Goal: Task Accomplishment & Management: Complete application form

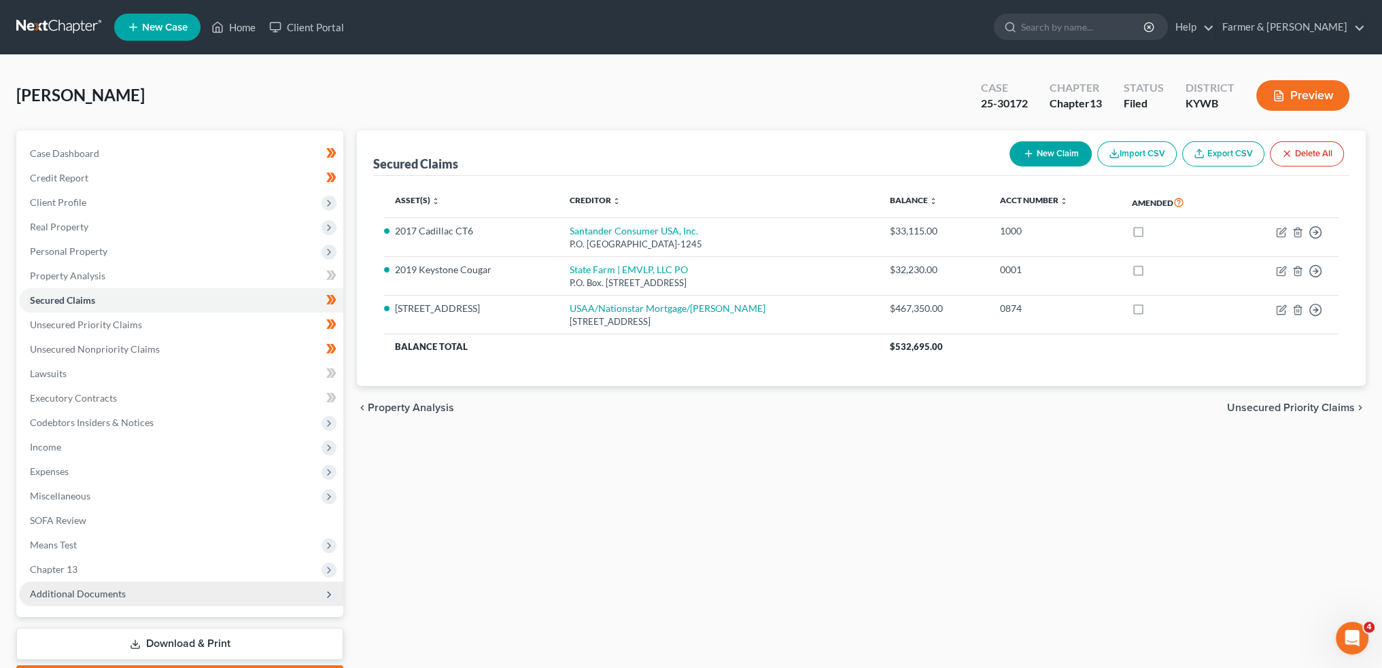
click at [85, 589] on span "Additional Documents" at bounding box center [78, 594] width 96 height 12
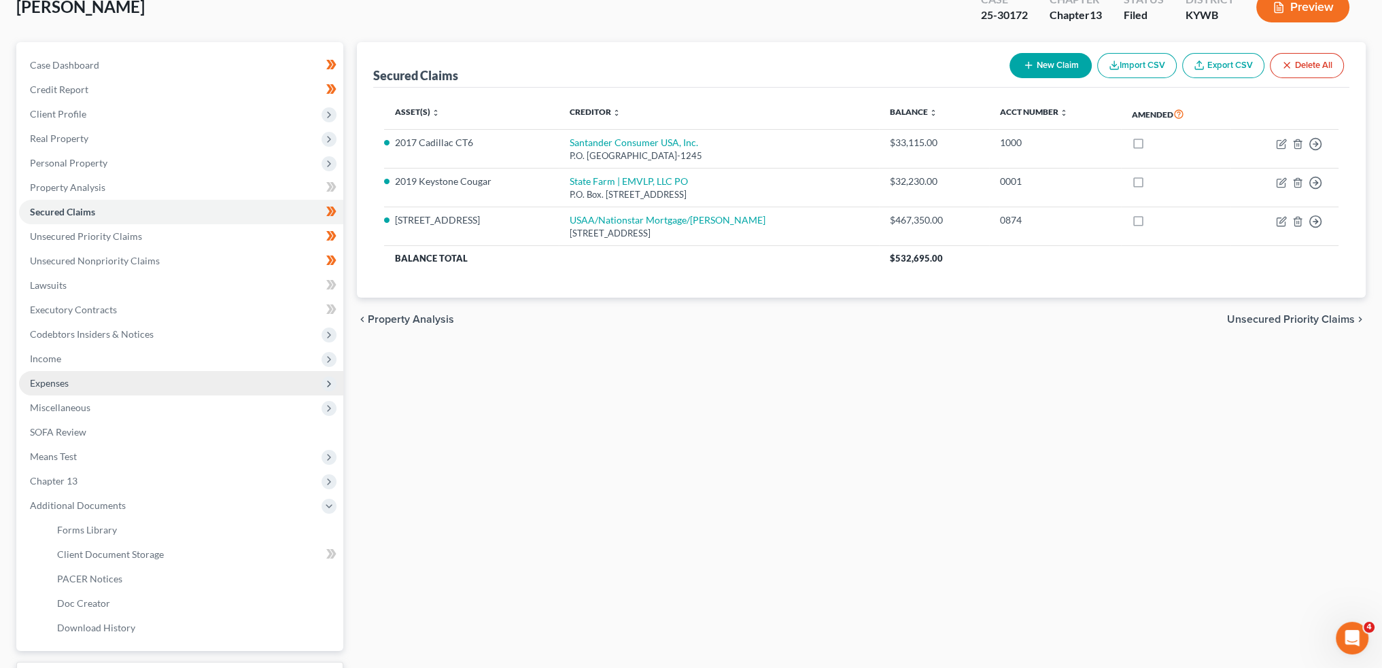
scroll to position [113, 0]
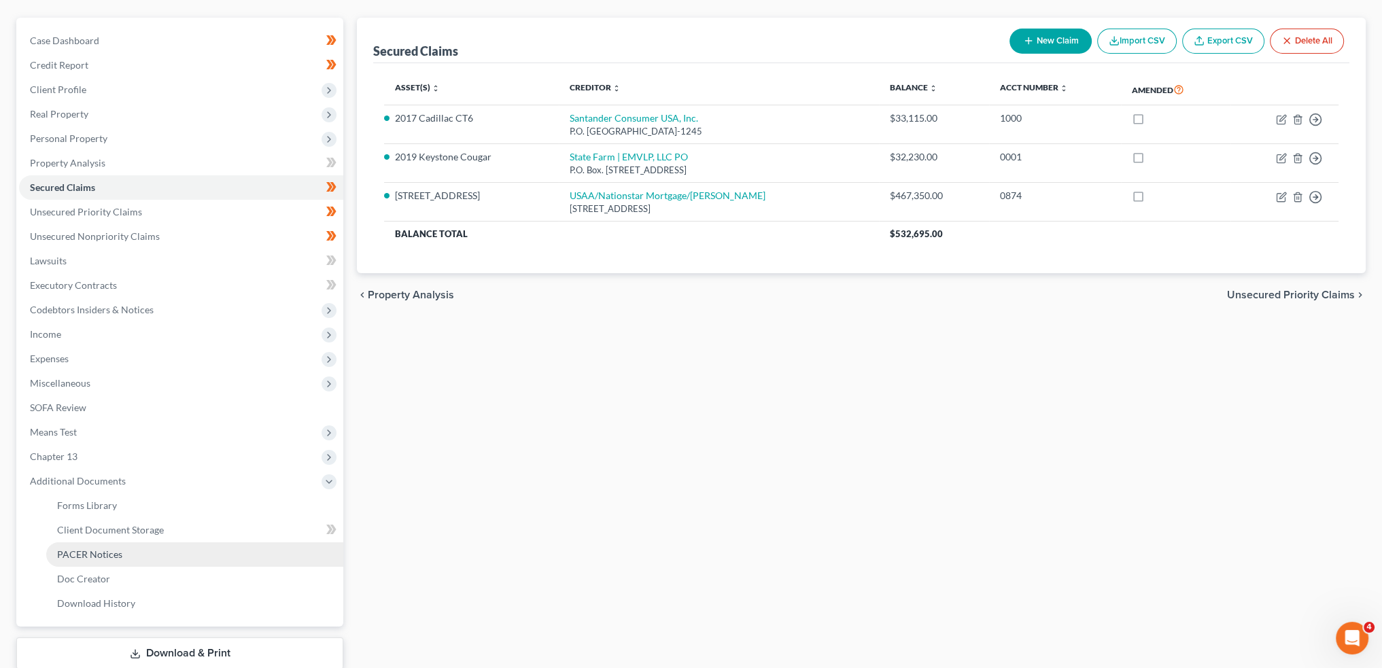
click at [97, 553] on span "PACER Notices" at bounding box center [89, 555] width 65 height 12
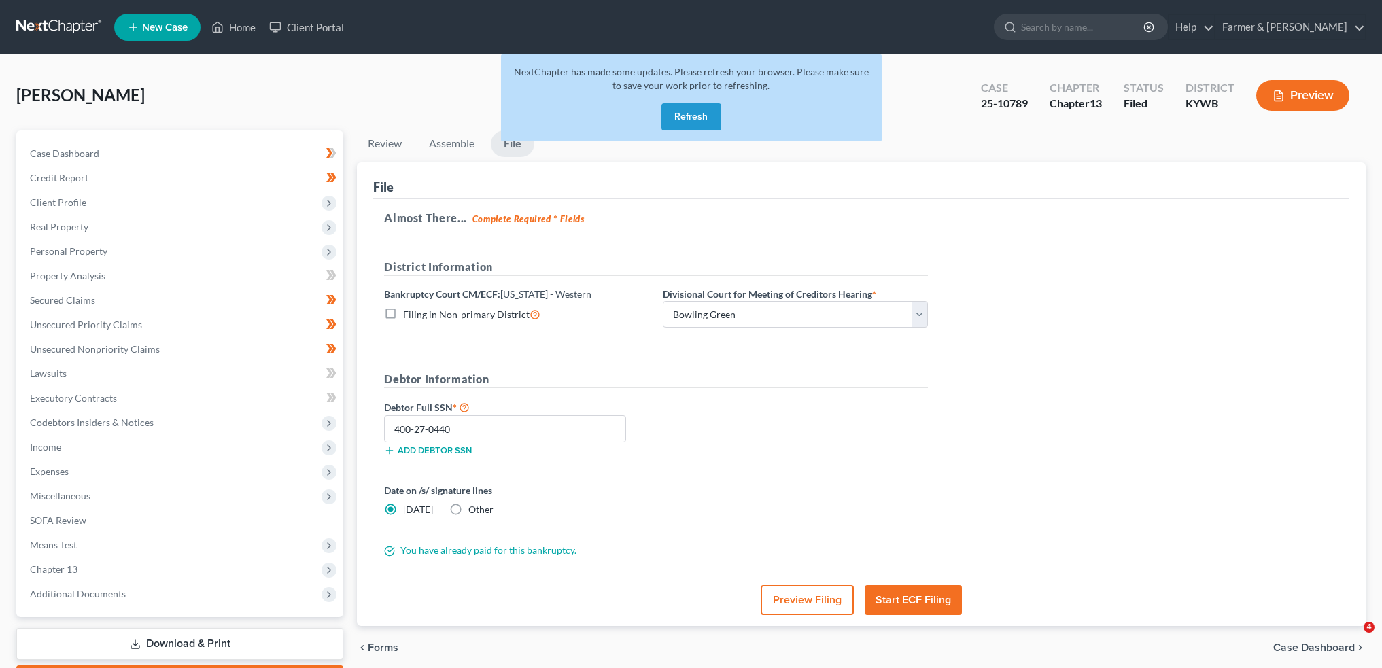
select select "0"
click at [670, 122] on button "Refresh" at bounding box center [692, 116] width 60 height 27
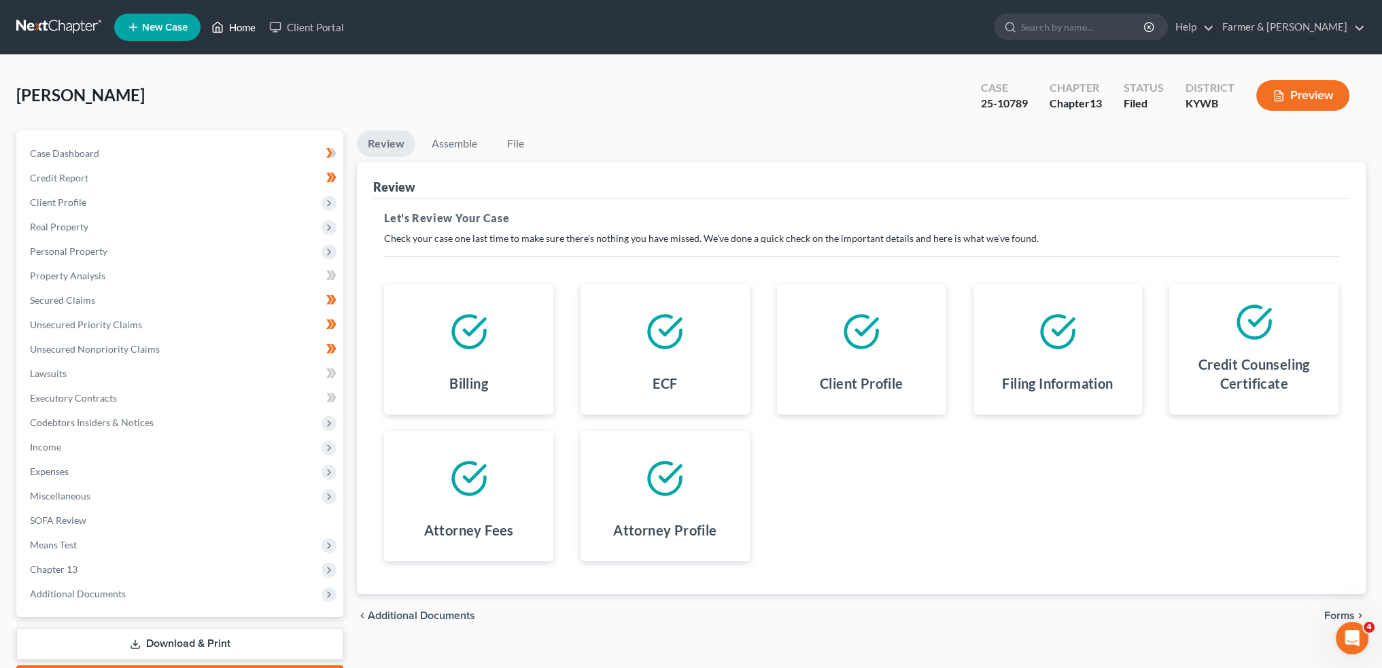
click at [242, 28] on link "Home" at bounding box center [234, 27] width 58 height 24
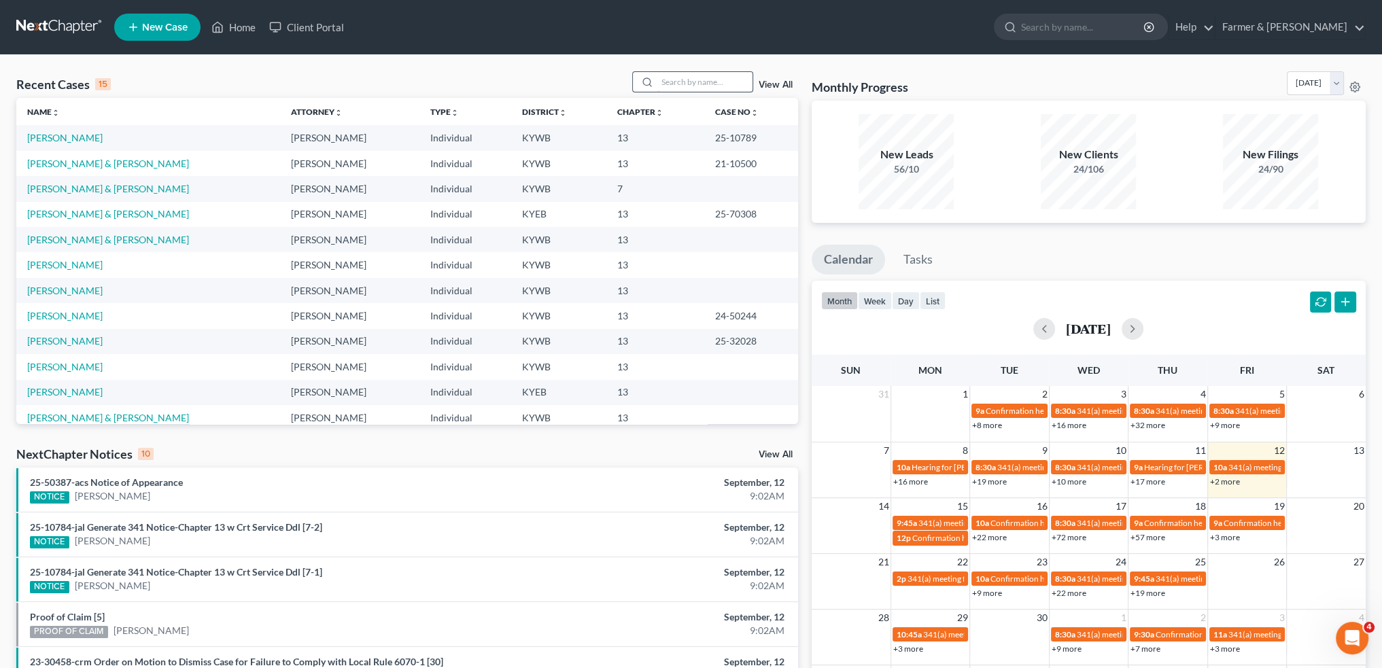
click at [720, 87] on input "search" at bounding box center [704, 82] width 95 height 20
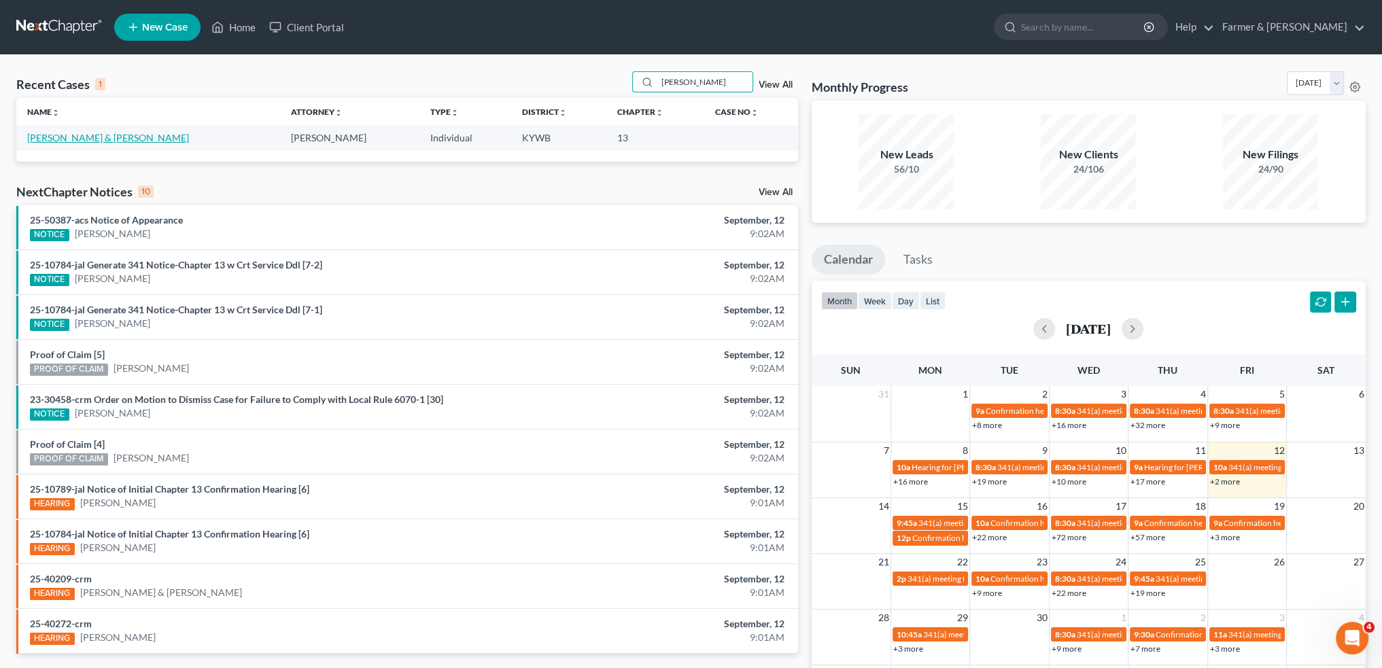
type input "[PERSON_NAME]"
click at [92, 141] on link "Davis, Amber & Tristan" at bounding box center [108, 138] width 162 height 12
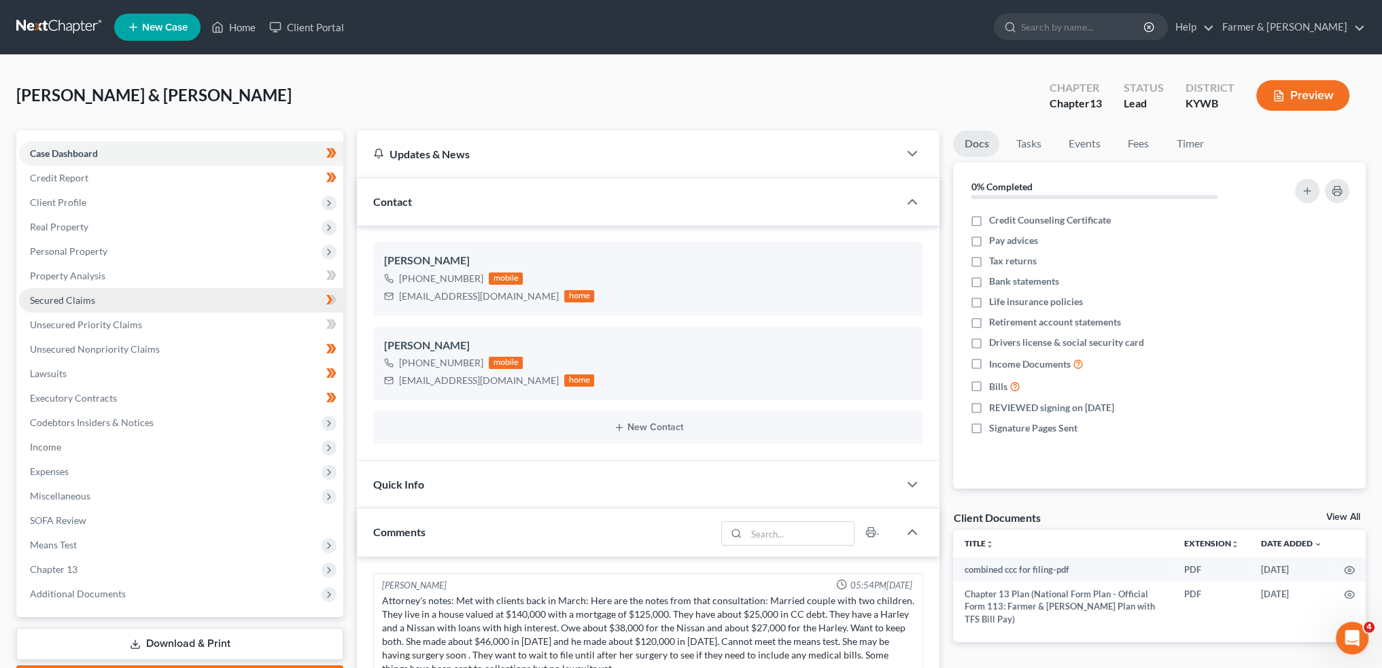
scroll to position [400, 0]
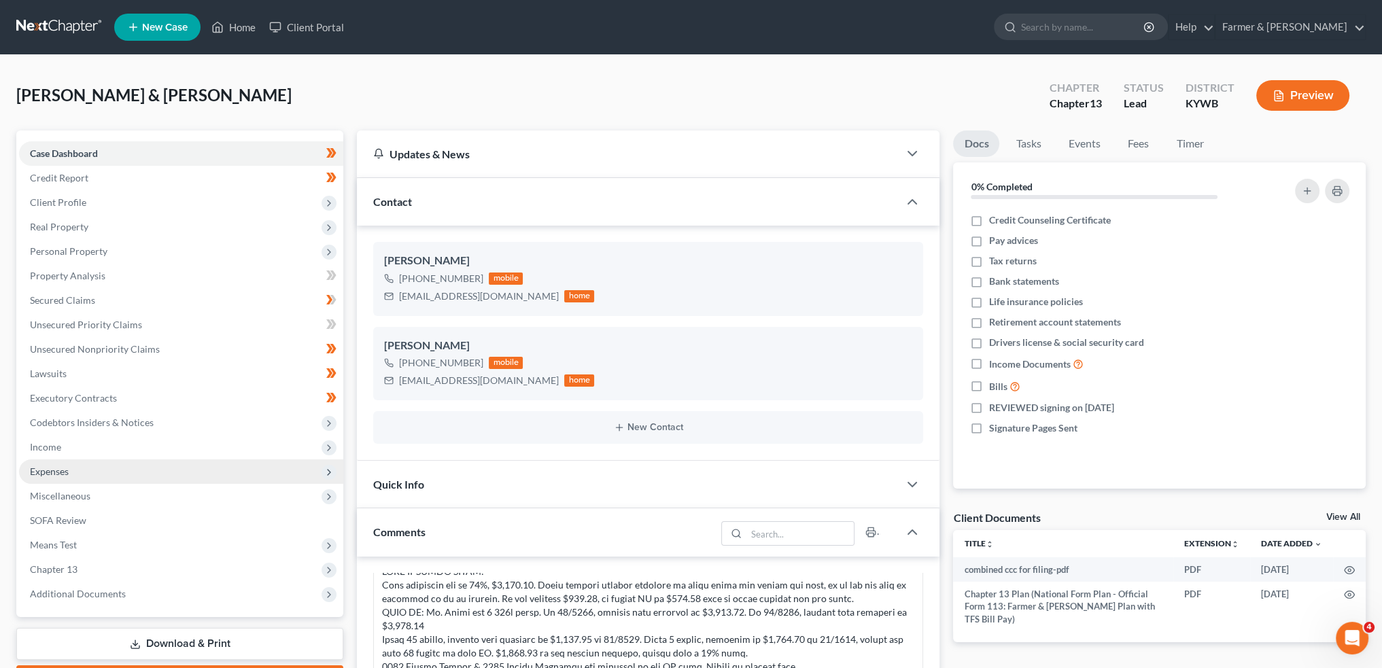
click at [38, 466] on span "Expenses" at bounding box center [49, 472] width 39 height 12
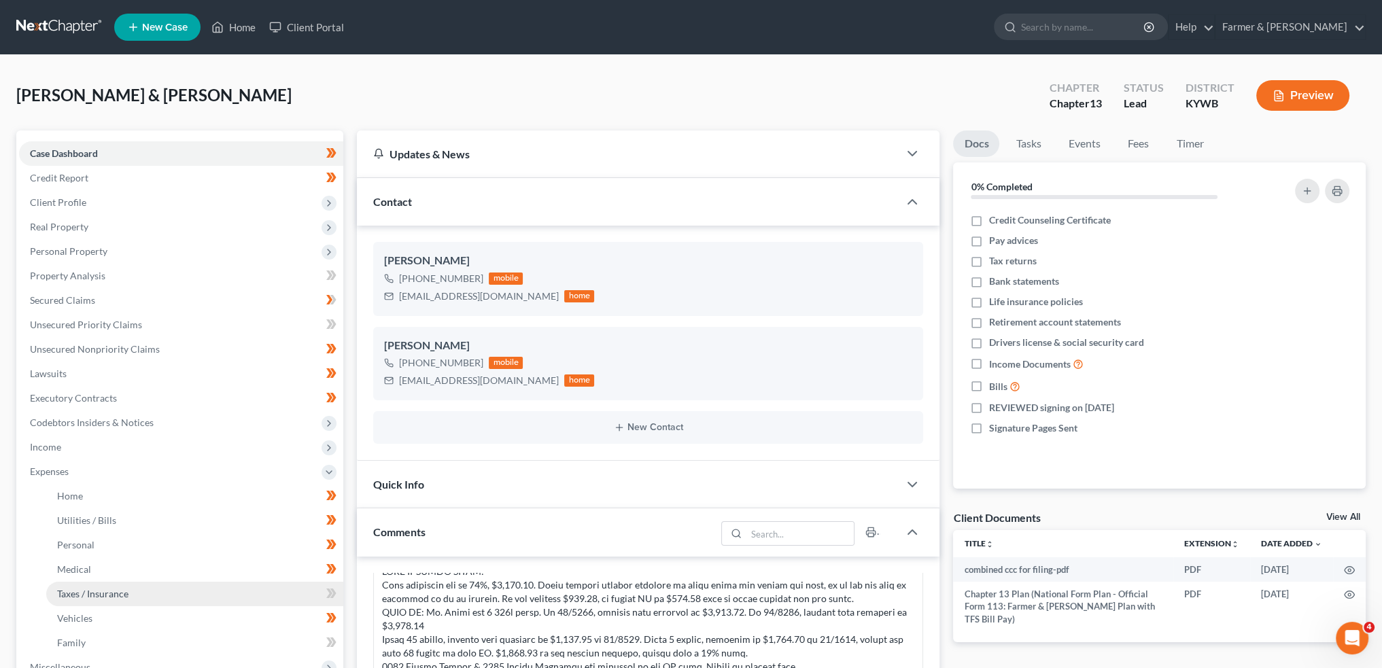
scroll to position [113, 0]
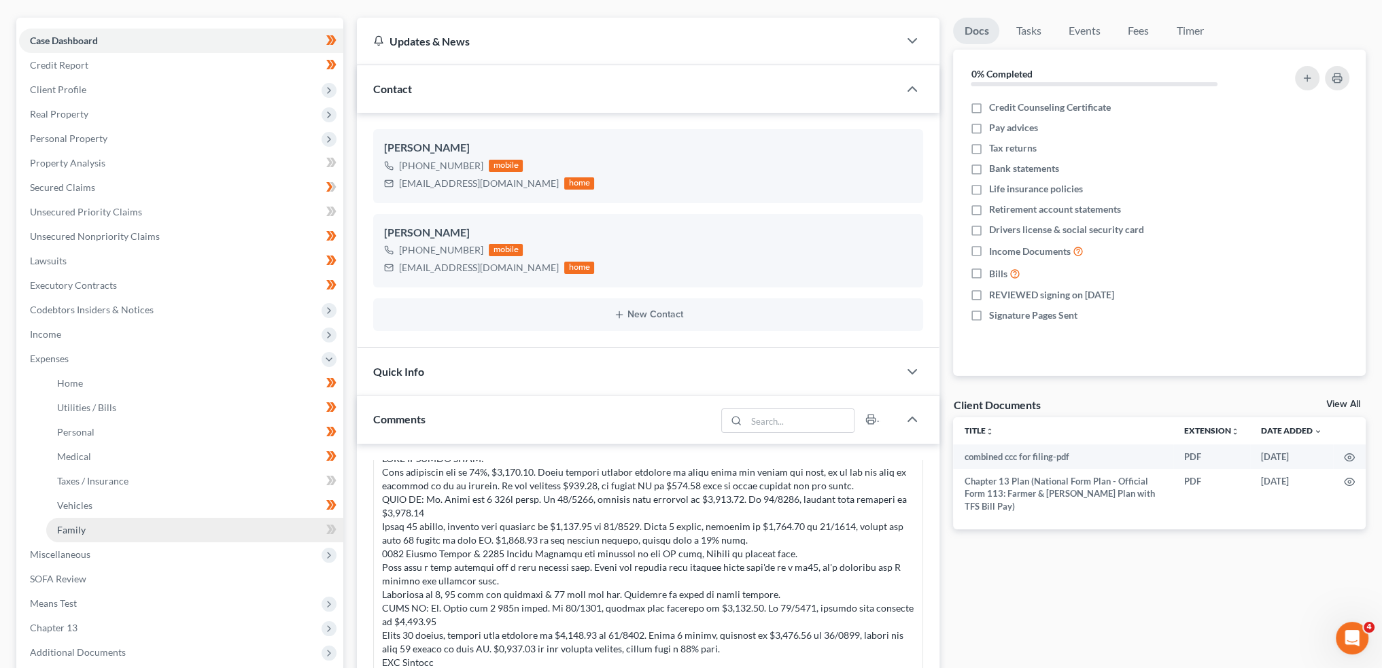
click at [112, 532] on link "Family" at bounding box center [194, 530] width 297 height 24
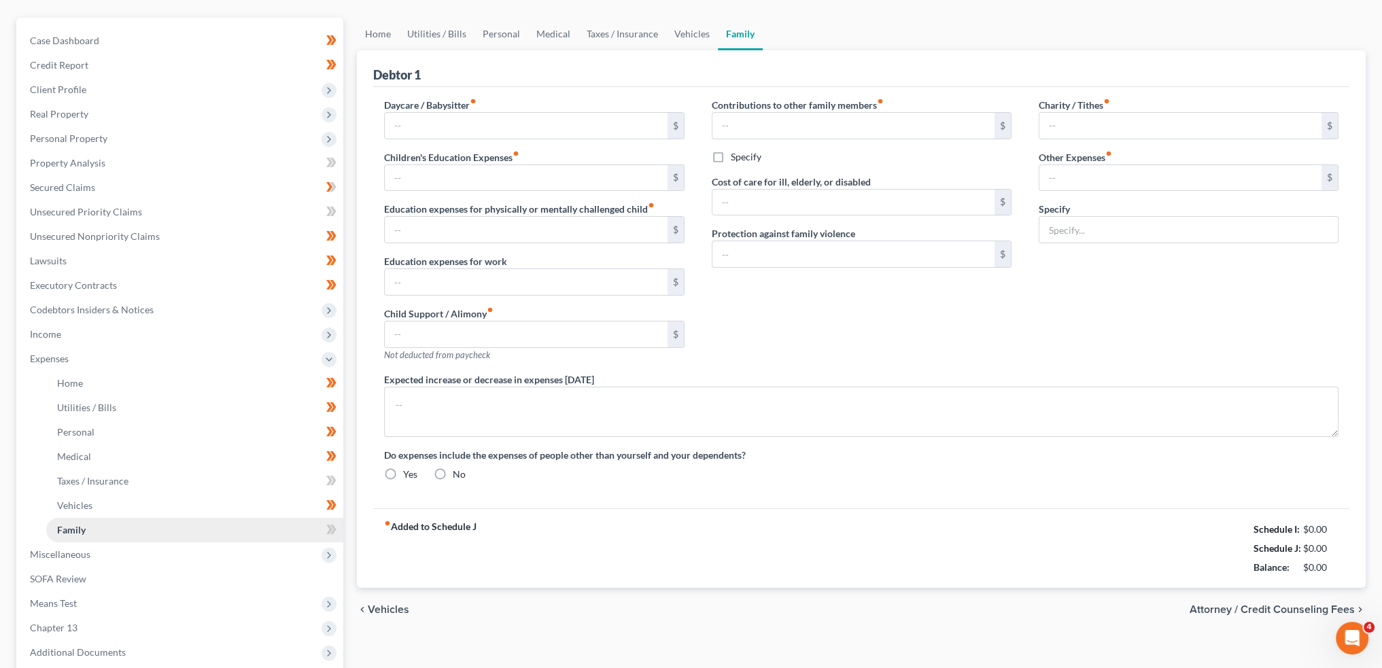
scroll to position [86, 0]
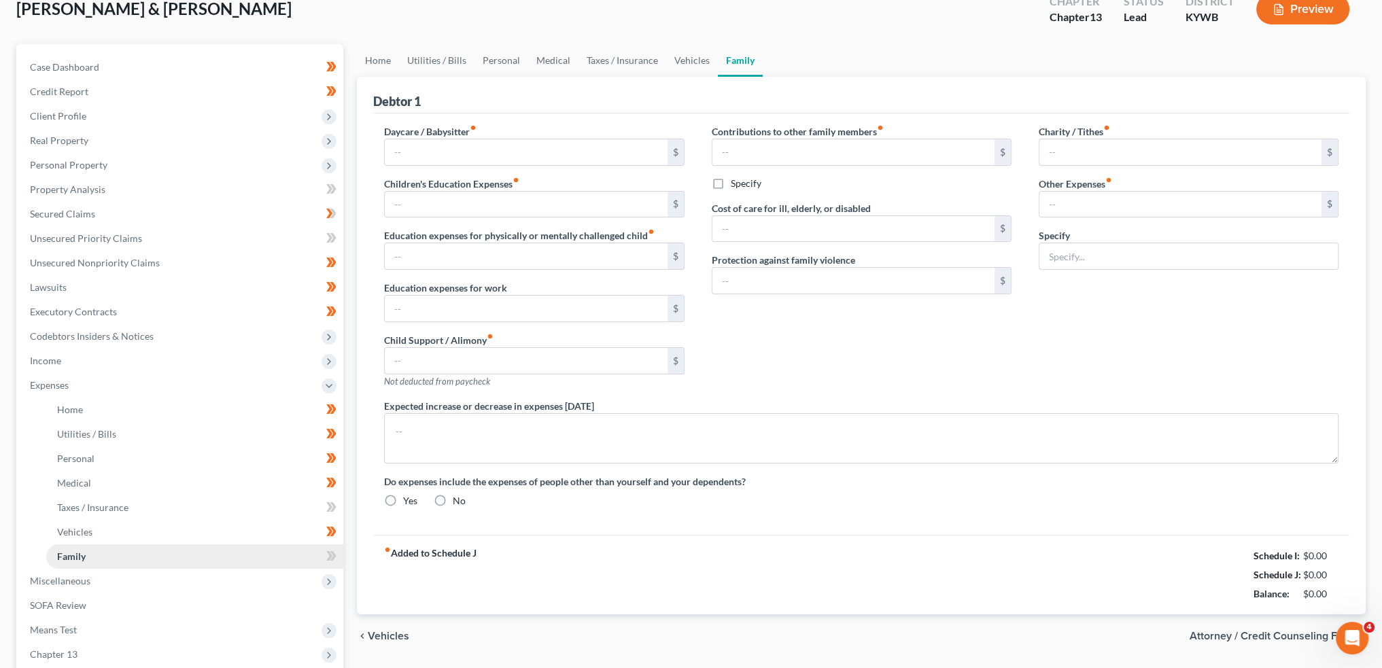
type input "0.00"
type input "100.00"
type input "0.00"
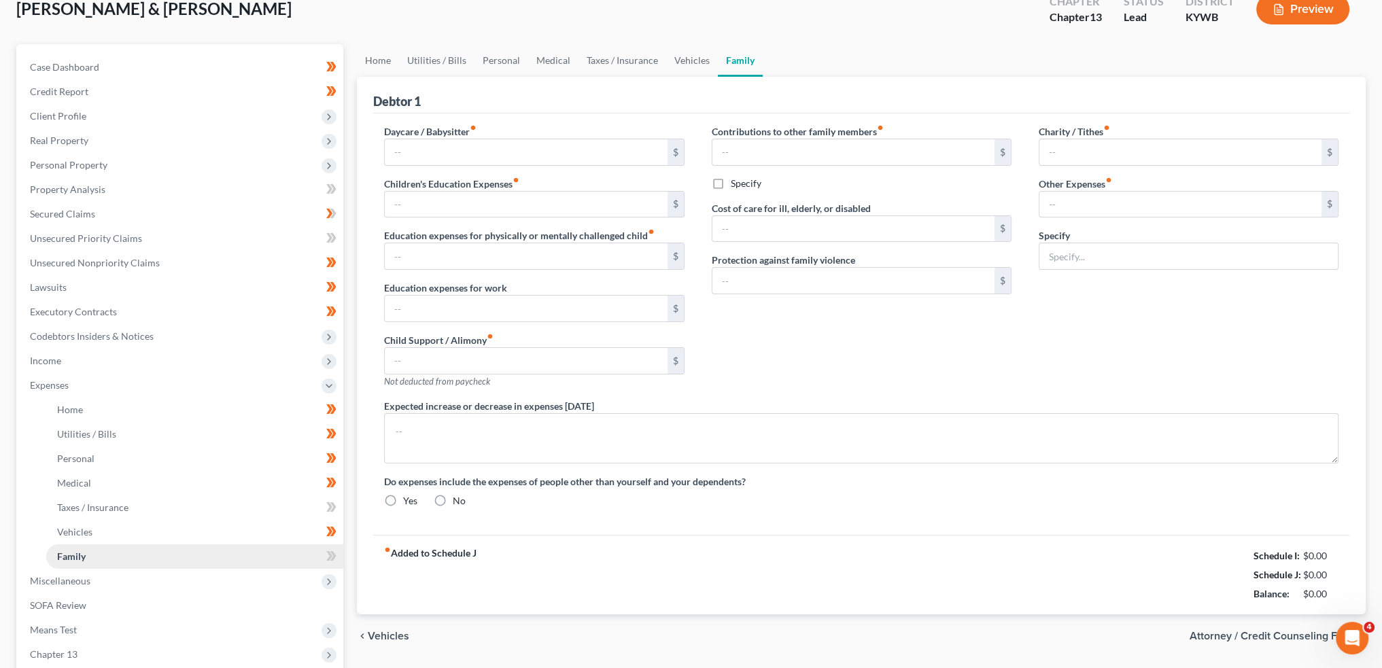
type input "0.00"
type input "100.00"
type input "58.73"
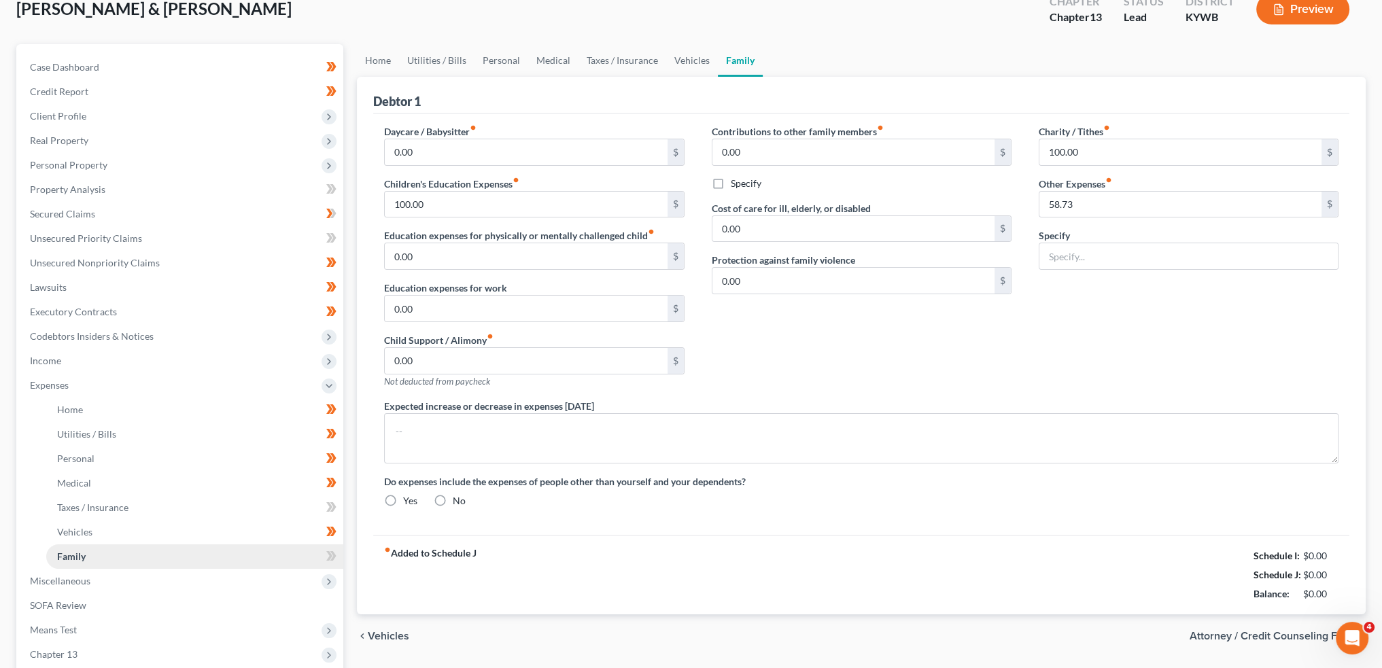
type input "Student loan payments"
type textarea "Mr. Davis has a medical condition that requires constant care. Debtor has a 30-…"
radio input "true"
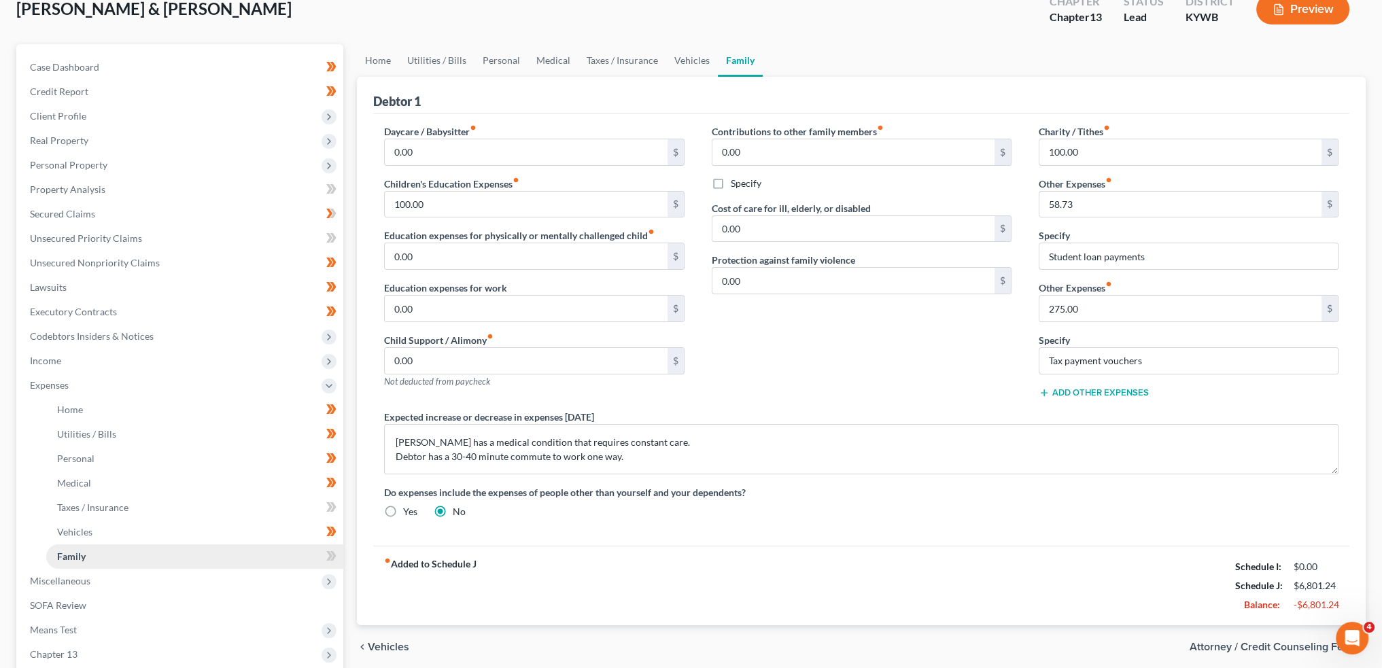
scroll to position [0, 0]
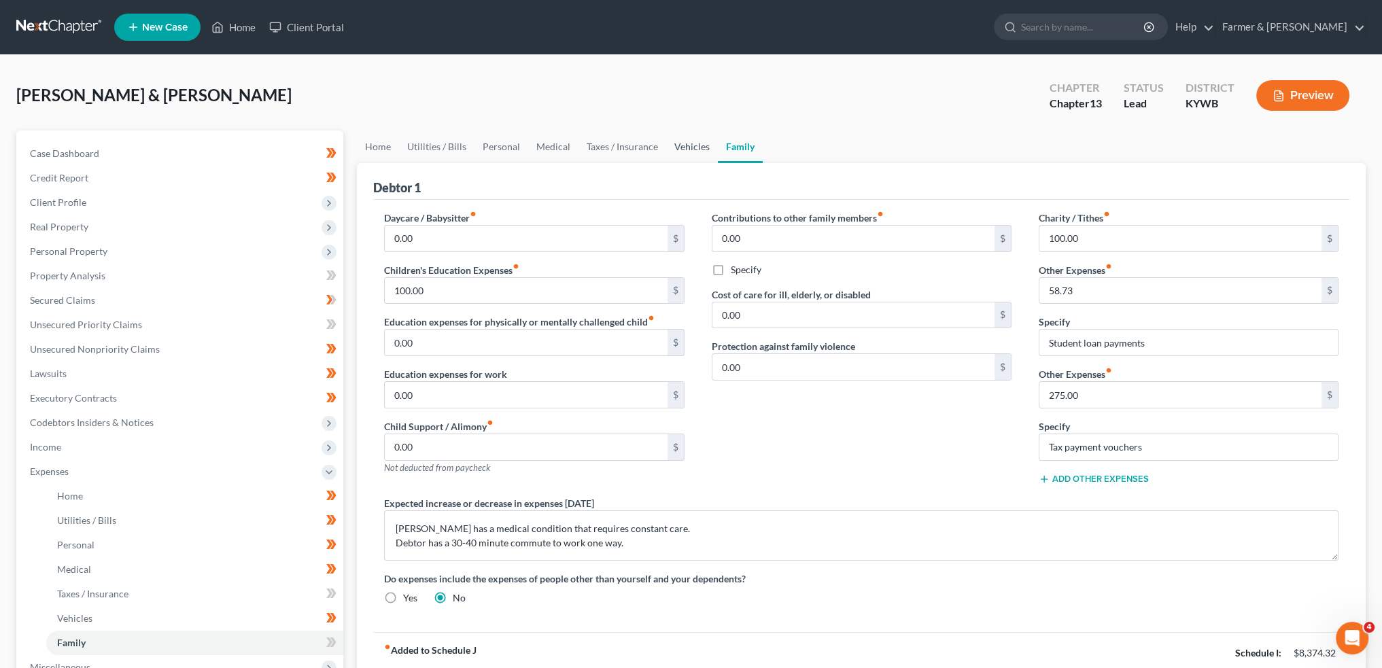
click at [693, 143] on link "Vehicles" at bounding box center [692, 147] width 52 height 33
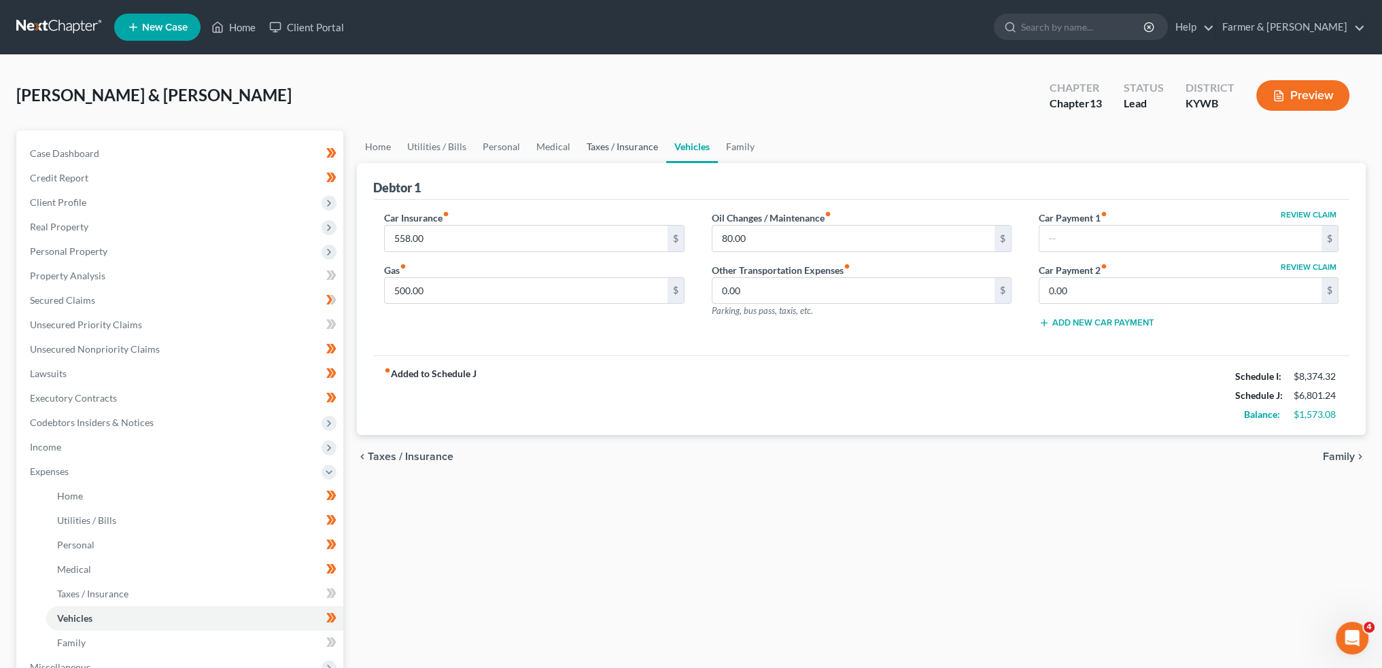
click at [620, 149] on link "Taxes / Insurance" at bounding box center [623, 147] width 88 height 33
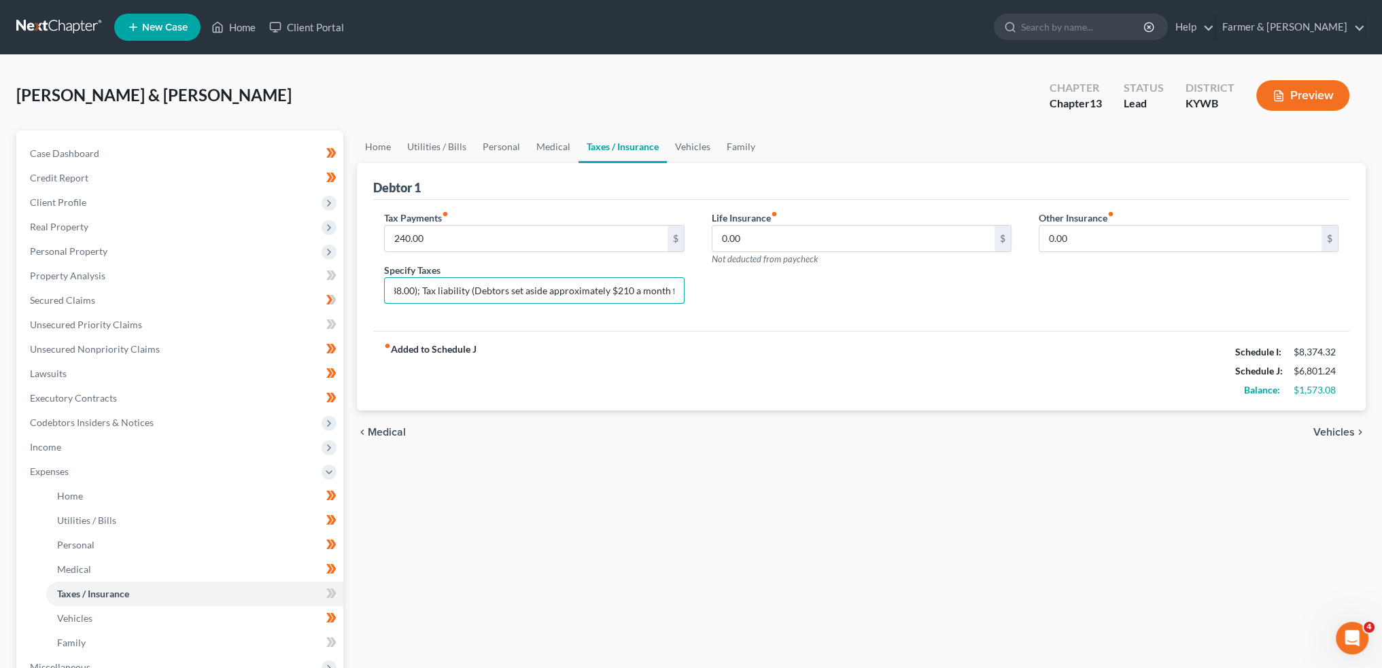
scroll to position [0, 342]
drag, startPoint x: 606, startPoint y: 285, endPoint x: 707, endPoint y: 287, distance: 100.6
click at [707, 287] on div "Tax Payments fiber_manual_record 240.00 $ Specify Taxes Vehicle registration/Ta…" at bounding box center [862, 263] width 982 height 105
click at [651, 289] on input "Vehicle registration/Taxes ($38.00); Tax liability (Debtors set aside approxima…" at bounding box center [534, 291] width 298 height 26
drag, startPoint x: 467, startPoint y: 285, endPoint x: 420, endPoint y: 286, distance: 46.9
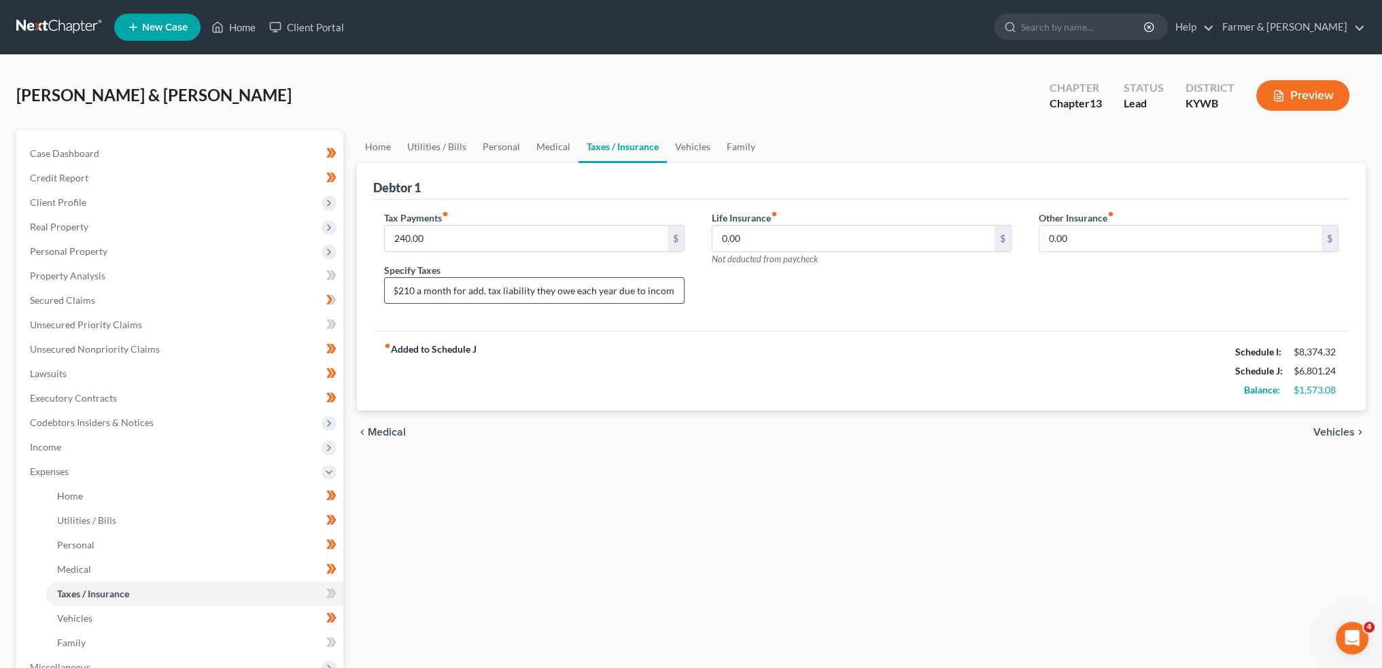
click at [411, 289] on input "Vehicle registration/Taxes ($38.00); Tax liability (Debtors set aside approxima…" at bounding box center [534, 291] width 298 height 26
click at [742, 142] on link "Family" at bounding box center [741, 147] width 45 height 33
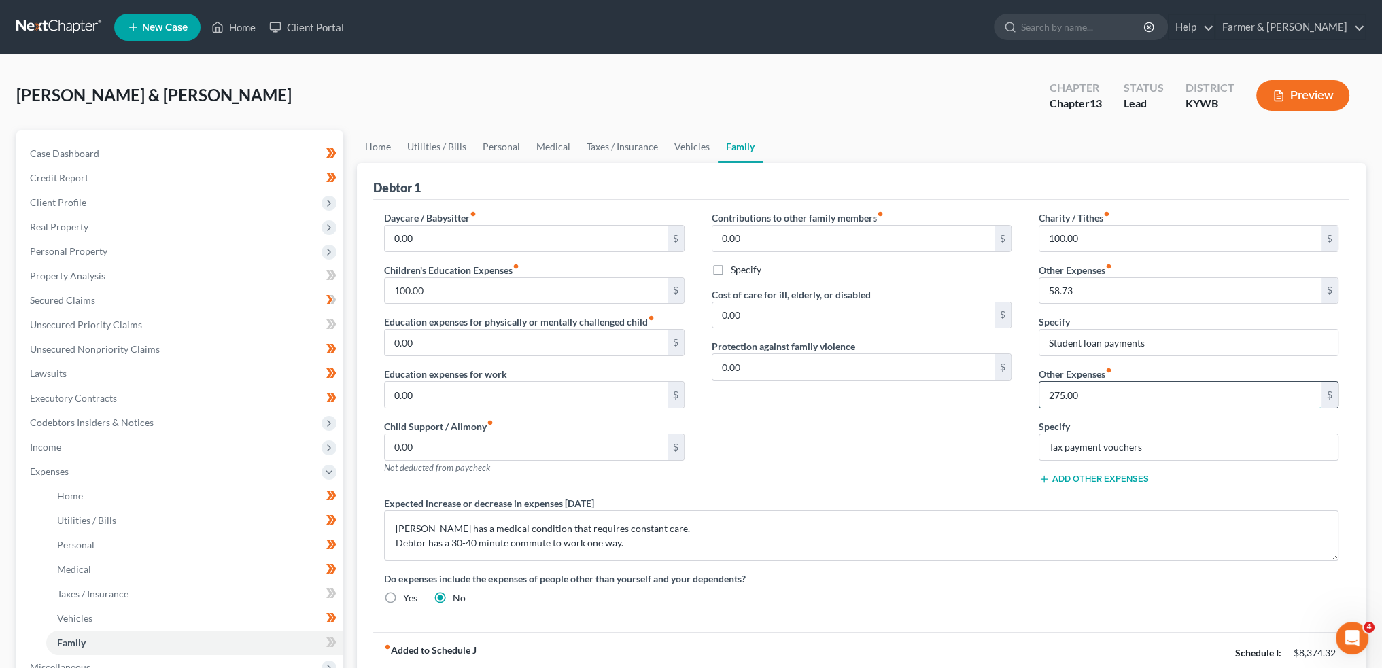
click at [1091, 388] on input "275.00" at bounding box center [1181, 395] width 282 height 26
click at [64, 439] on span "Income" at bounding box center [181, 447] width 324 height 24
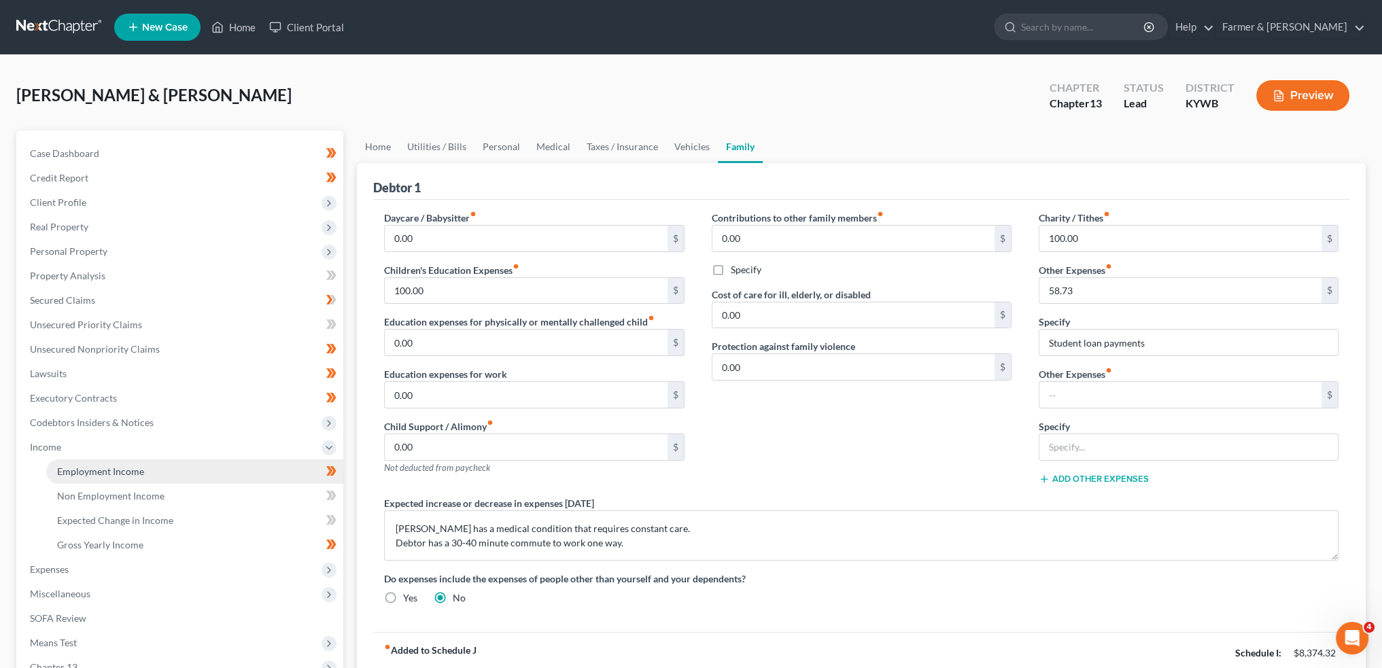
click at [83, 468] on span "Employment Income" at bounding box center [100, 472] width 87 height 12
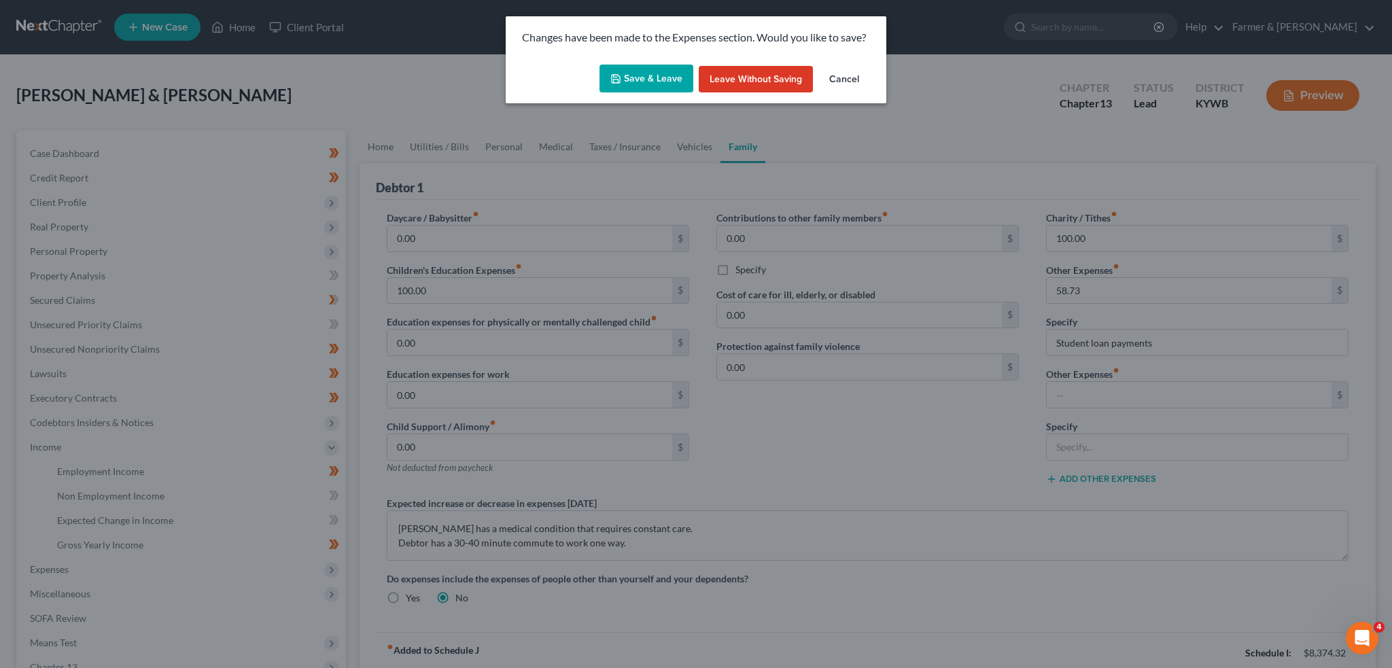
click at [646, 87] on button "Save & Leave" at bounding box center [647, 79] width 94 height 29
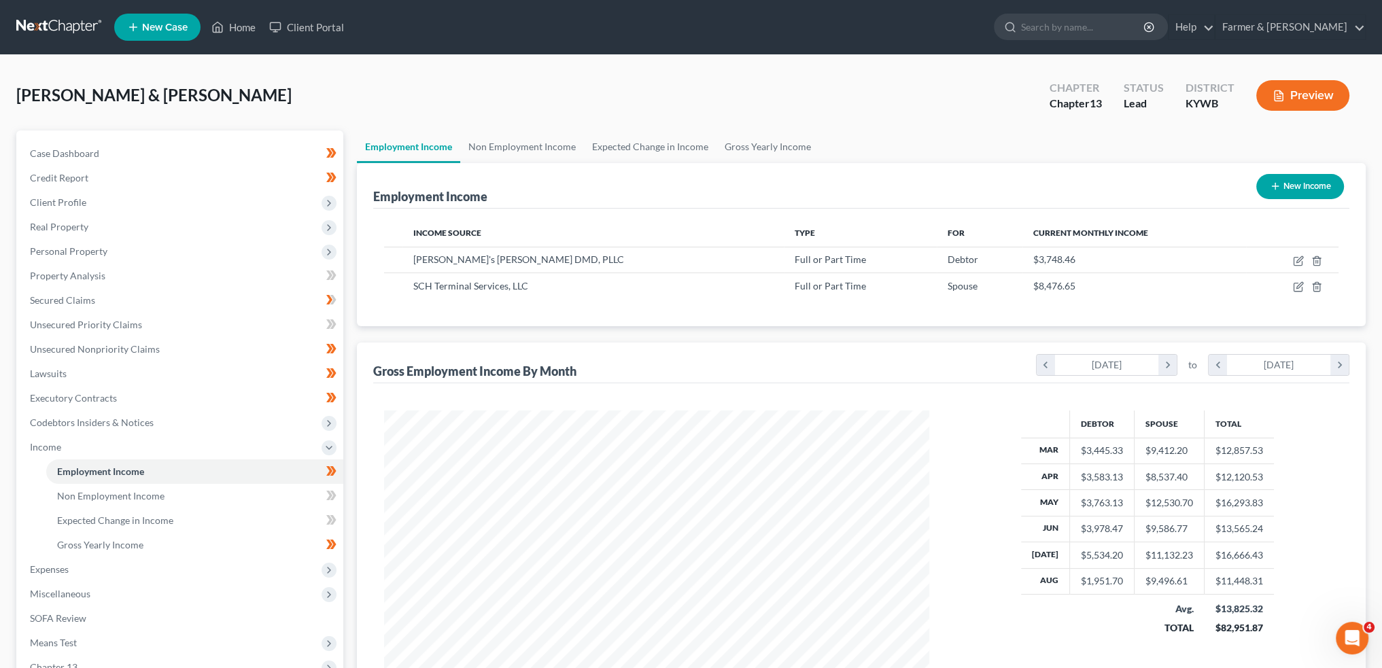
scroll to position [273, 572]
click at [165, 201] on span "Client Profile" at bounding box center [181, 202] width 324 height 24
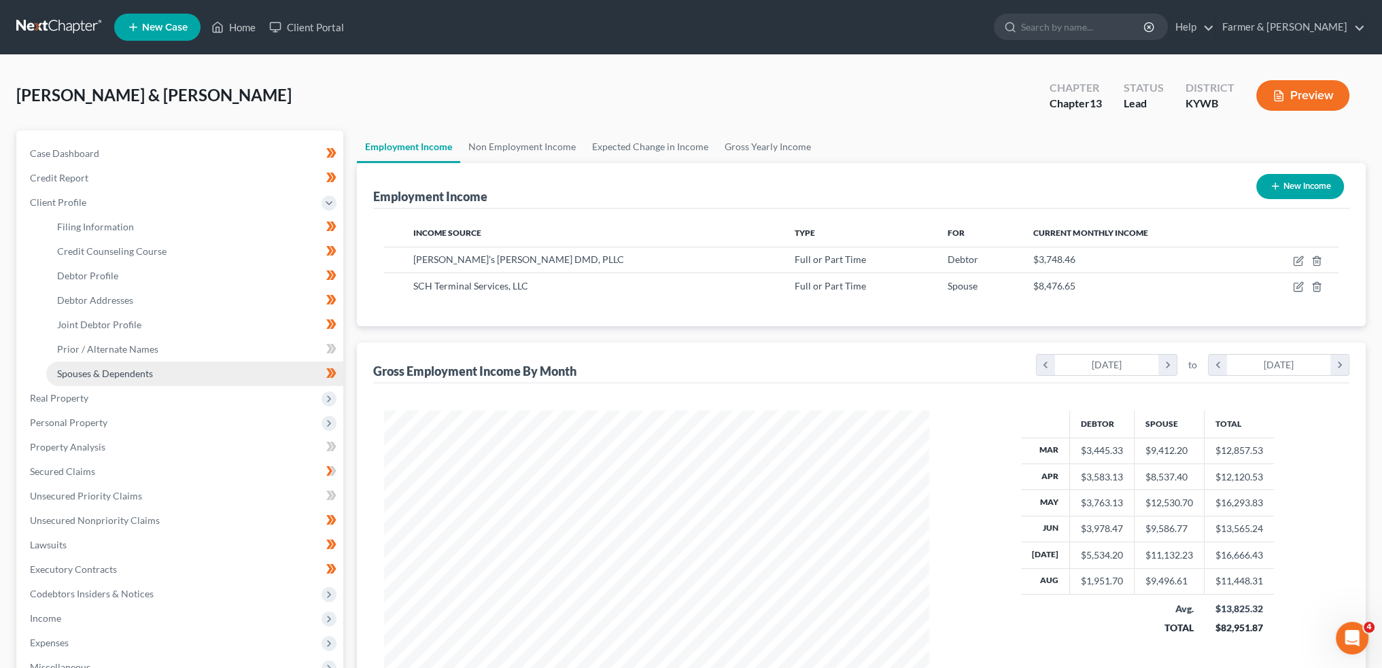
click at [163, 369] on link "Spouses & Dependents" at bounding box center [194, 374] width 297 height 24
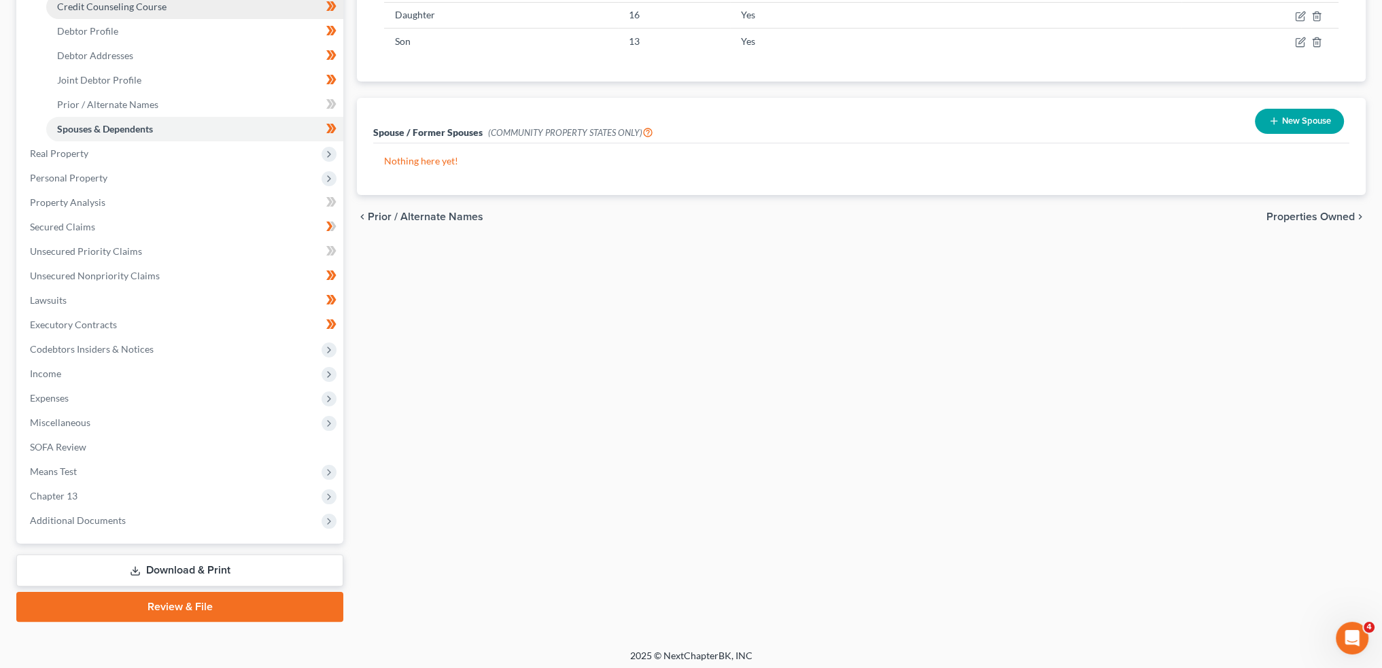
scroll to position [249, 0]
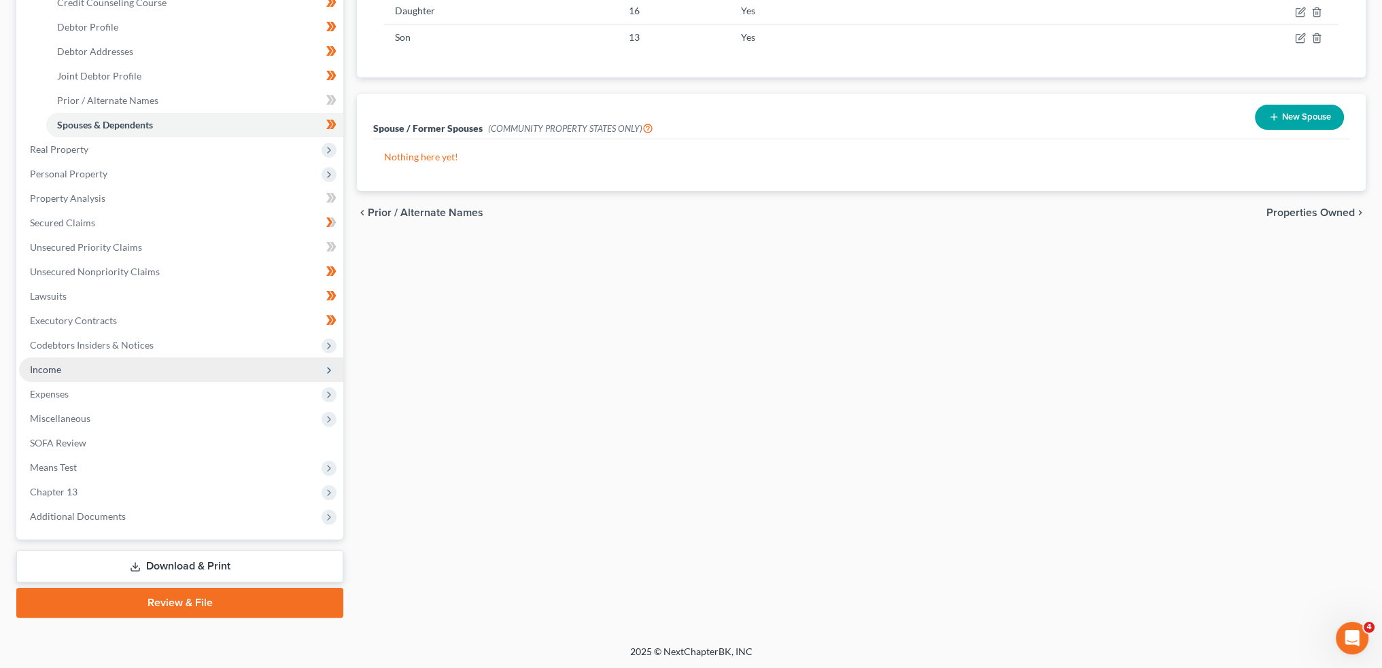
click at [135, 366] on span "Income" at bounding box center [181, 370] width 324 height 24
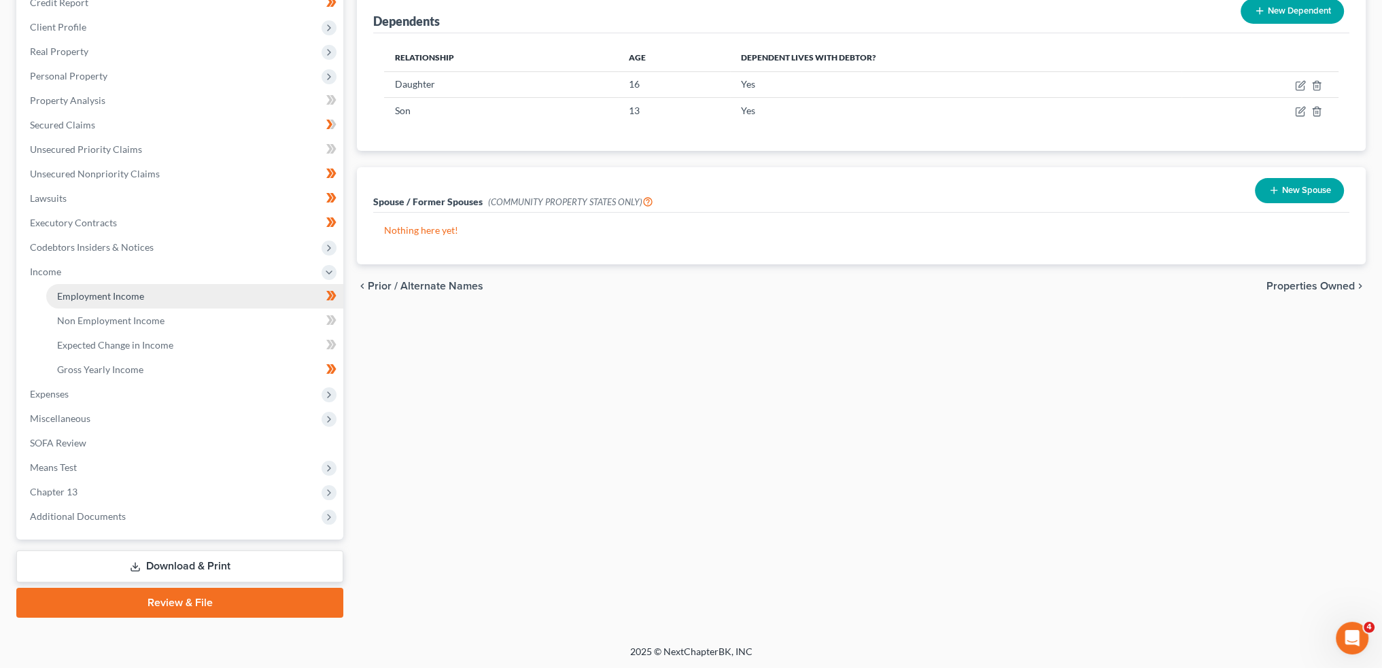
click at [141, 296] on span "Employment Income" at bounding box center [100, 296] width 87 height 12
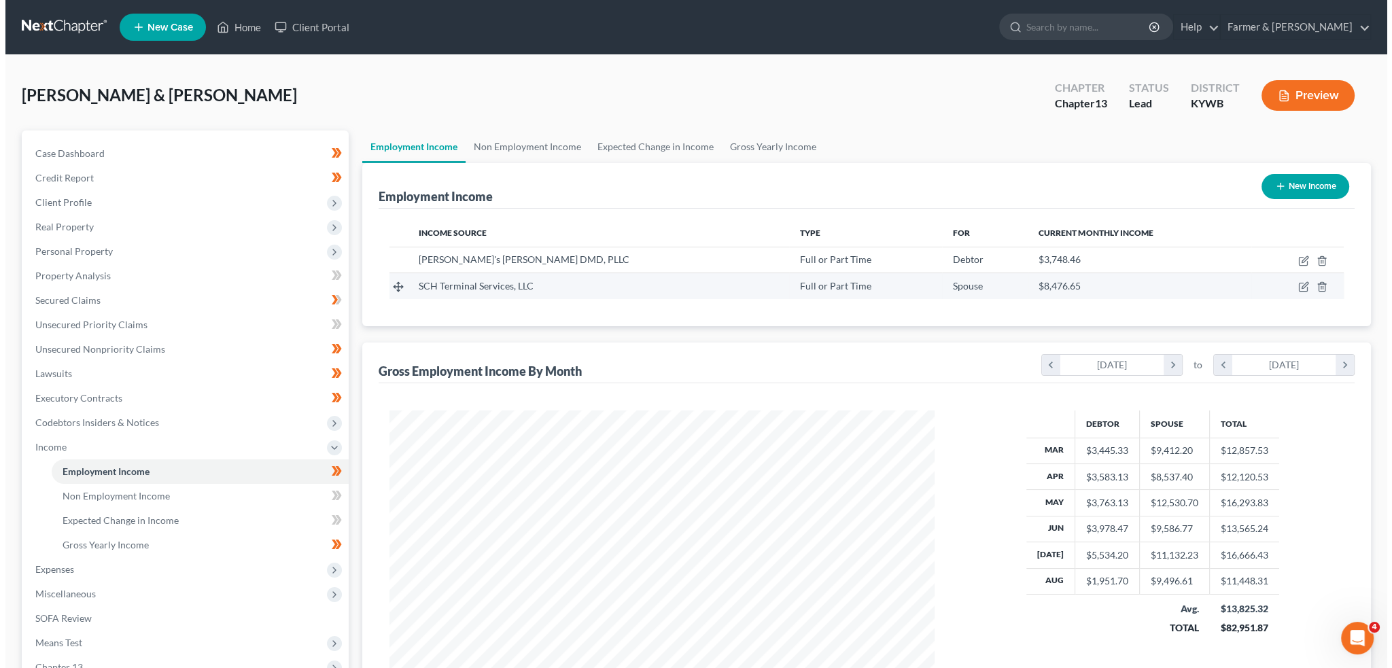
scroll to position [273, 572]
click at [1299, 288] on icon "button" at bounding box center [1298, 286] width 11 height 11
select select "0"
select select "44"
select select "2"
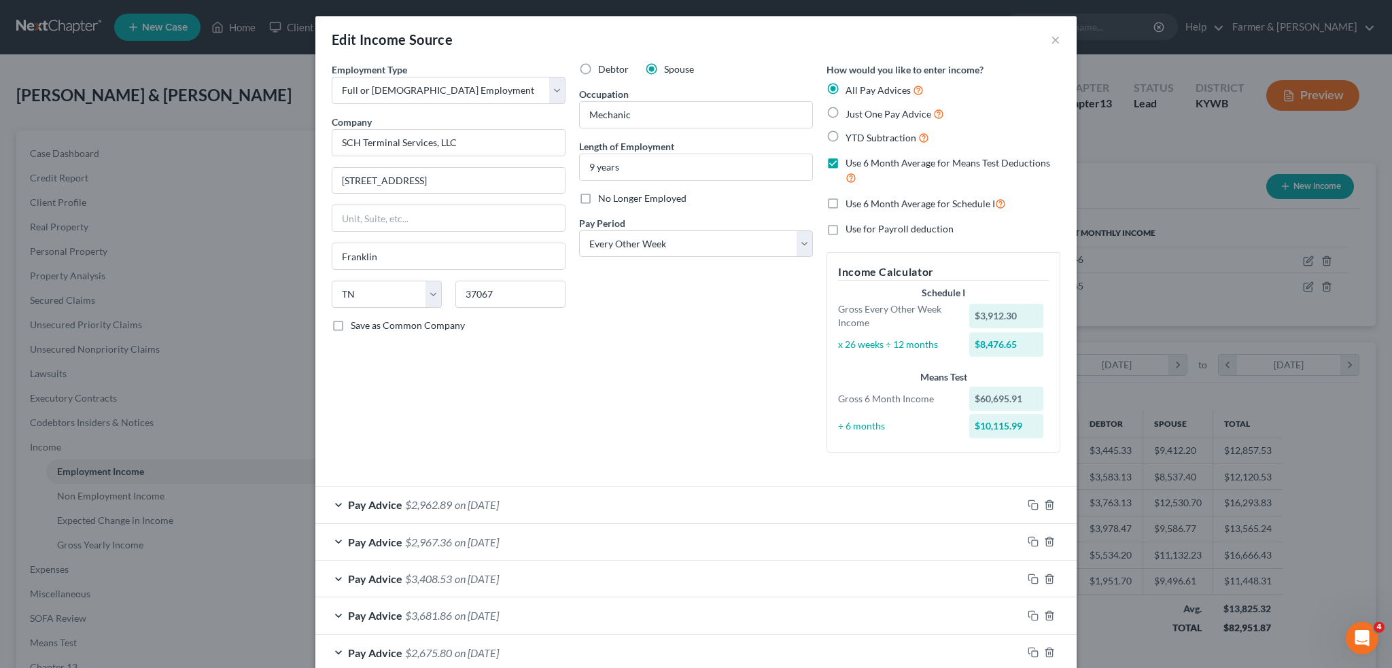
scroll to position [371, 0]
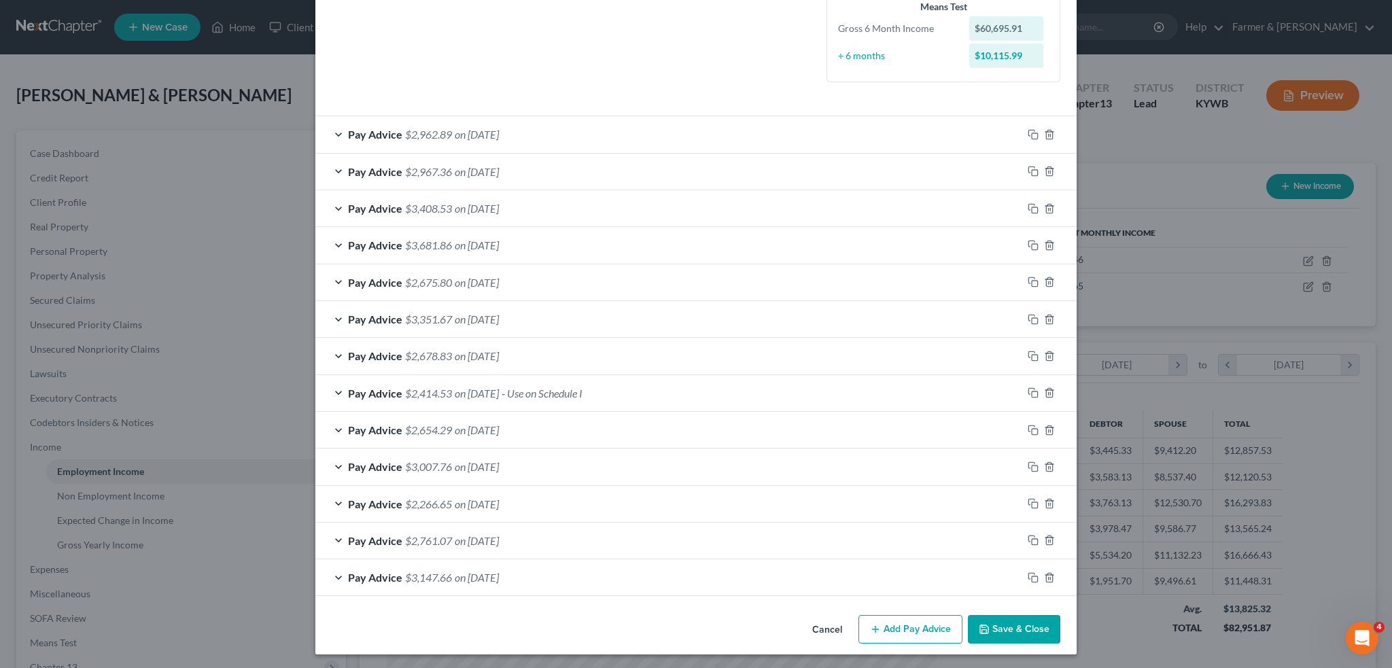
click at [638, 388] on div "Pay Advice $2,414.53 on 05/15/2025 - Use on Schedule I" at bounding box center [668, 393] width 707 height 36
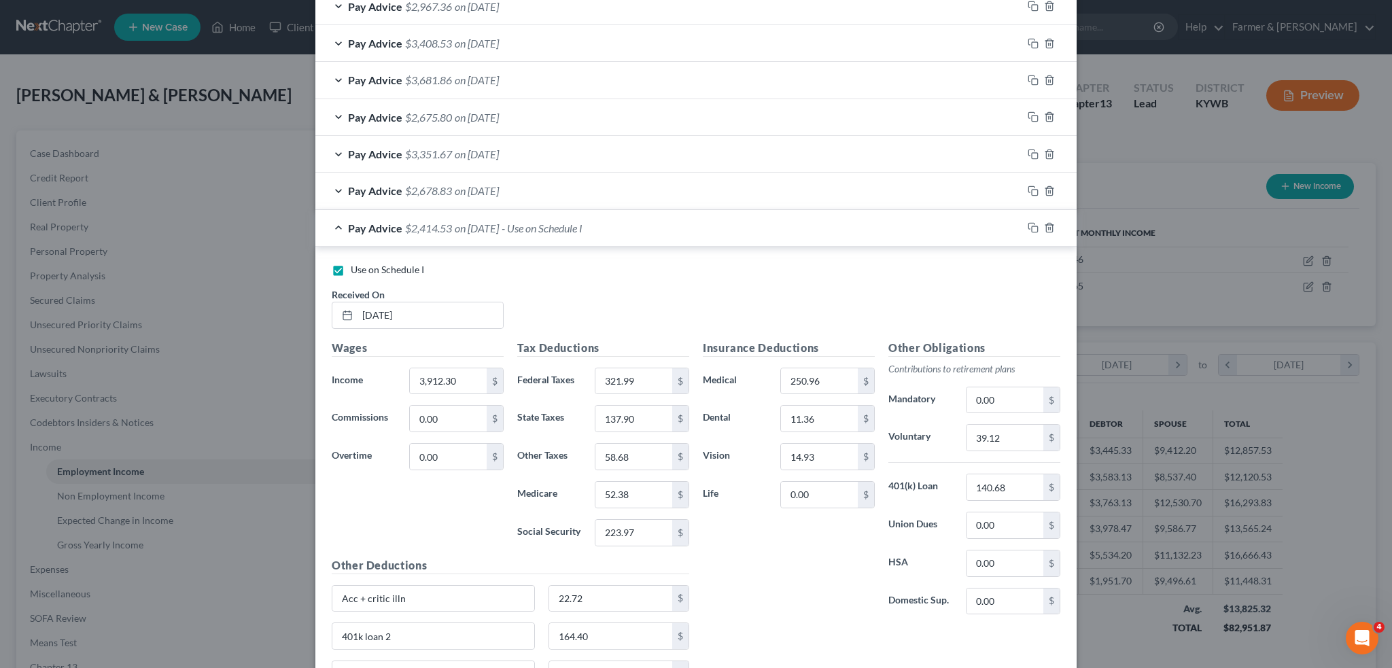
scroll to position [598, 0]
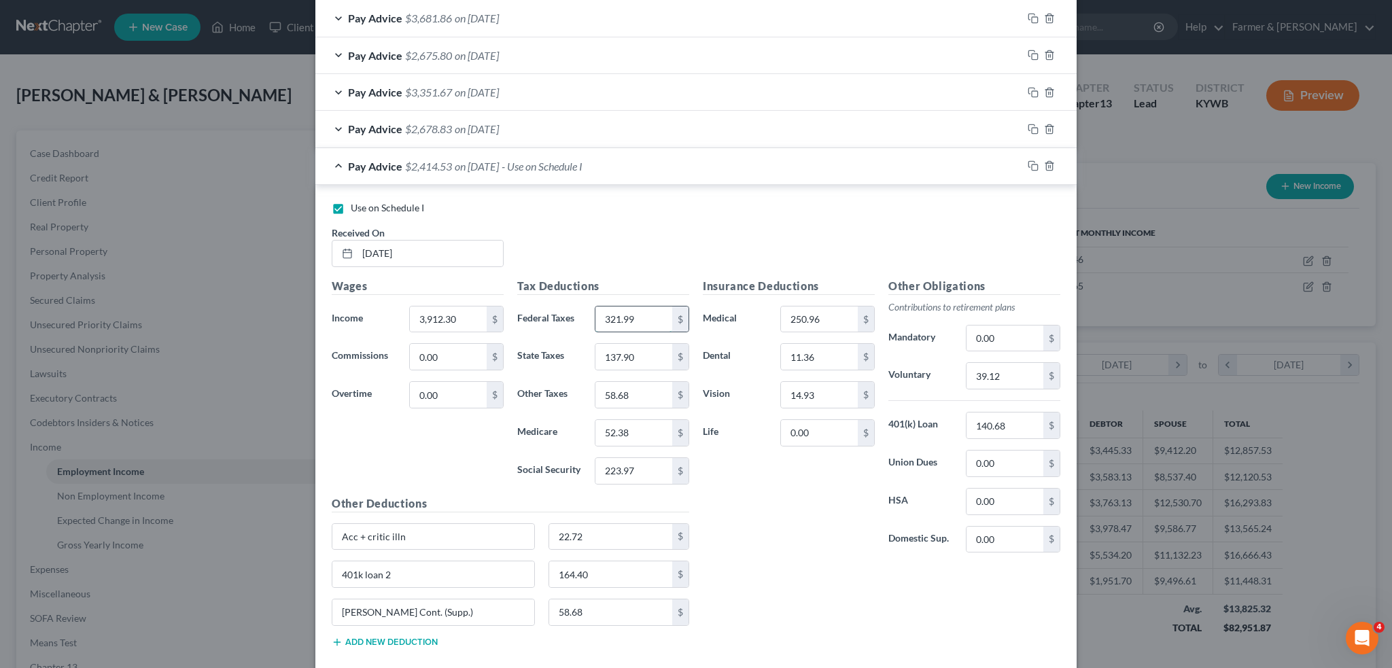
click at [652, 318] on input "321.99" at bounding box center [634, 320] width 77 height 26
type input "1,095.44"
type input "0.00"
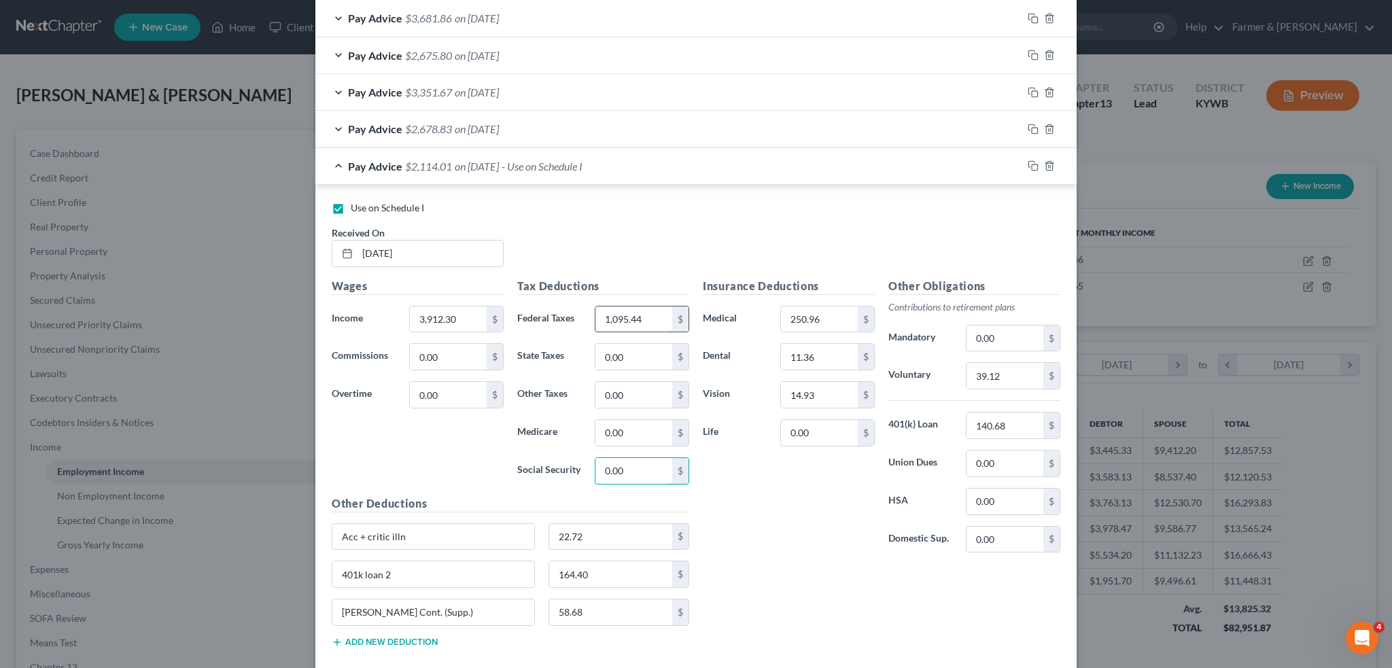
type input "0.00"
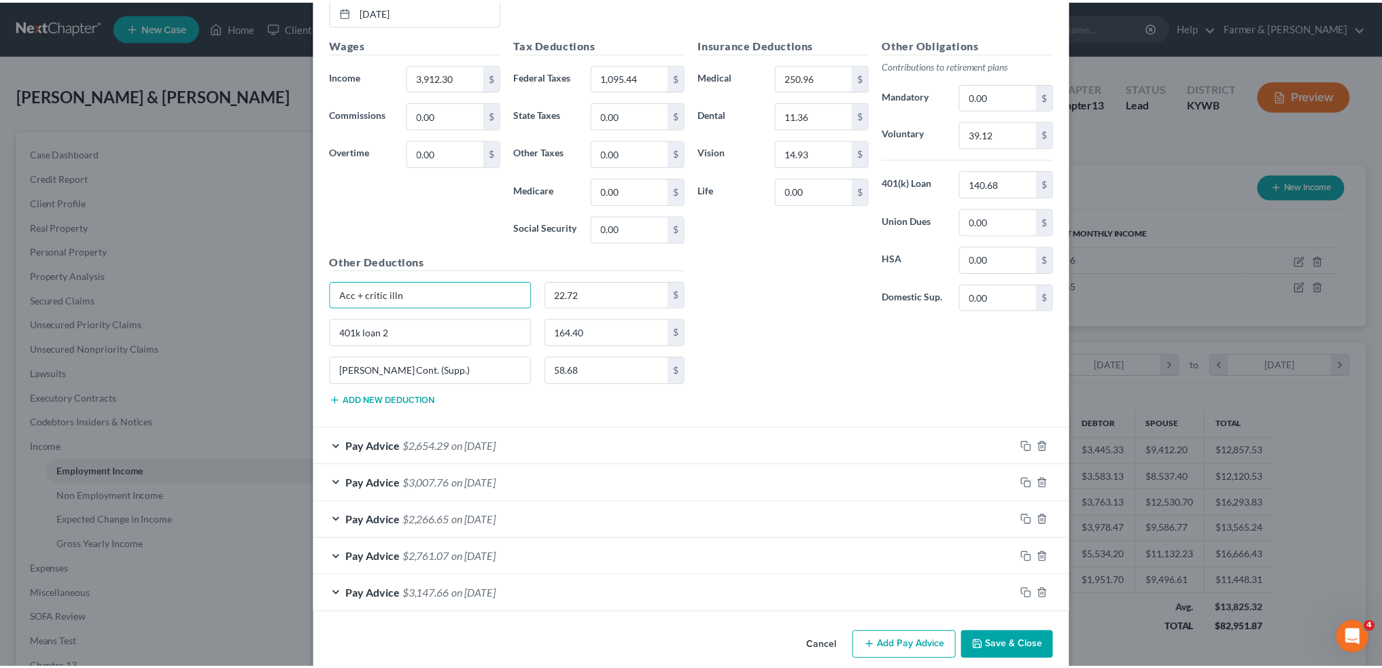
scroll to position [853, 0]
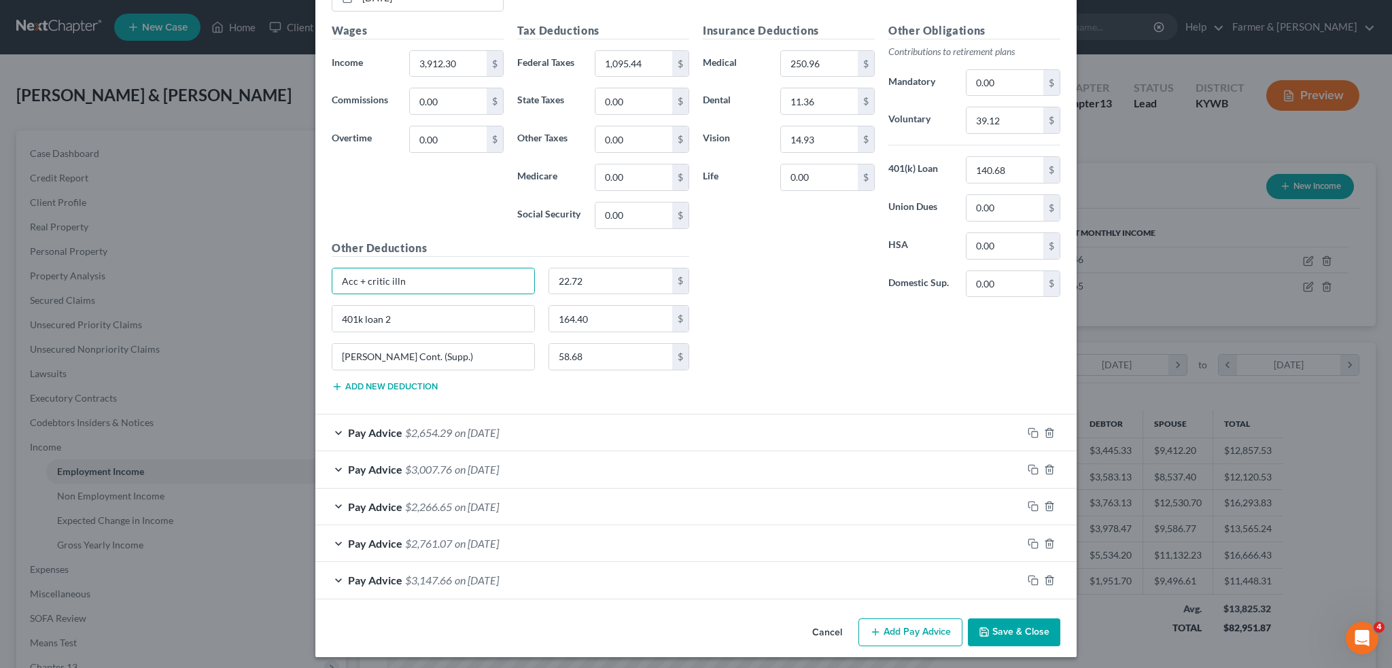
click at [1007, 629] on button "Save & Close" at bounding box center [1014, 633] width 92 height 29
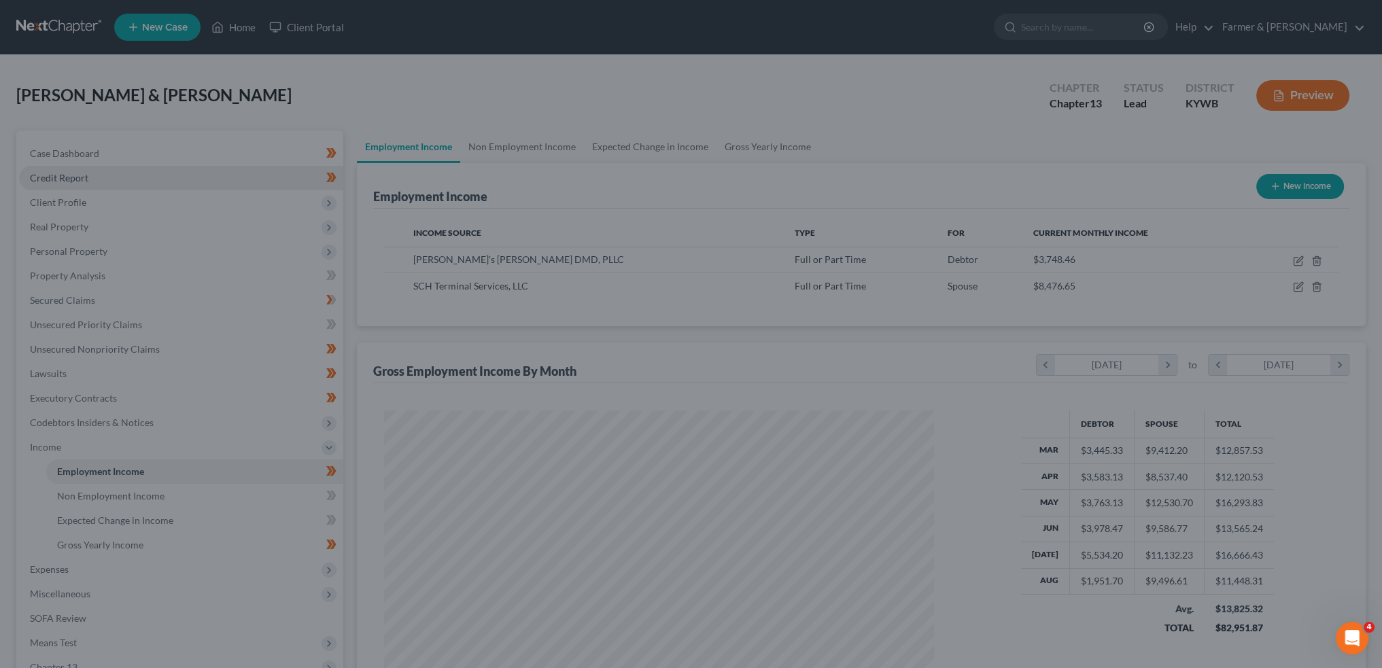
scroll to position [679638, 679337]
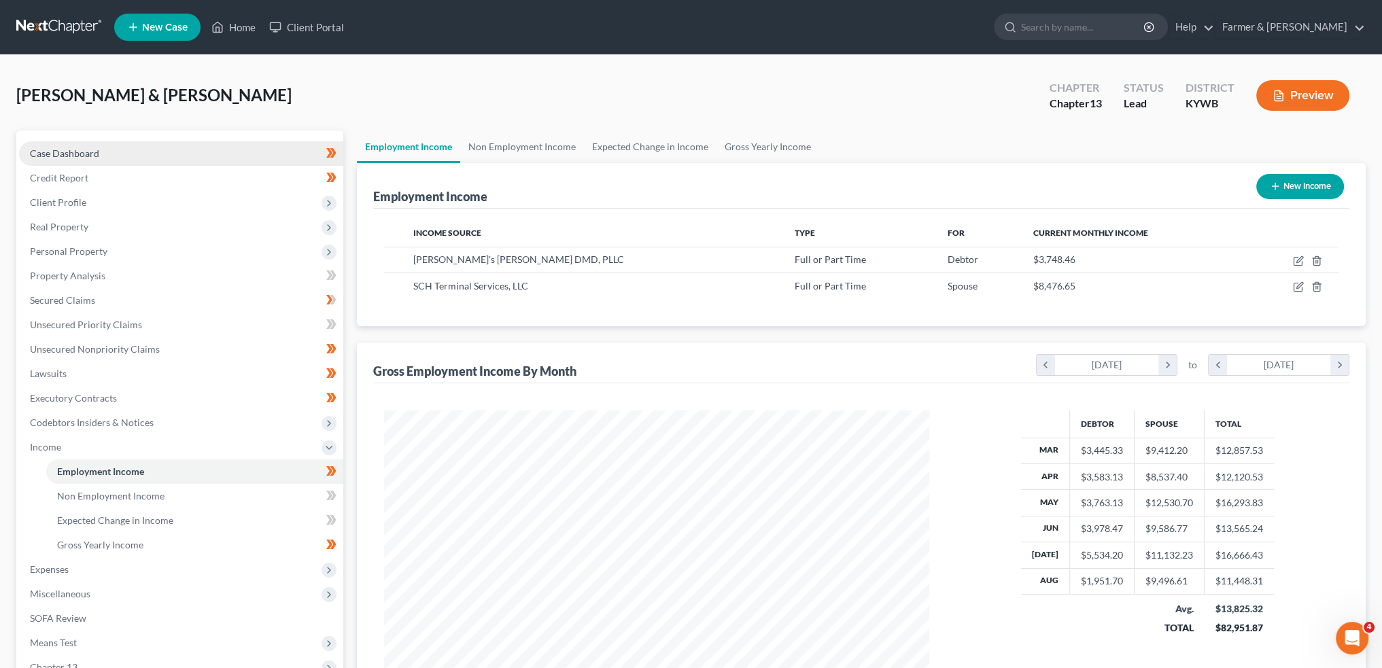
click at [112, 156] on link "Case Dashboard" at bounding box center [181, 153] width 324 height 24
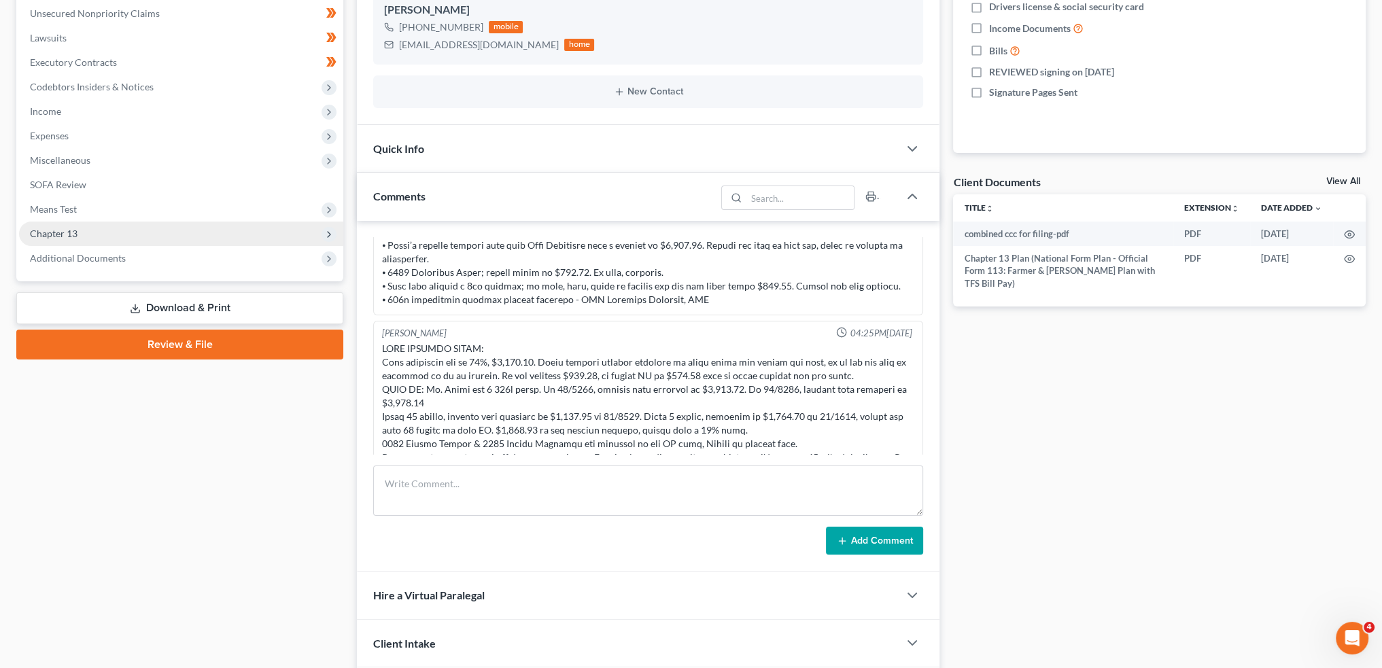
scroll to position [319, 0]
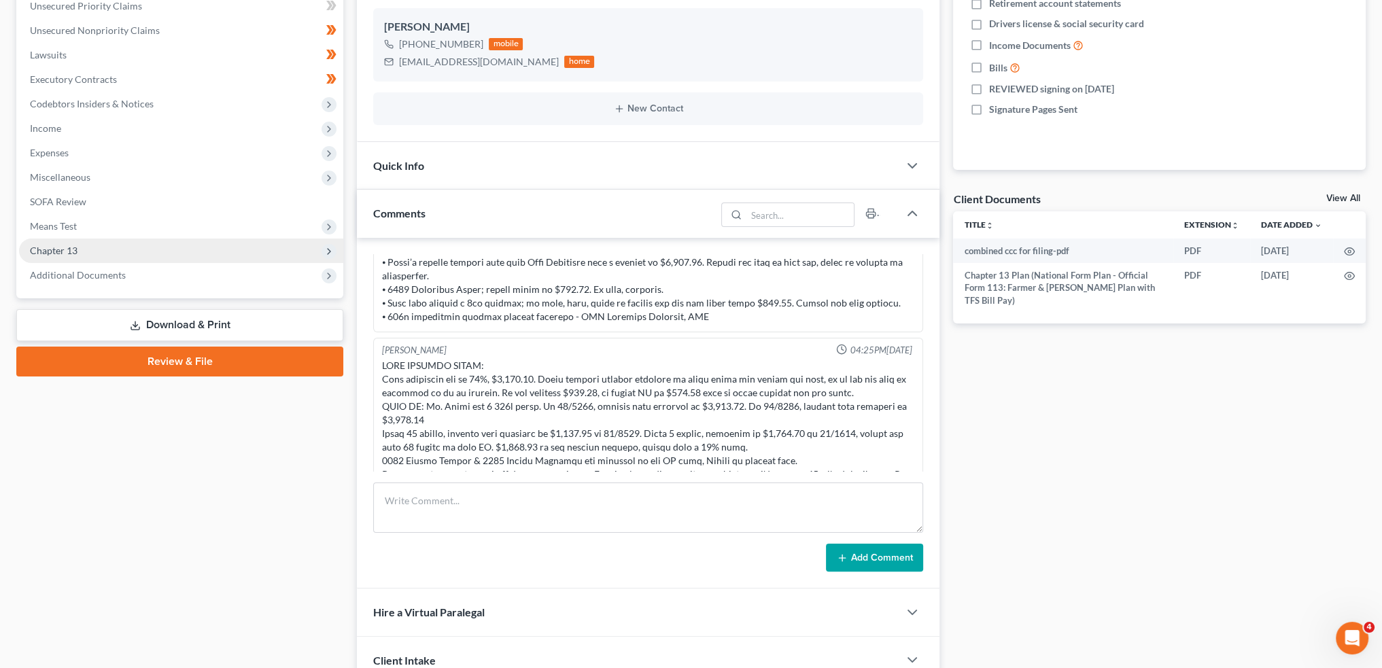
click at [116, 243] on span "Chapter 13" at bounding box center [181, 251] width 324 height 24
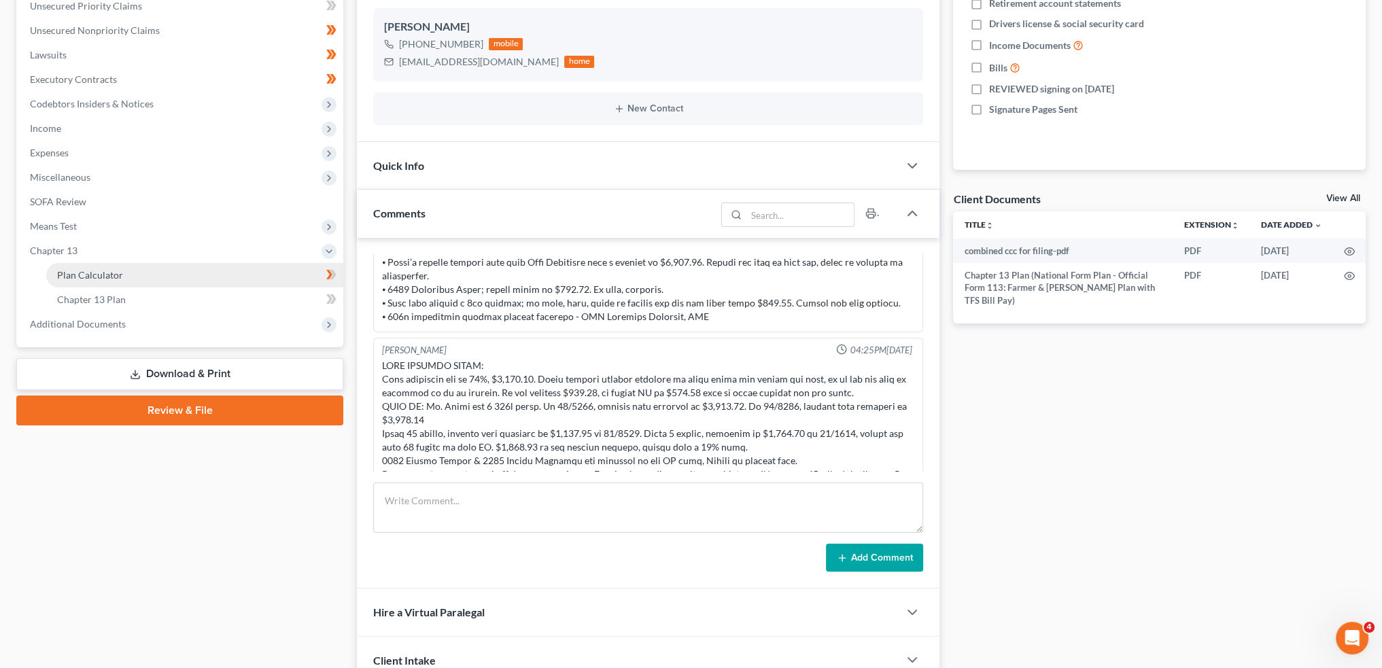
click at [116, 278] on span "Plan Calculator" at bounding box center [90, 275] width 66 height 12
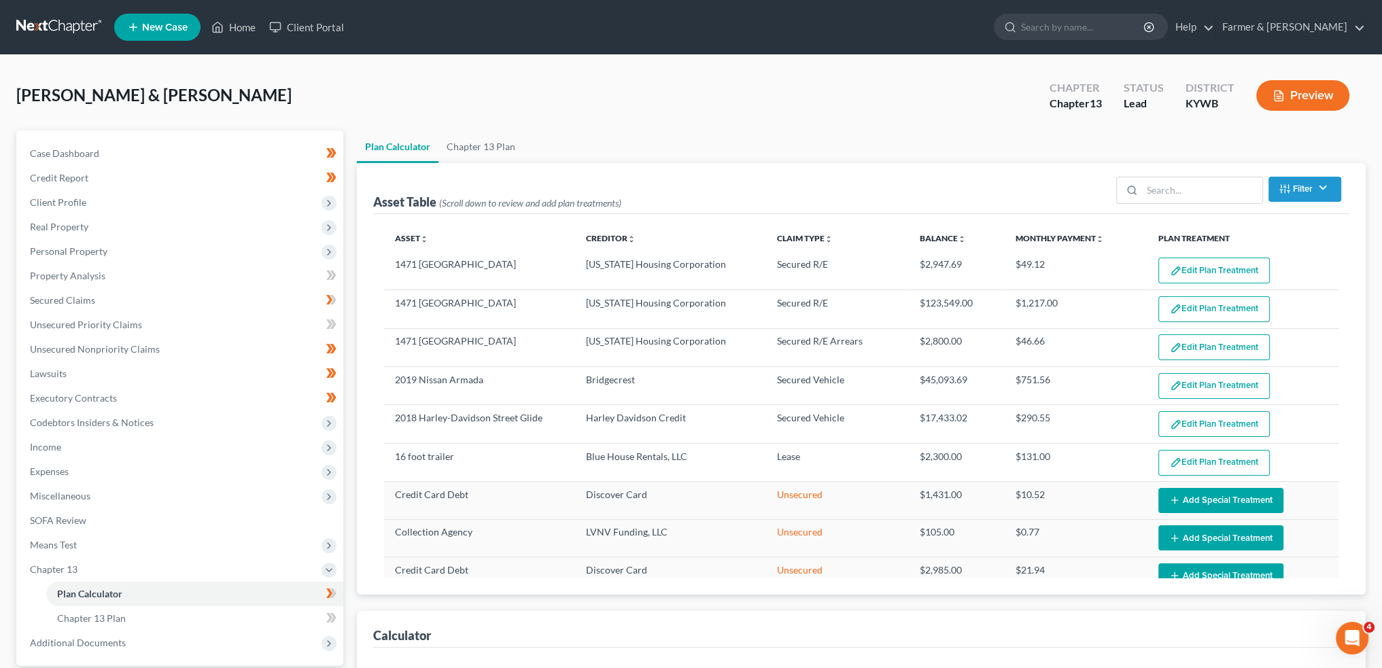
select select "59"
click at [70, 472] on span "Expenses" at bounding box center [181, 472] width 324 height 24
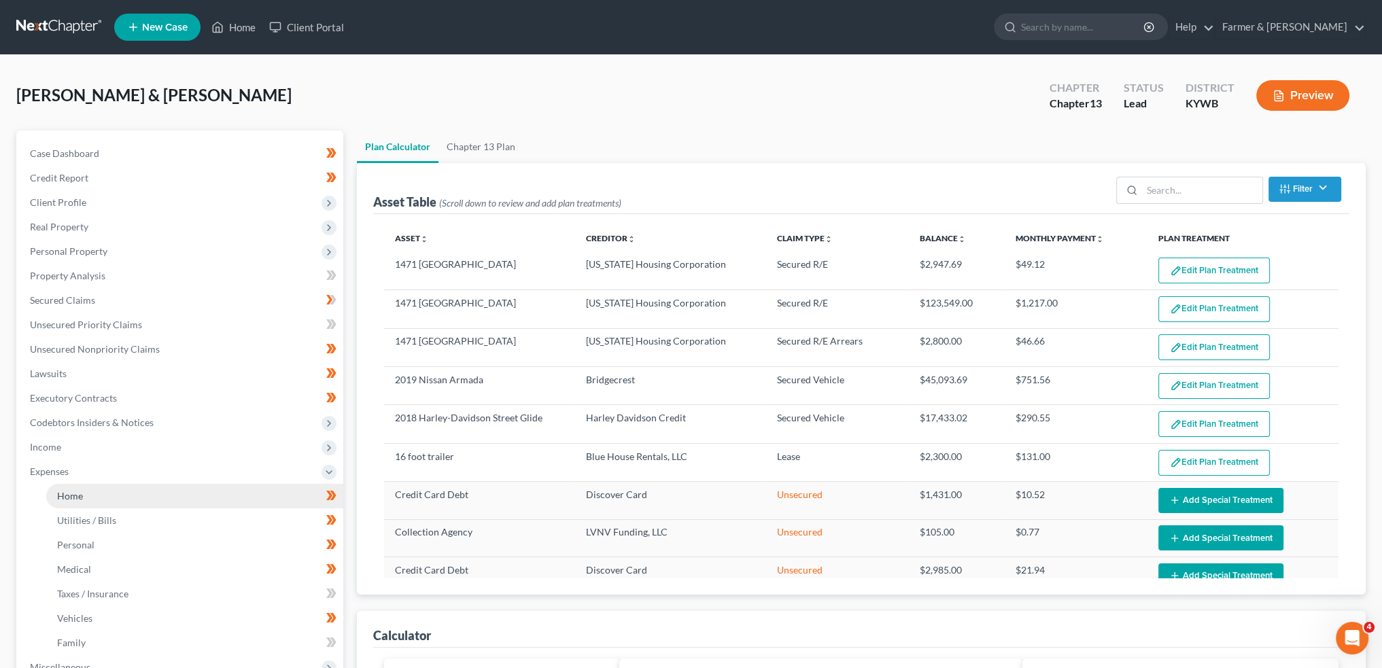
click at [76, 494] on span "Home" at bounding box center [70, 496] width 26 height 12
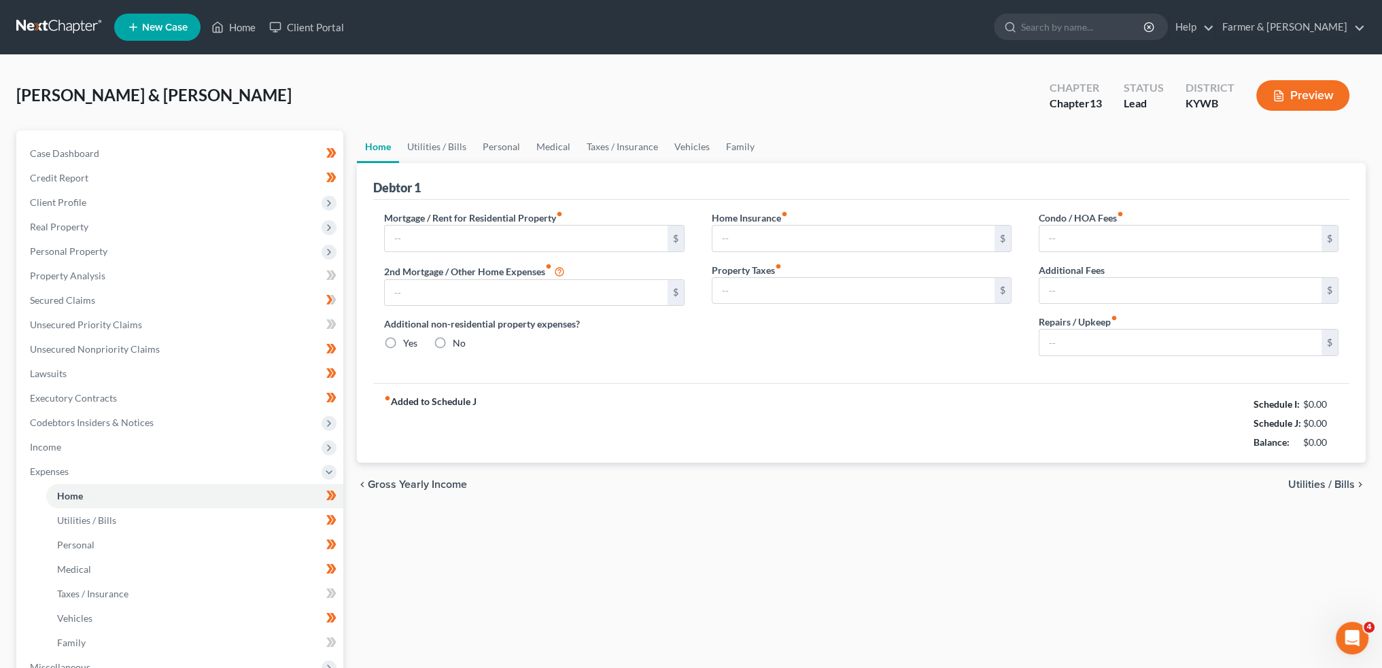
type input "1,216.57"
type input "0.00"
radio input "true"
type input "0.00"
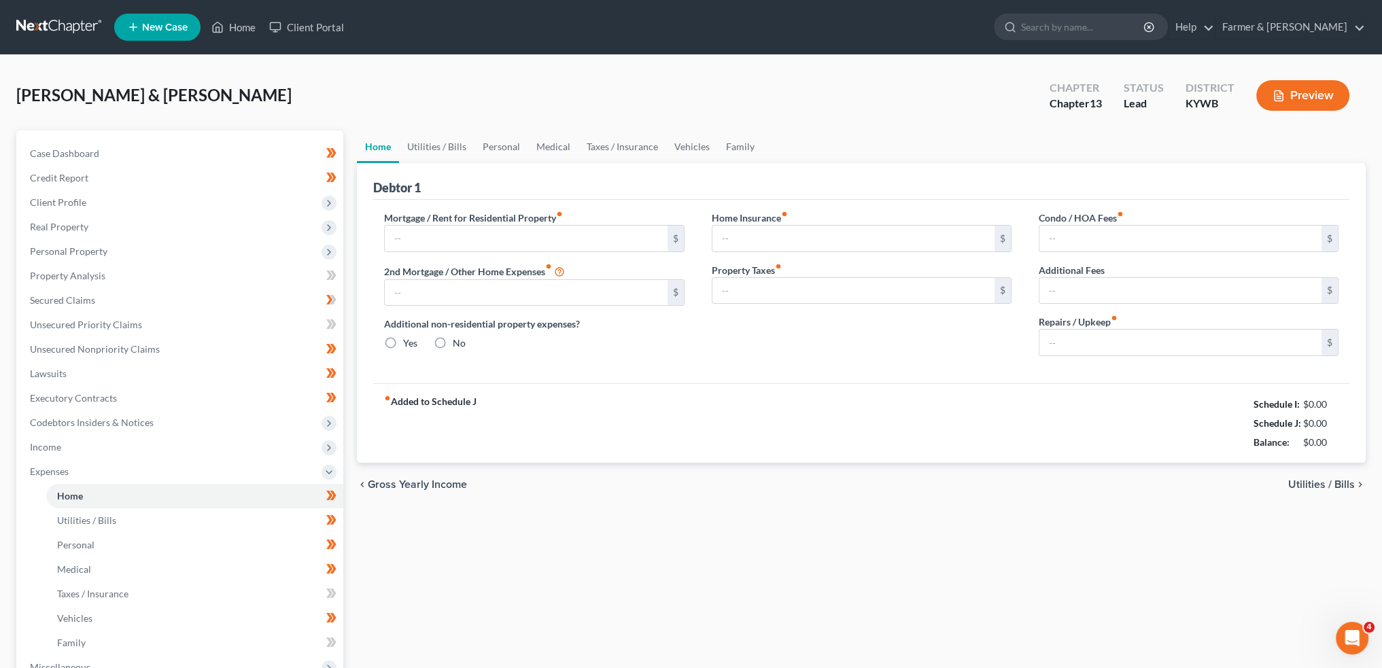
type input "0.00"
type input "150.00"
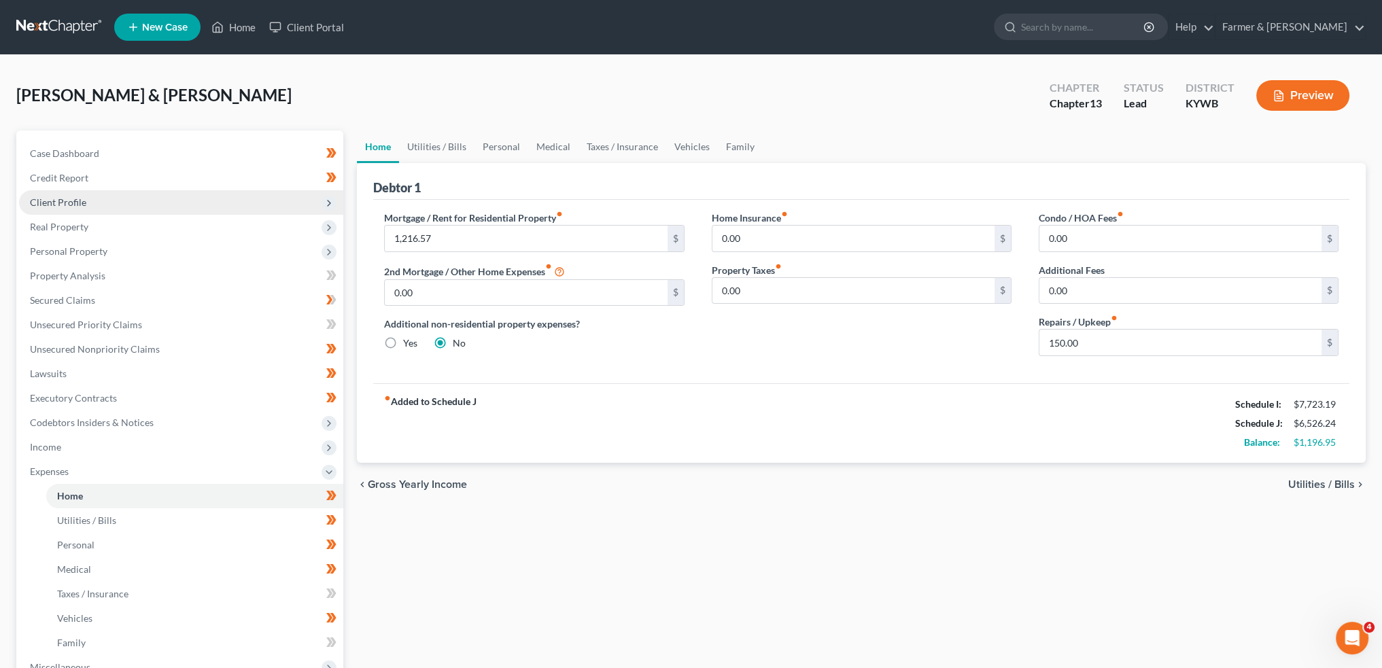
click at [109, 209] on span "Client Profile" at bounding box center [181, 202] width 324 height 24
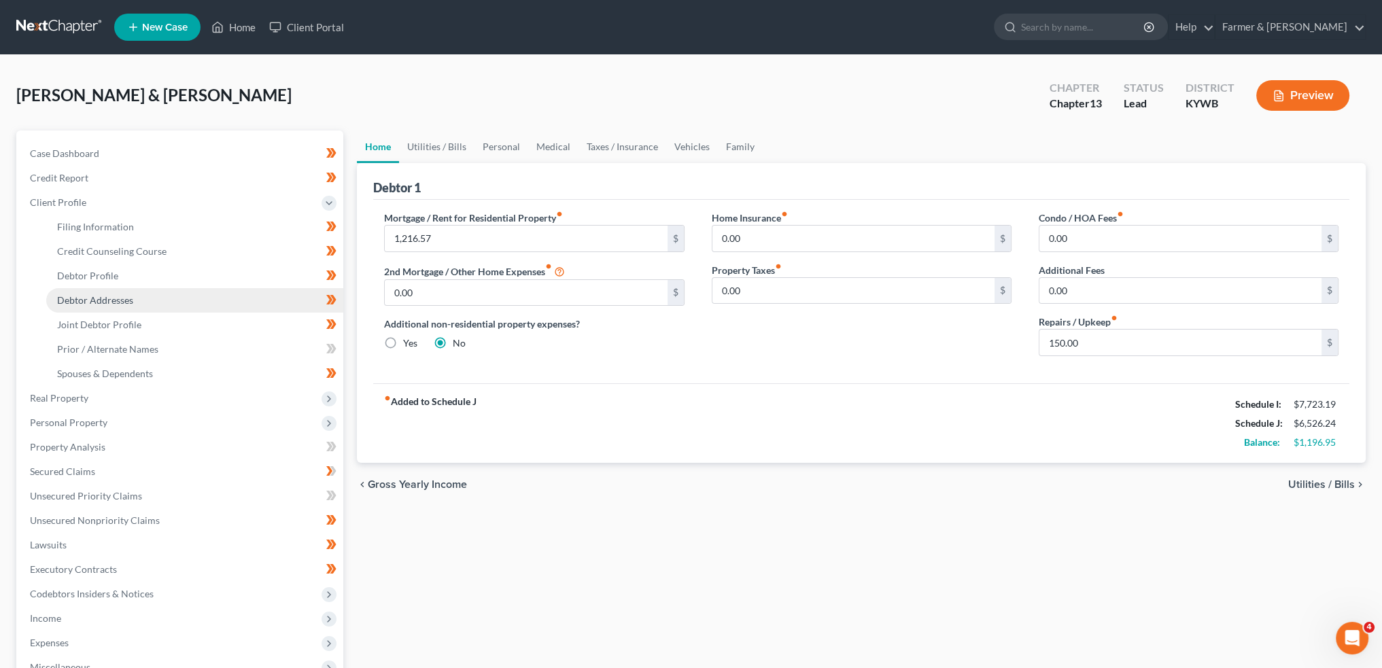
click at [133, 302] on link "Debtor Addresses" at bounding box center [194, 300] width 297 height 24
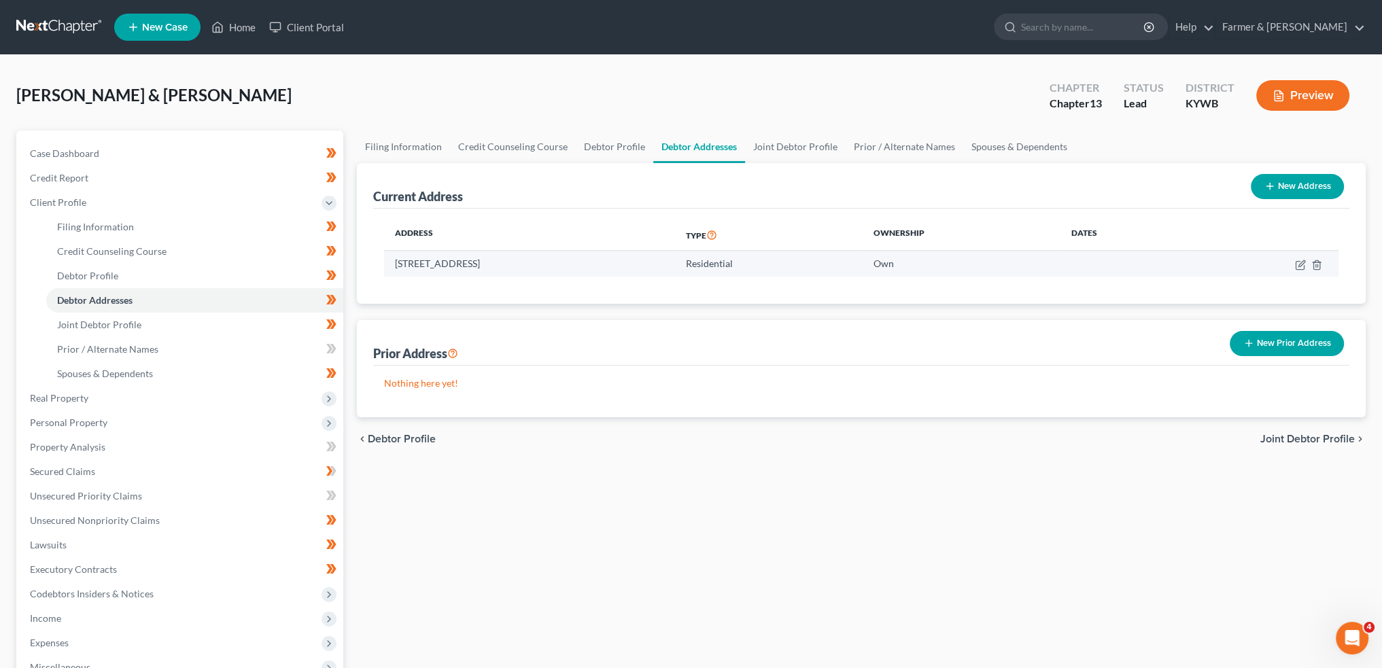
click at [1307, 260] on td at bounding box center [1265, 264] width 148 height 26
click at [1303, 260] on icon "button" at bounding box center [1302, 263] width 6 height 6
select select "18"
select select "75"
select select "0"
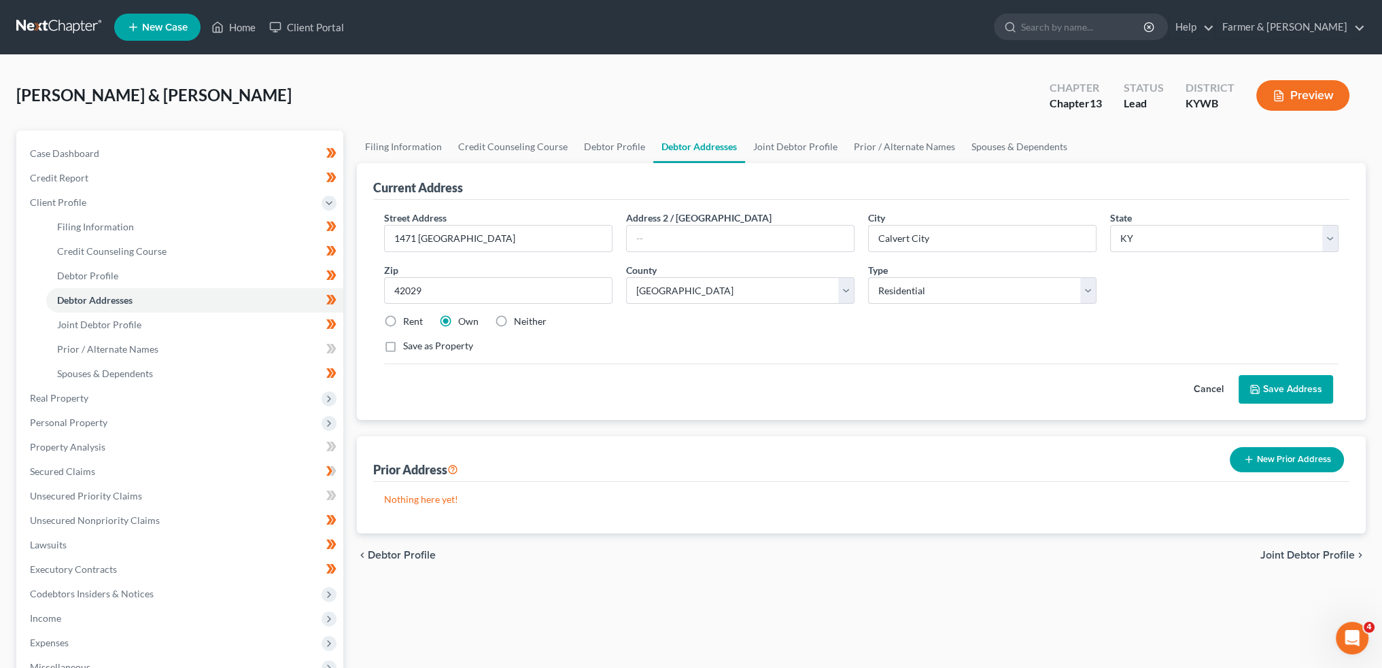
click at [1287, 387] on button "Save Address" at bounding box center [1286, 389] width 95 height 29
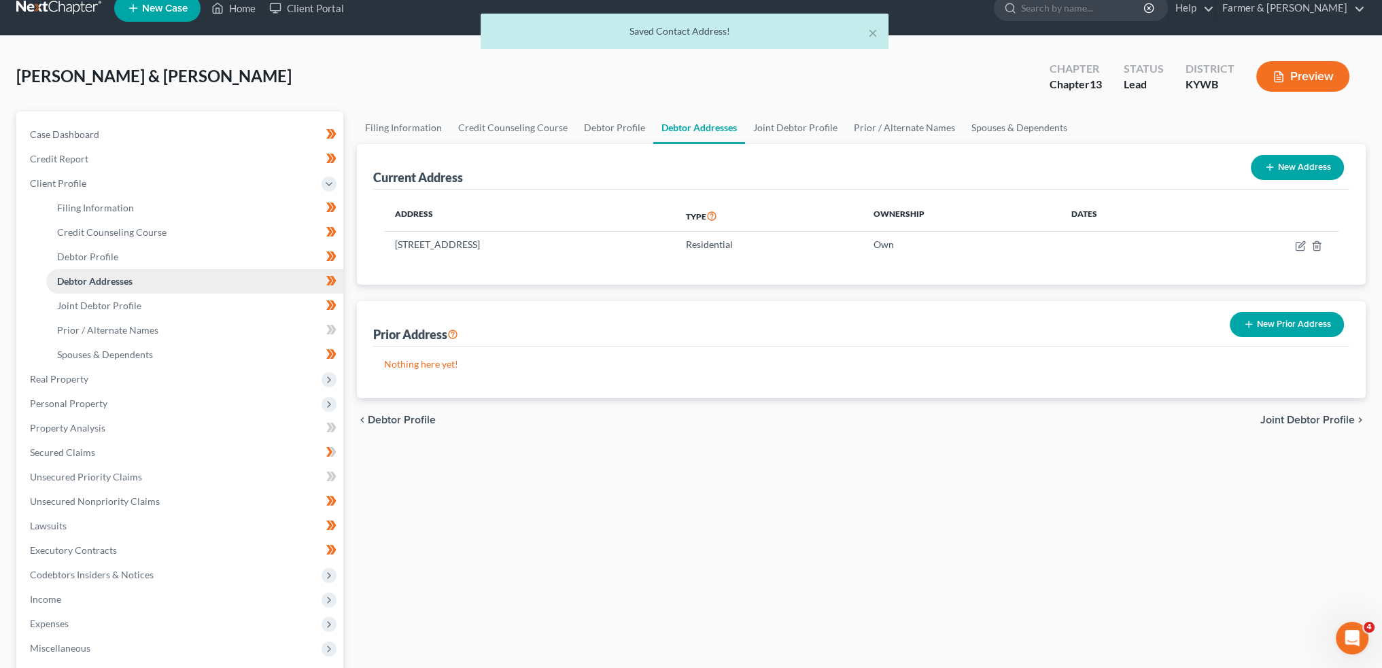
scroll to position [113, 0]
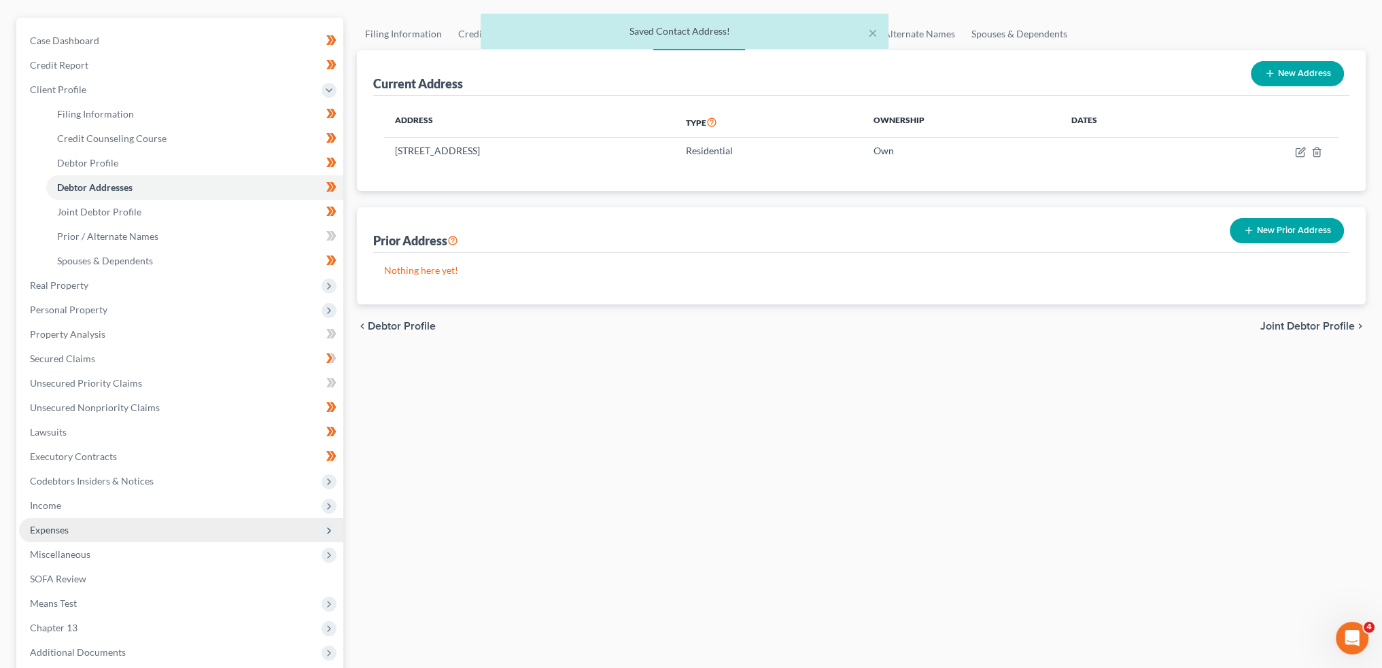
click at [136, 527] on span "Expenses" at bounding box center [181, 530] width 324 height 24
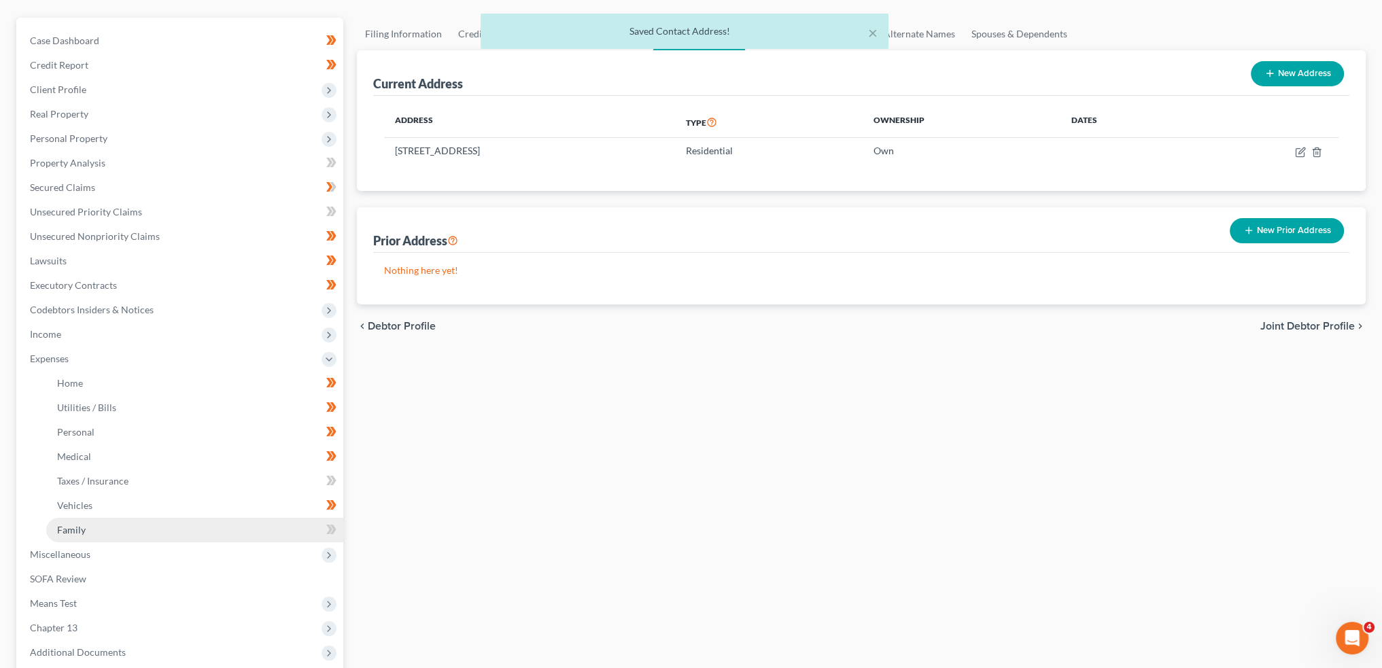
click at [124, 532] on link "Family" at bounding box center [194, 530] width 297 height 24
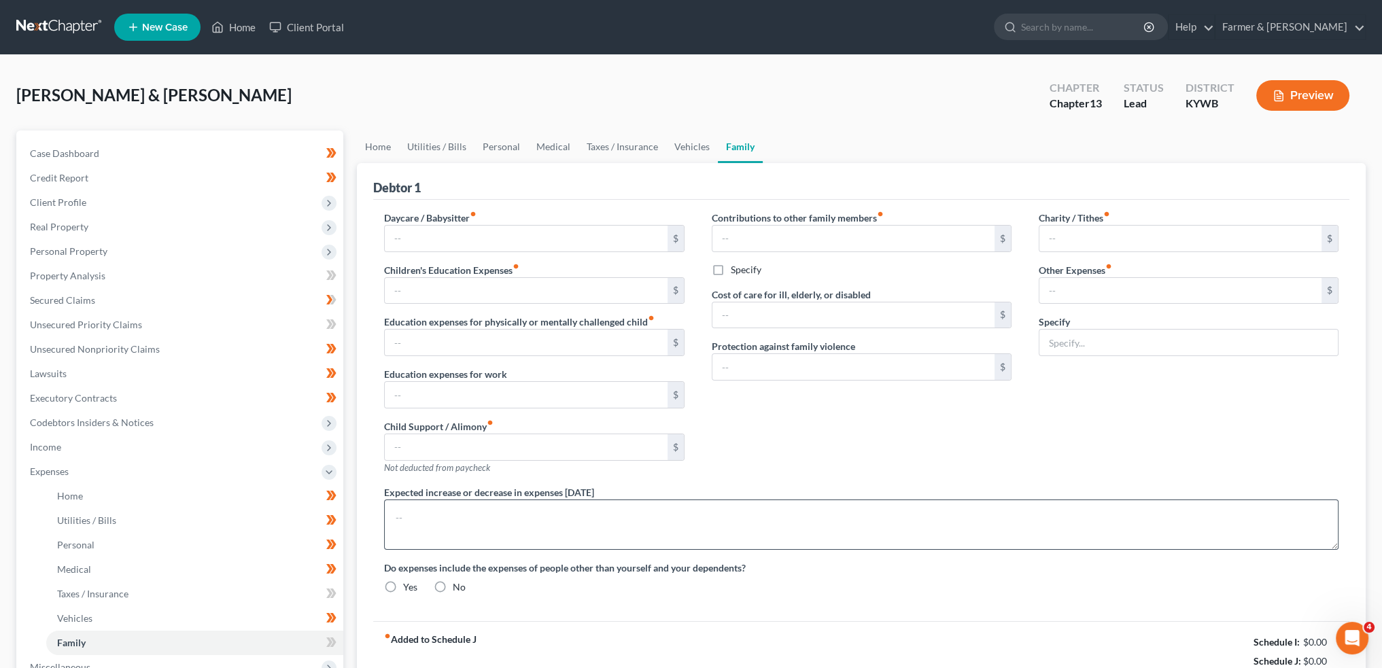
type input "0.00"
type input "100.00"
type input "0.00"
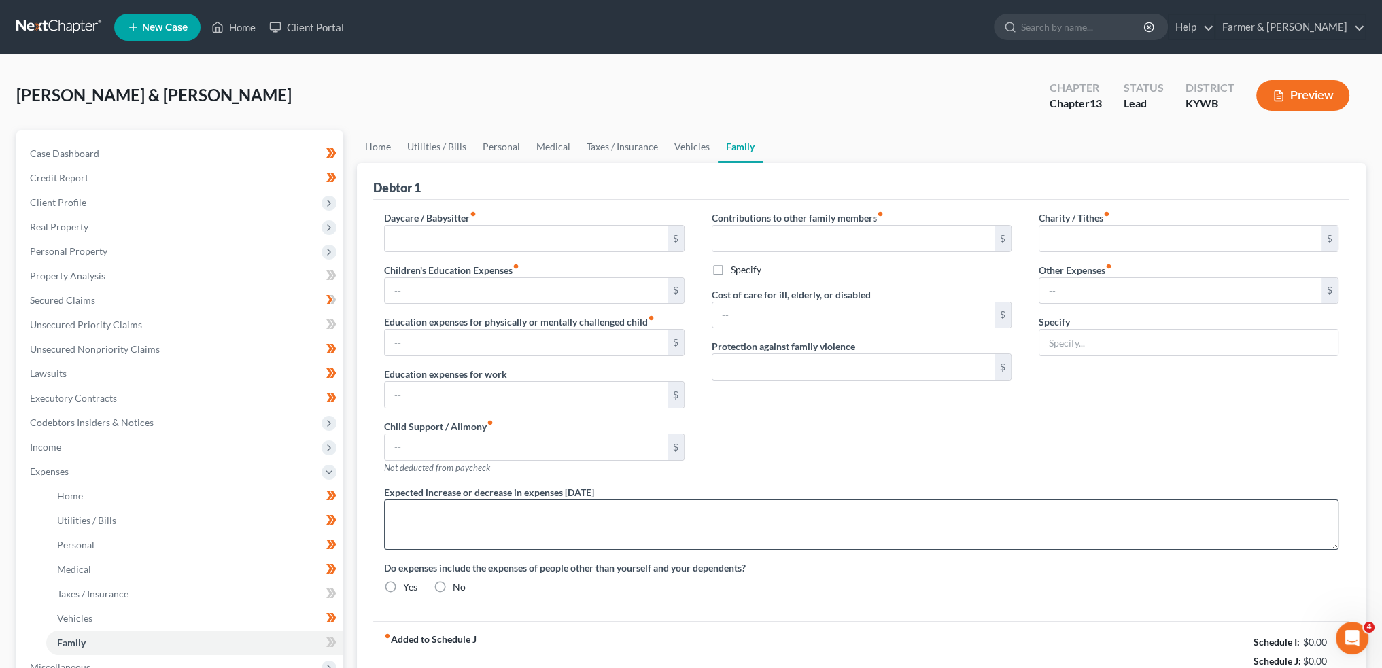
type input "0.00"
type input "100.00"
type input "58.73"
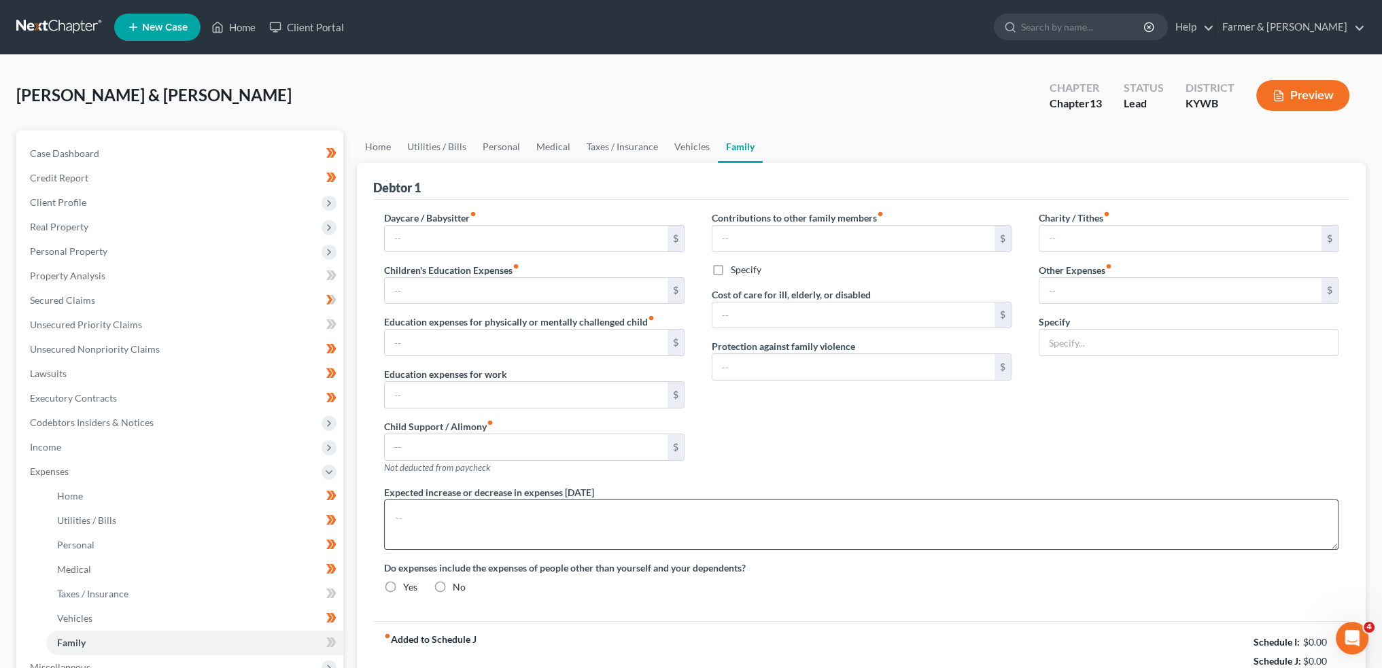
type input "Student loan payments"
type textarea "Mr. Davis has a medical condition that requires constant care. Debtor has a 30-…"
radio input "true"
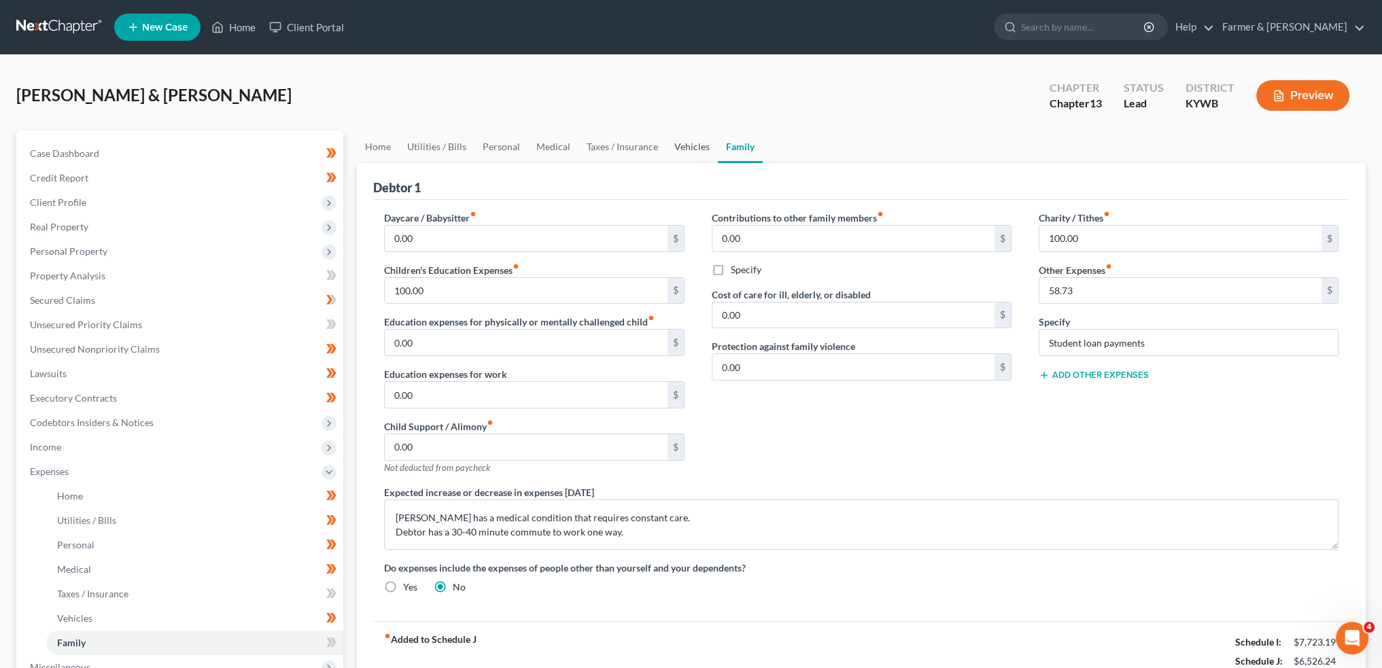
click at [687, 143] on link "Vehicles" at bounding box center [692, 147] width 52 height 33
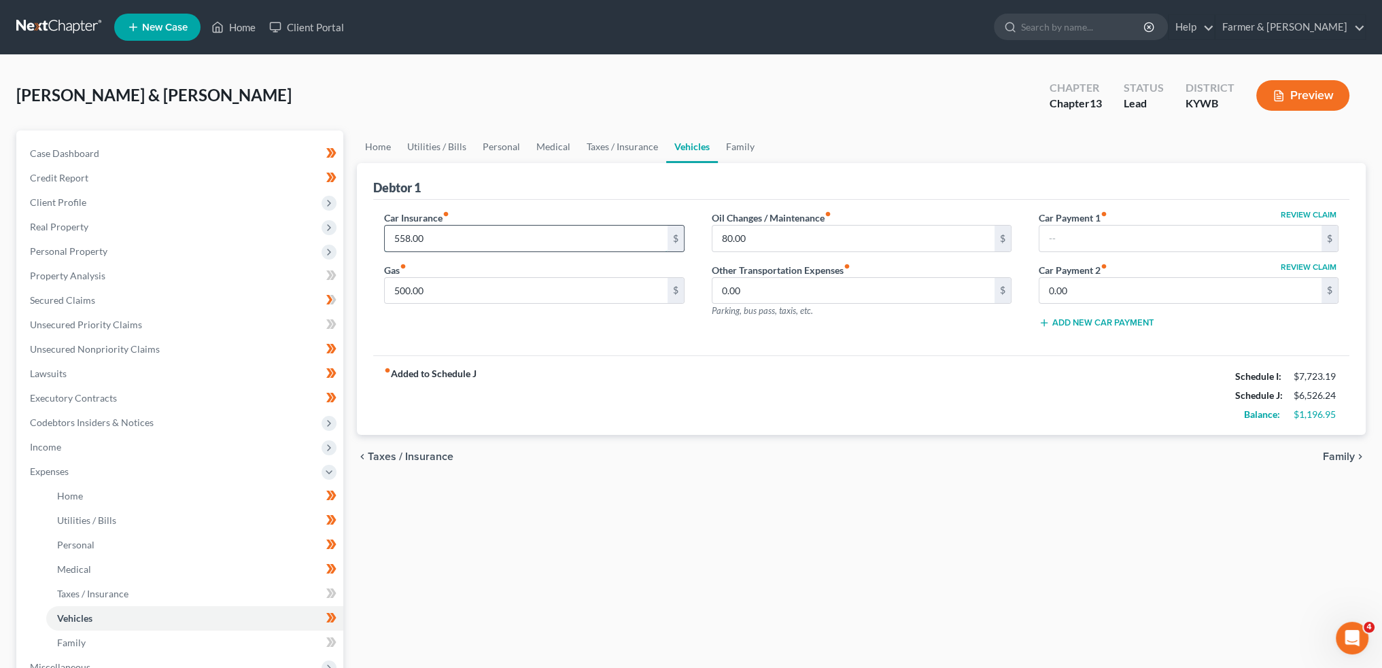
click at [520, 243] on input "558.00" at bounding box center [526, 239] width 282 height 26
type input "429.00"
click at [630, 154] on link "Taxes / Insurance" at bounding box center [623, 147] width 88 height 33
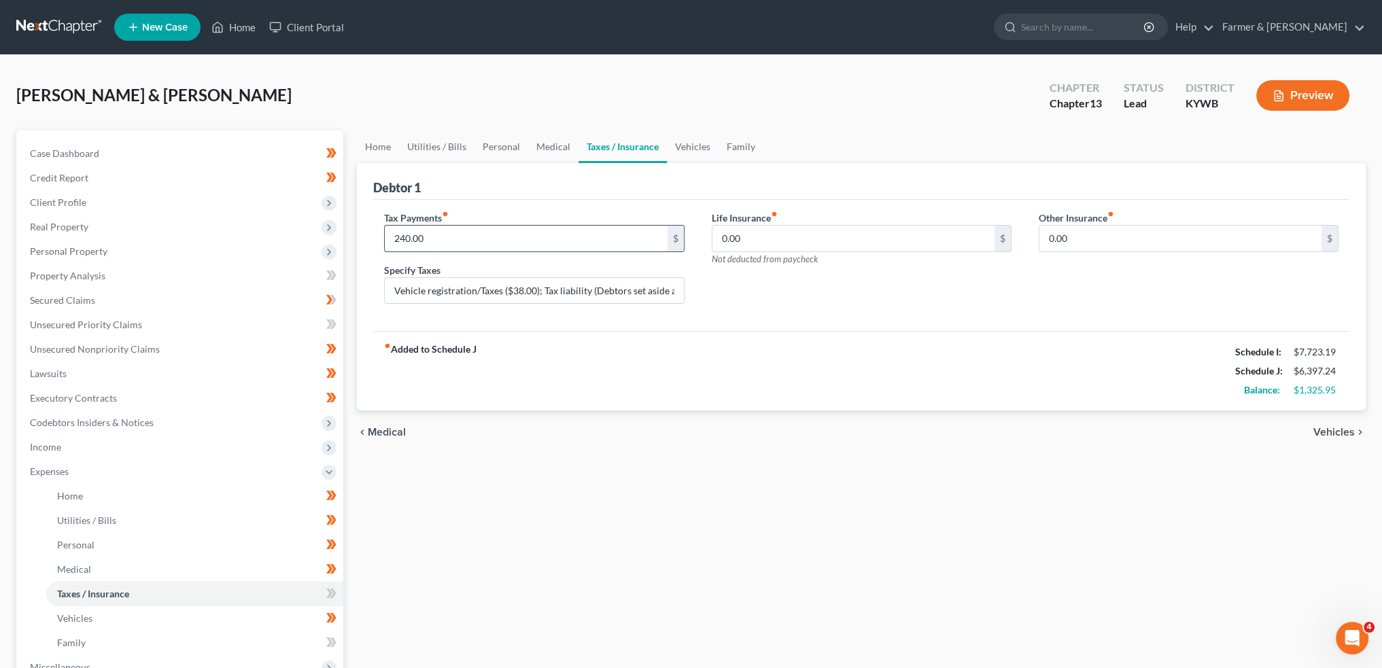
click at [483, 241] on input "240.00" at bounding box center [526, 239] width 282 height 26
drag, startPoint x: 623, startPoint y: 285, endPoint x: 721, endPoint y: 287, distance: 98.6
click at [721, 287] on div "Tax Payments fiber_manual_record 240.00 $ Specify Taxes Vehicle registration/Ta…" at bounding box center [862, 263] width 982 height 105
click at [412, 297] on input "Vehicle registration/Taxes ($38.00); Tax liability (Debtors set aside approxima…" at bounding box center [534, 291] width 298 height 26
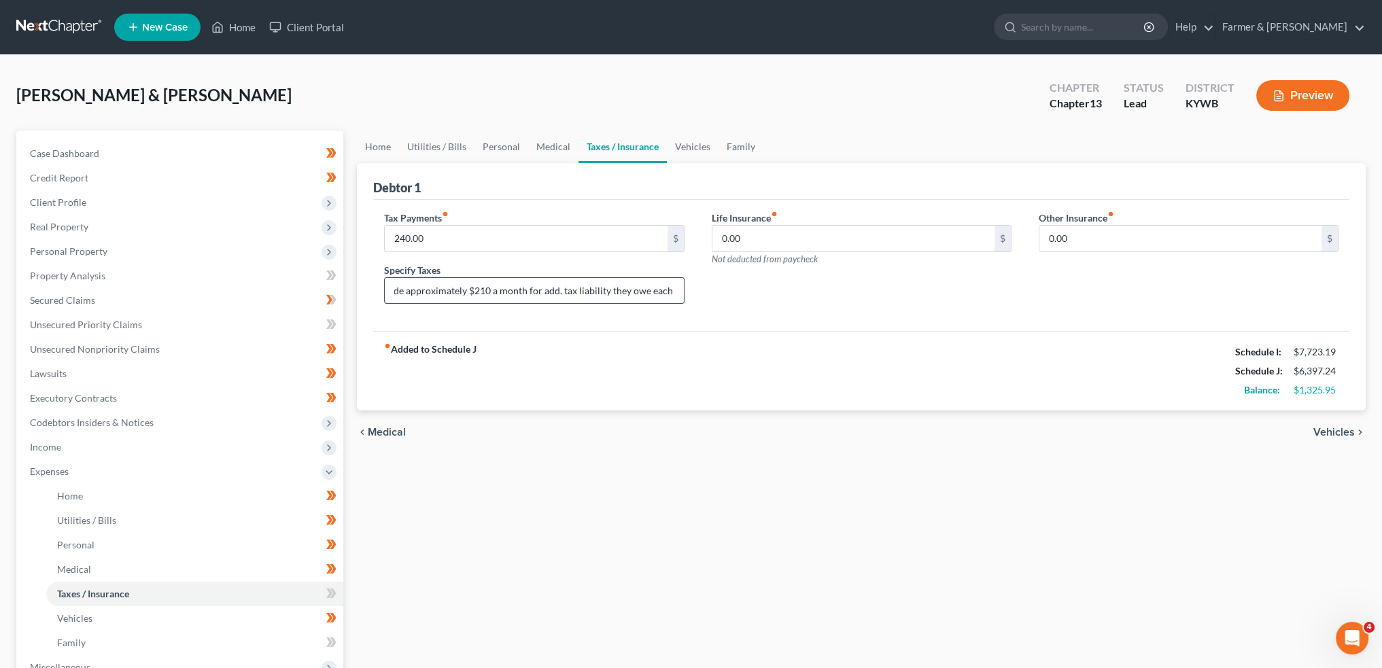
click at [396, 288] on input "Vehicle registration/Taxes ($38.00); Tax liability (Debtors set aside approxima…" at bounding box center [534, 291] width 298 height 26
click at [519, 284] on input "Vehicle registration/Taxes ($38.00); Tax liability (Debtors set aside approxima…" at bounding box center [534, 291] width 298 height 26
click at [453, 288] on input "Vehicle registration/Taxes ($38.00); Tax liability (Debtors set aside approxima…" at bounding box center [534, 291] width 298 height 26
type input "Vehicle registration/Taxes ($38.00); Tax liability (Debtors set aside an additi…"
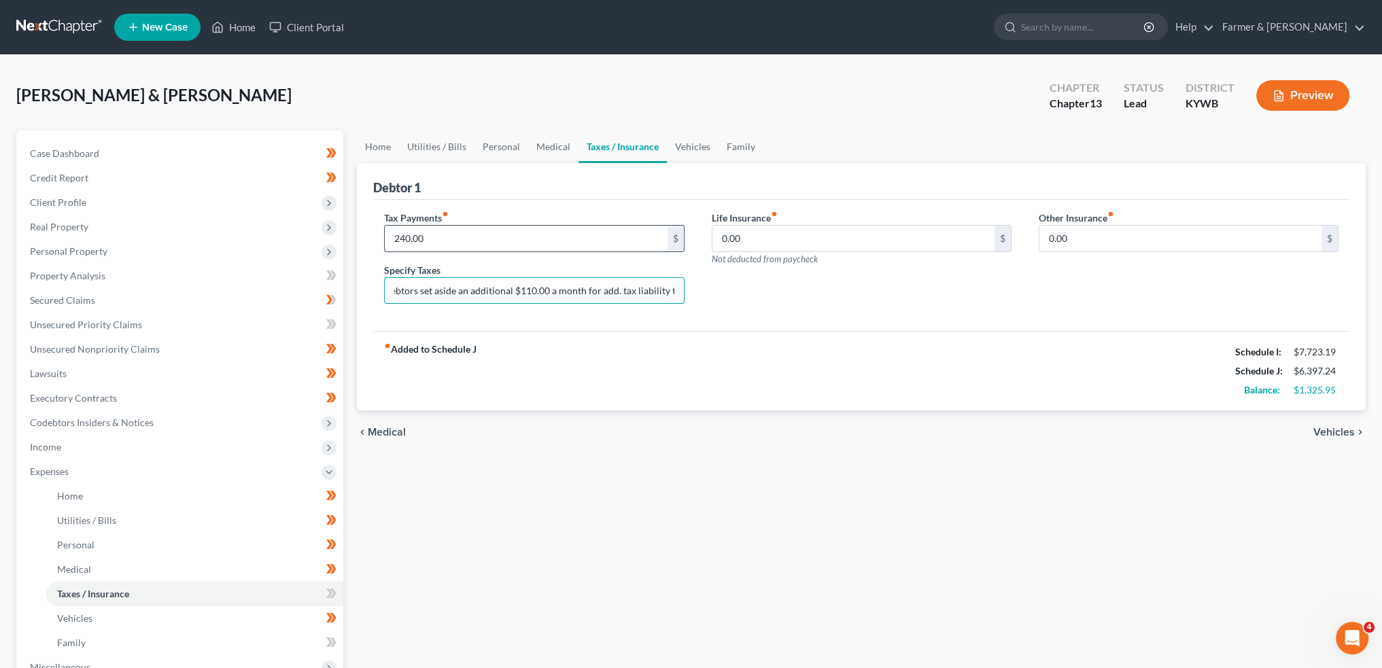
click at [486, 233] on input "240.00" at bounding box center [526, 239] width 282 height 26
type input "140.00"
click at [929, 285] on div "Life Insurance fiber_manual_record 0.00 $ Not deducted from paycheck" at bounding box center [861, 263] width 327 height 105
click at [552, 148] on link "Medical" at bounding box center [553, 147] width 50 height 33
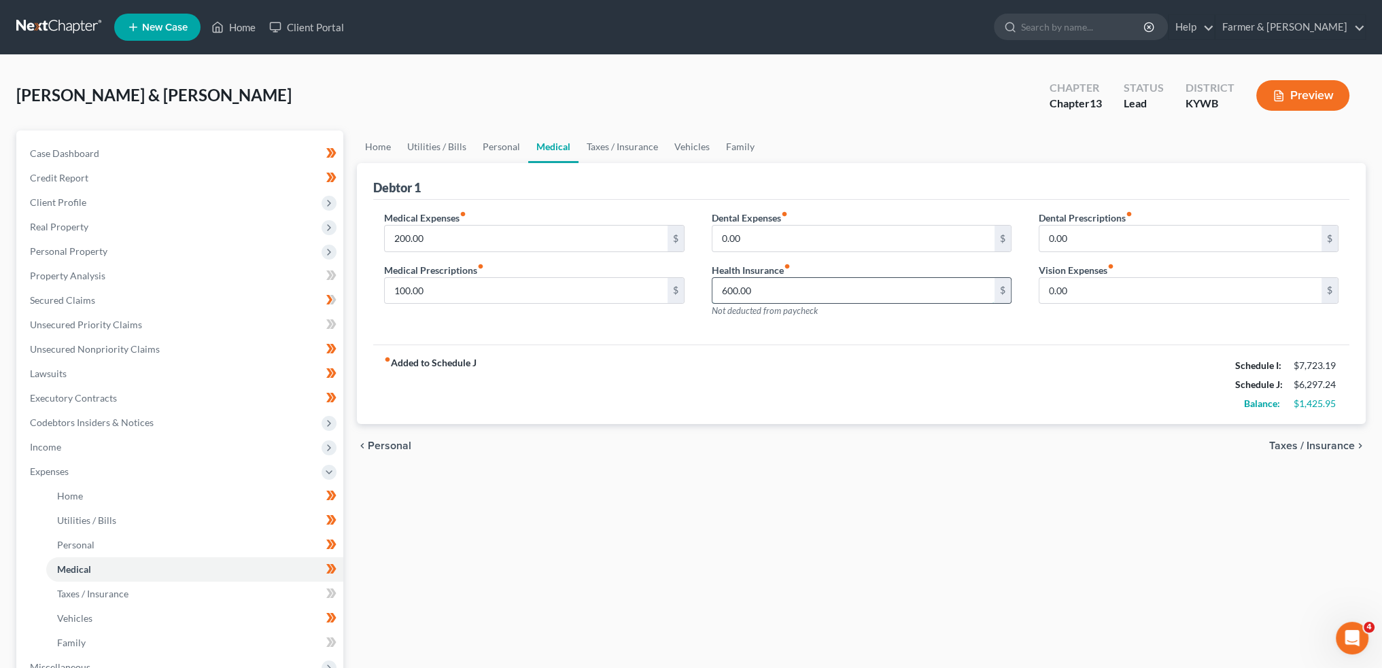
click at [798, 285] on input "600.00" at bounding box center [854, 291] width 282 height 26
click at [635, 146] on link "Taxes / Insurance" at bounding box center [623, 147] width 88 height 33
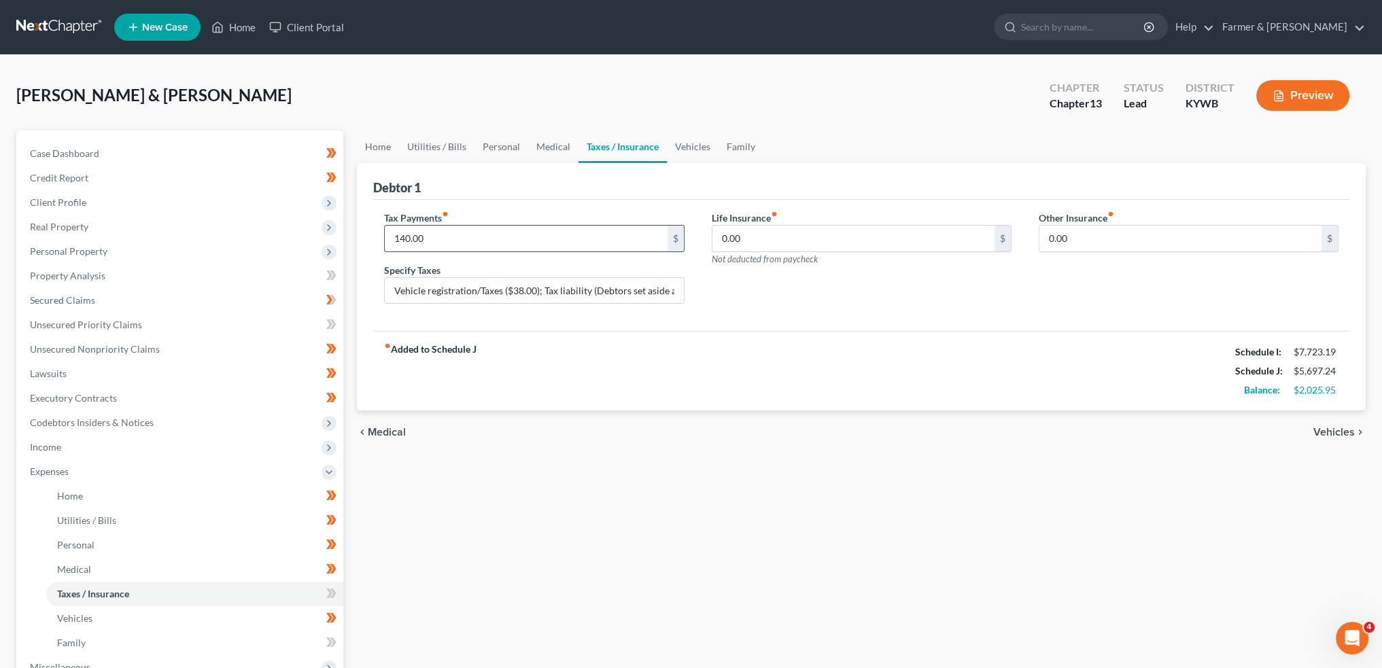
click at [401, 237] on input "140.00" at bounding box center [526, 239] width 282 height 26
type input "240.00"
click at [613, 292] on input "Vehicle registration/Taxes ($38.00); Tax liability (Debtors set aside an additi…" at bounding box center [534, 291] width 298 height 26
drag, startPoint x: 620, startPoint y: 288, endPoint x: 670, endPoint y: 296, distance: 50.3
click at [670, 296] on input "Vehicle registration/Taxes ($38.00); Tax liability (Debtors set aside an additi…" at bounding box center [534, 291] width 298 height 26
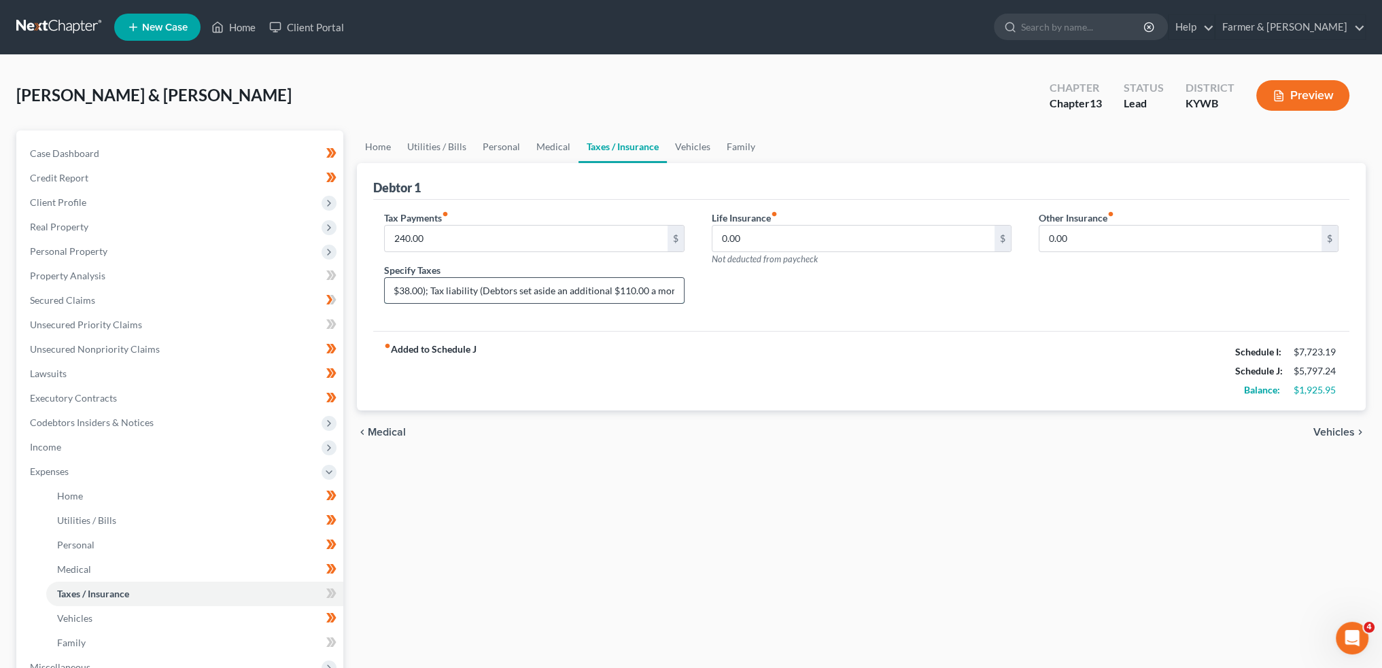
scroll to position [0, 145]
click at [590, 288] on input "Vehicle registration/Taxes ($38.00); Tax liability (Debtors set aside an additi…" at bounding box center [534, 291] width 298 height 26
type input "Vehicle registration/Taxes ($38.00); Tax liability (Debtors set aside an additi…"
click at [108, 206] on span "Client Profile" at bounding box center [181, 202] width 324 height 24
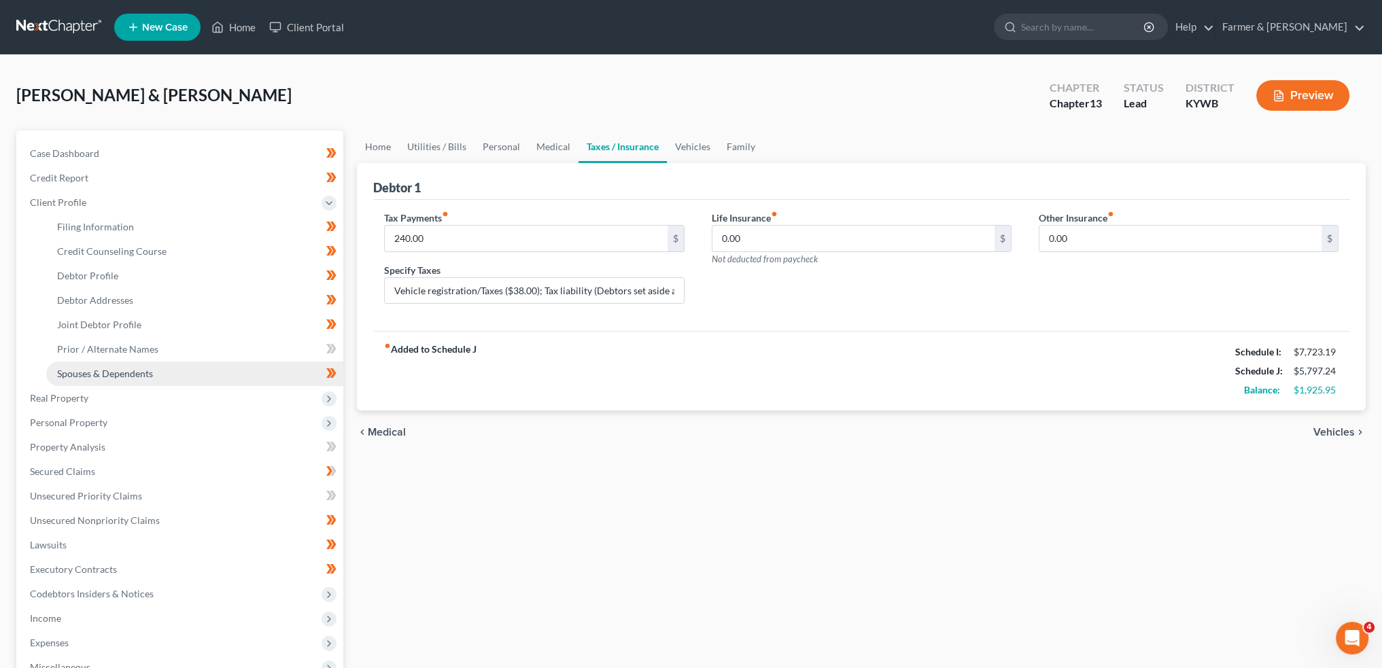
click at [114, 376] on span "Spouses & Dependents" at bounding box center [105, 374] width 96 height 12
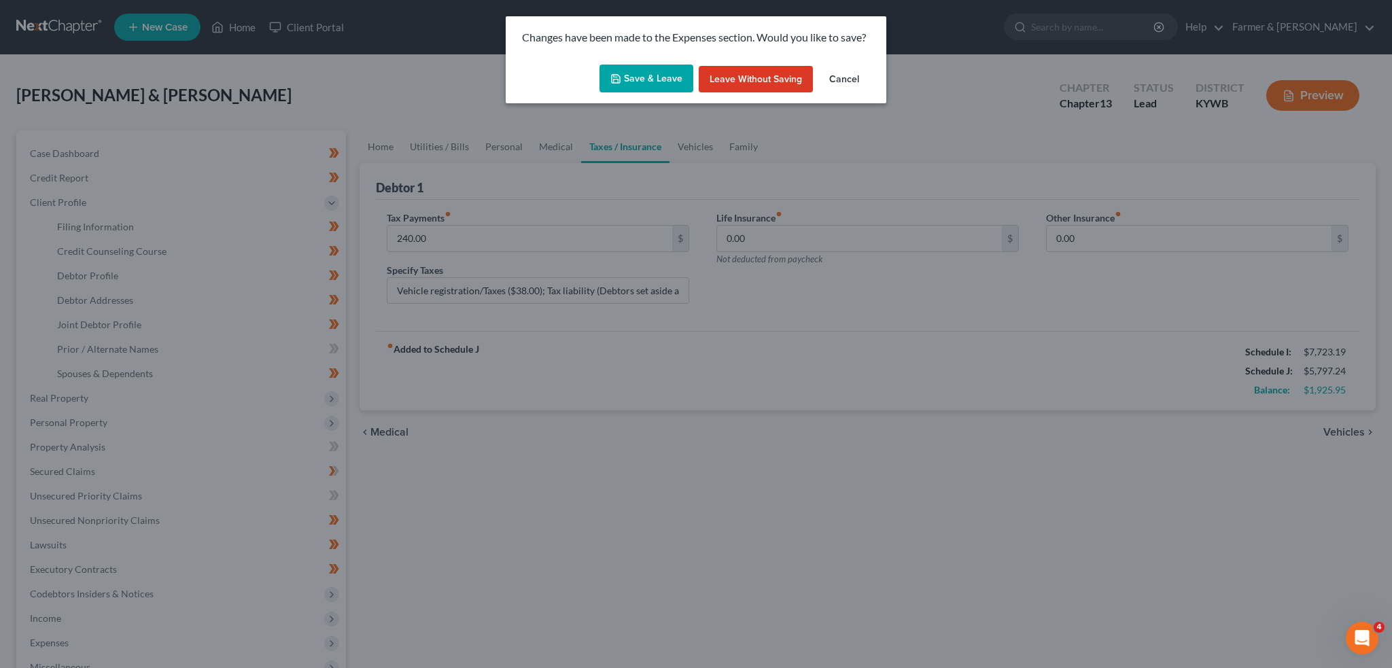
click at [673, 85] on button "Save & Leave" at bounding box center [647, 79] width 94 height 29
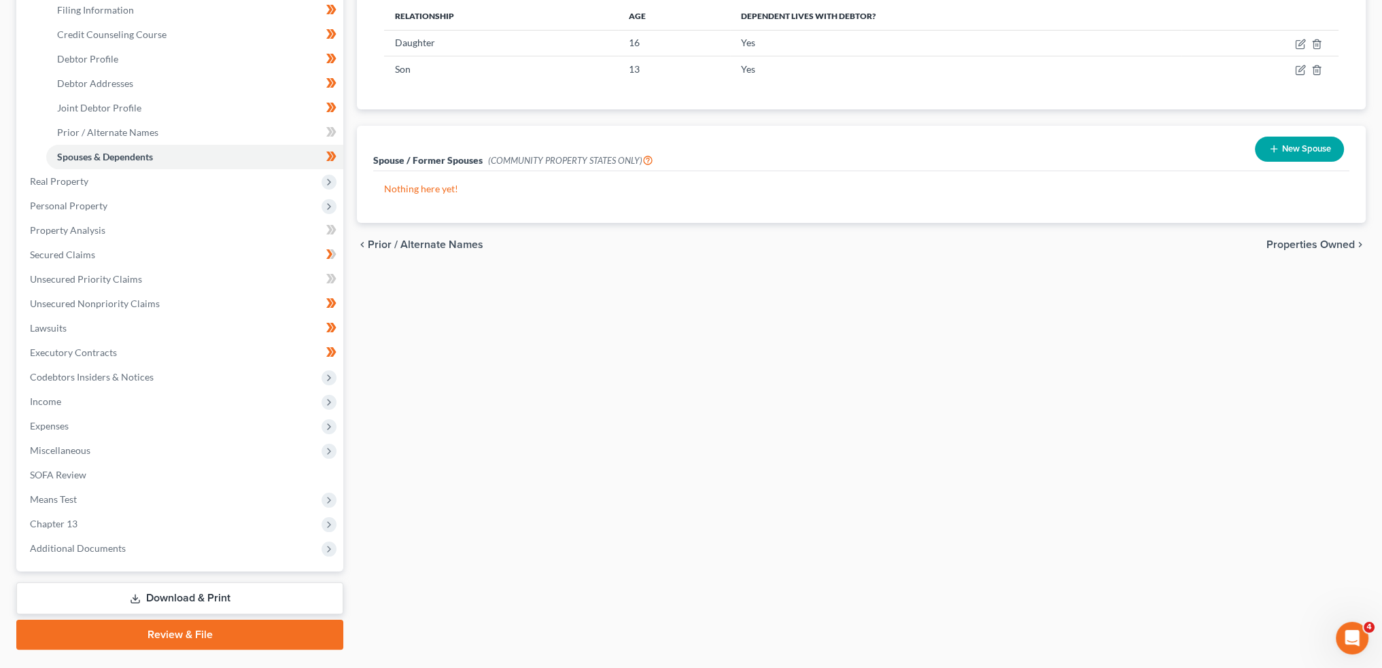
scroll to position [226, 0]
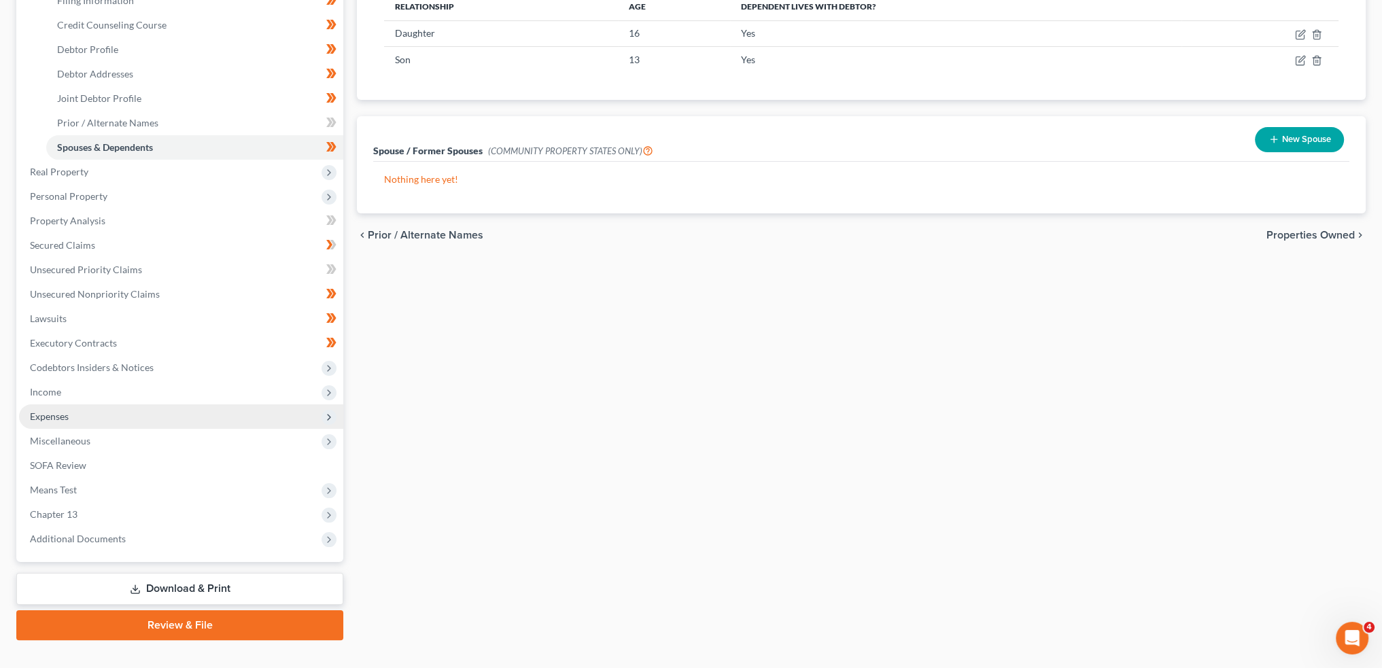
click at [126, 415] on span "Expenses" at bounding box center [181, 417] width 324 height 24
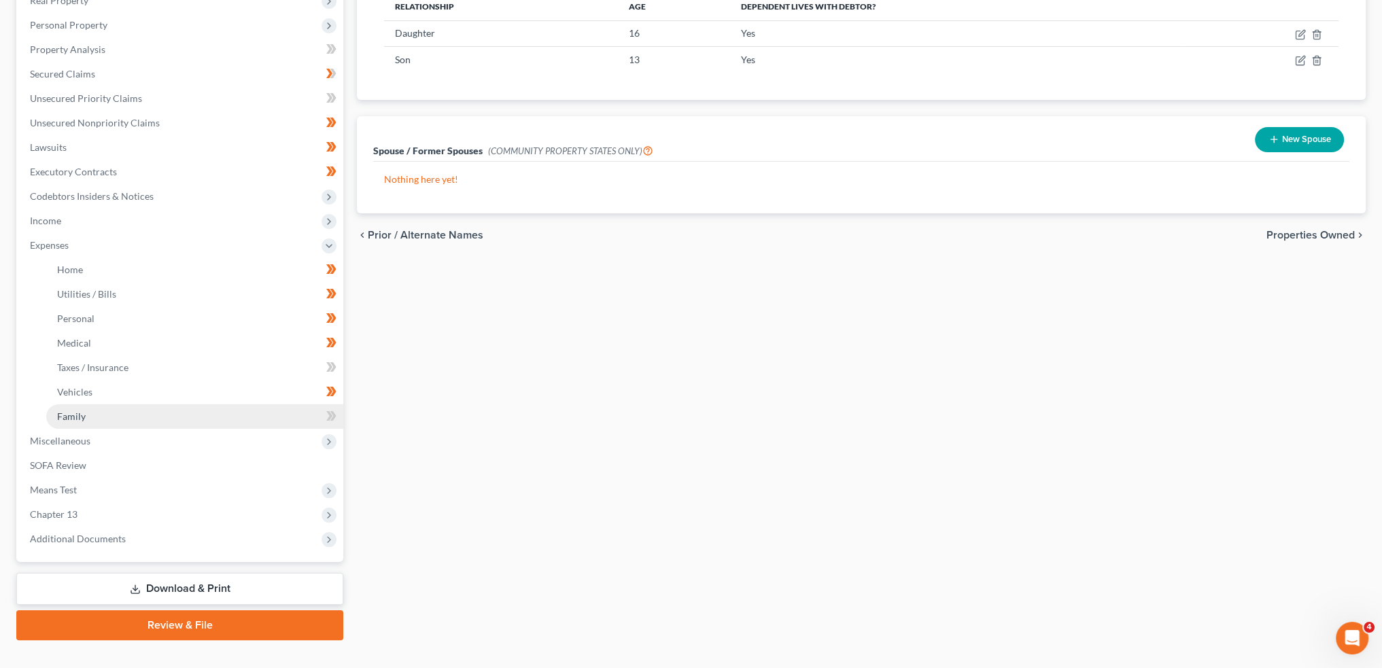
click at [122, 413] on link "Family" at bounding box center [194, 417] width 297 height 24
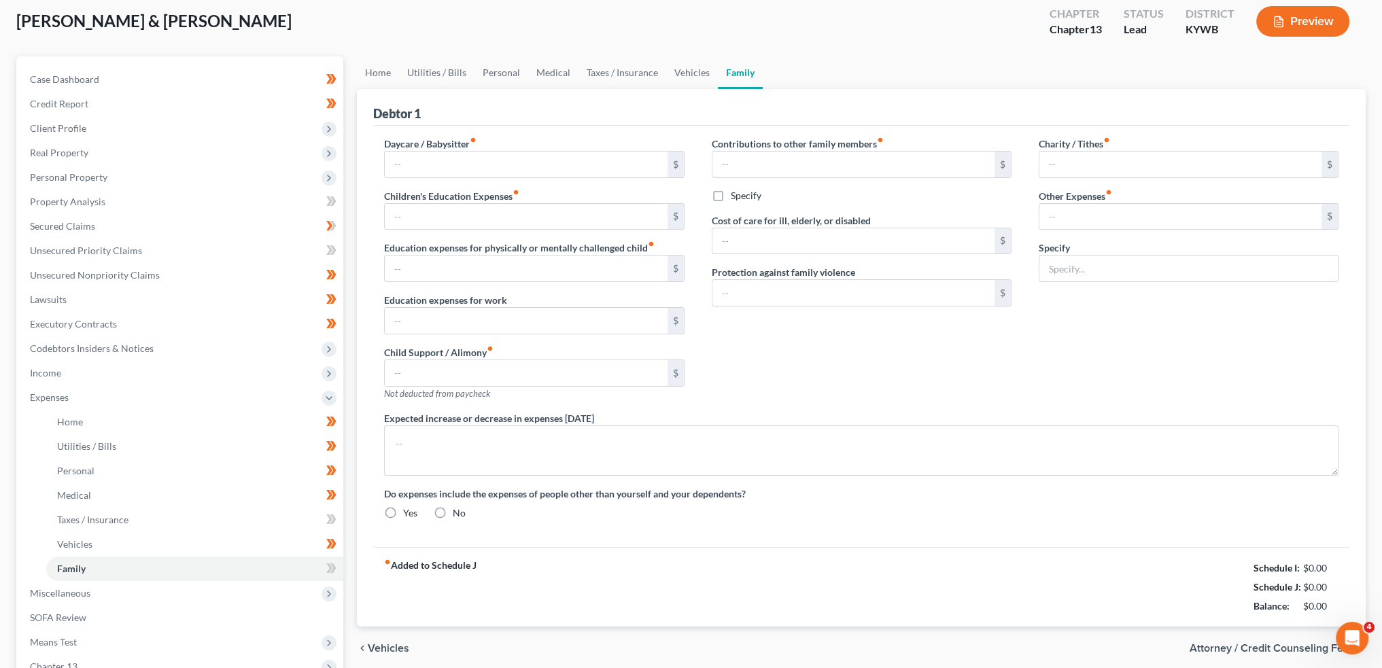
type input "0.00"
type input "100.00"
type input "0.00"
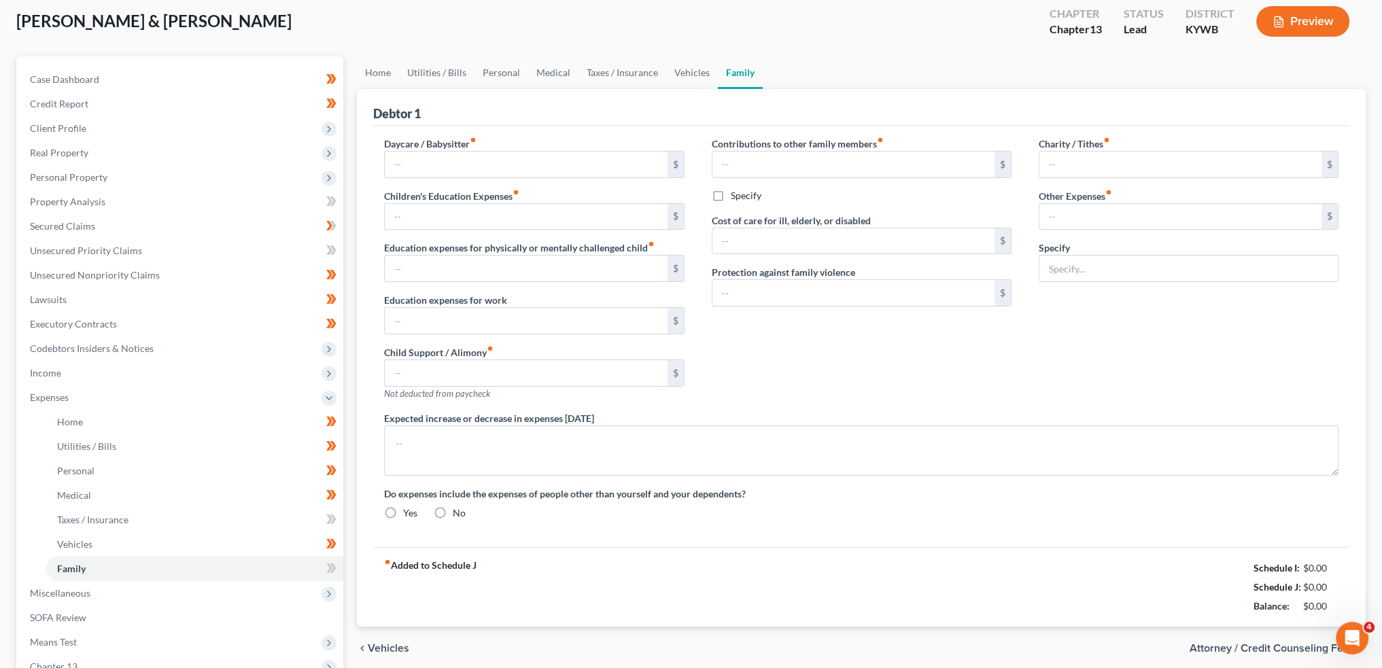
type input "0.00"
type input "100.00"
type input "58.73"
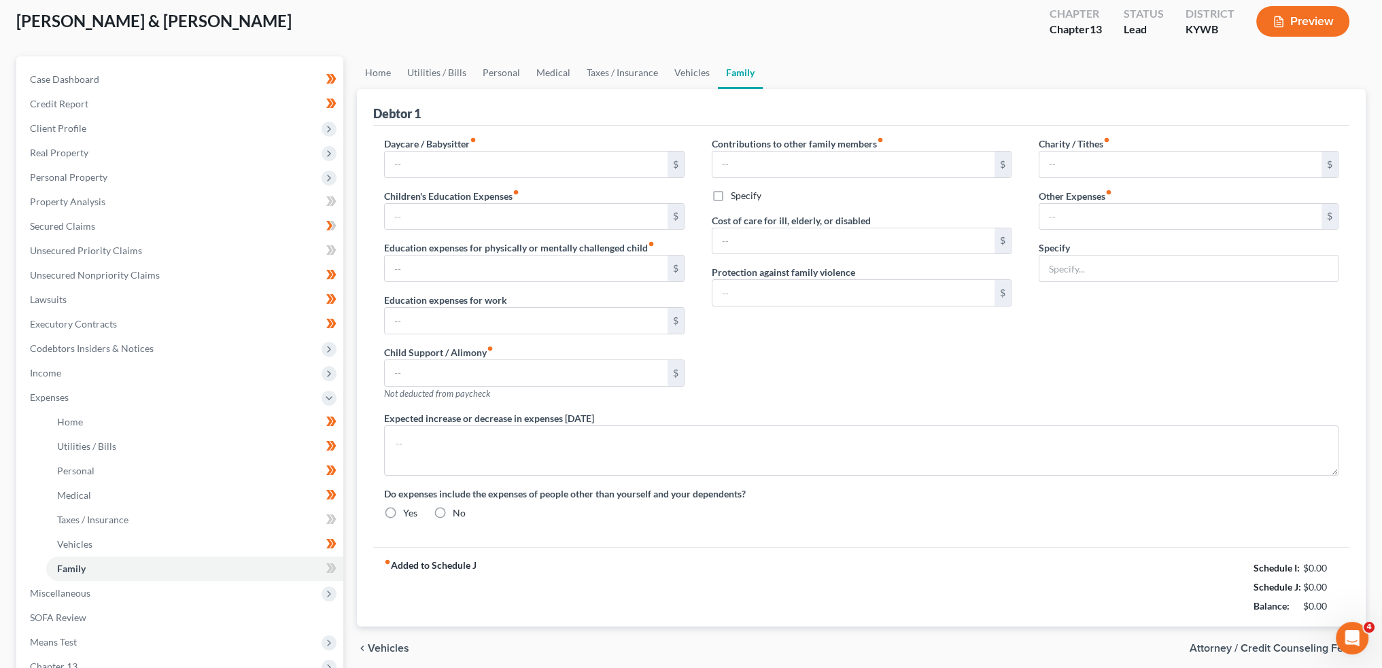
type input "Student loan payments"
type textarea "Mr. Davis has a medical condition that requires constant care. Debtor has a 30-…"
radio input "true"
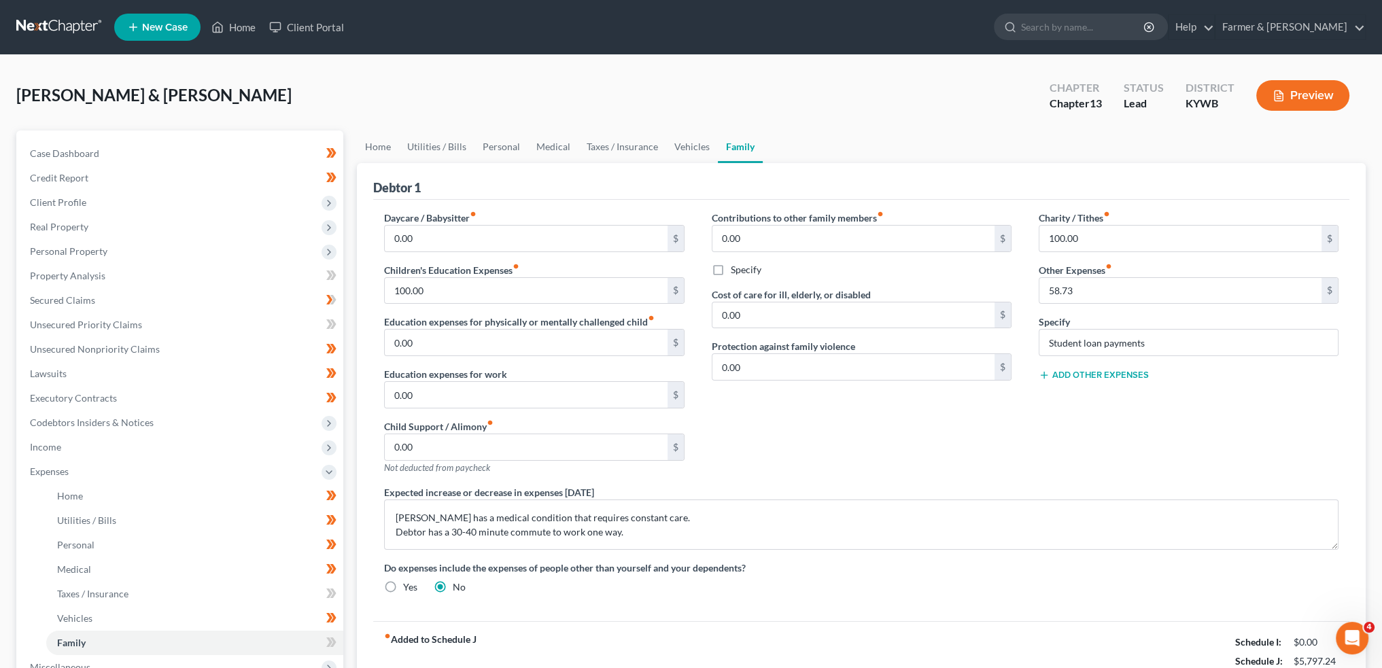
scroll to position [0, 0]
click at [466, 287] on input "100.00" at bounding box center [526, 291] width 282 height 26
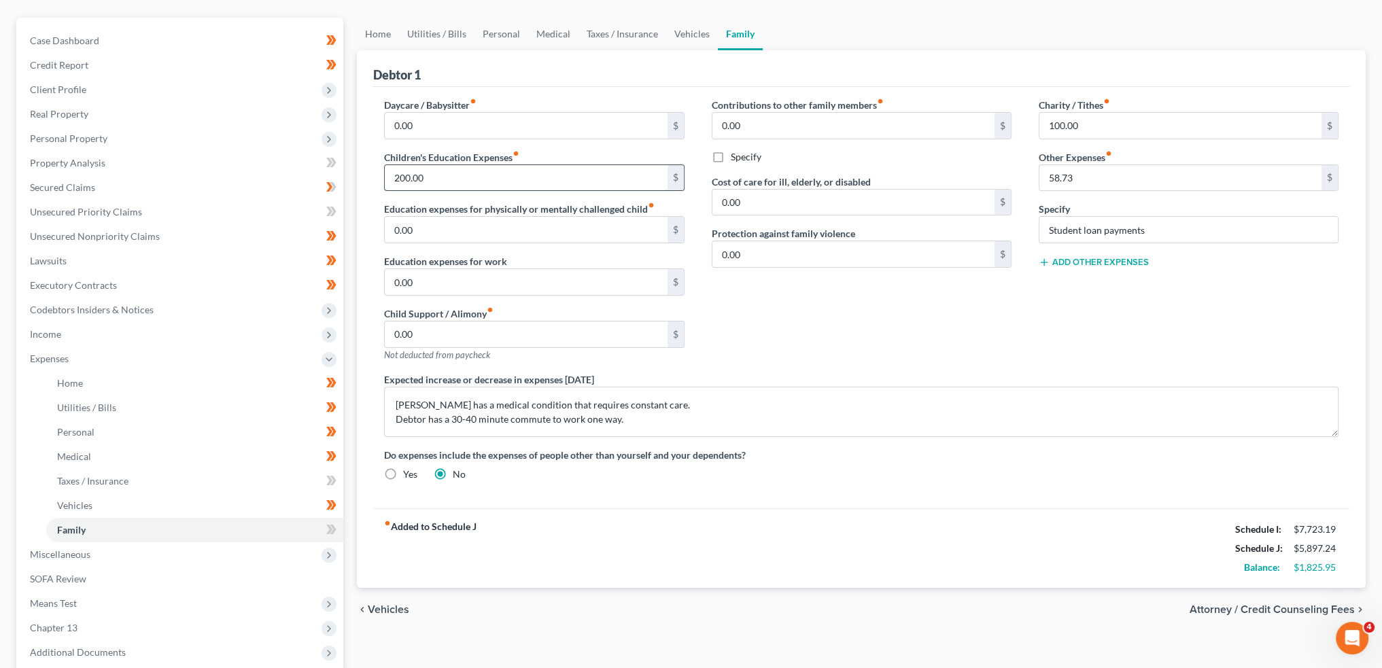
click at [473, 176] on input "200.00" at bounding box center [526, 178] width 282 height 26
type input "2"
type input "250.00"
click at [696, 30] on link "Vehicles" at bounding box center [692, 34] width 52 height 33
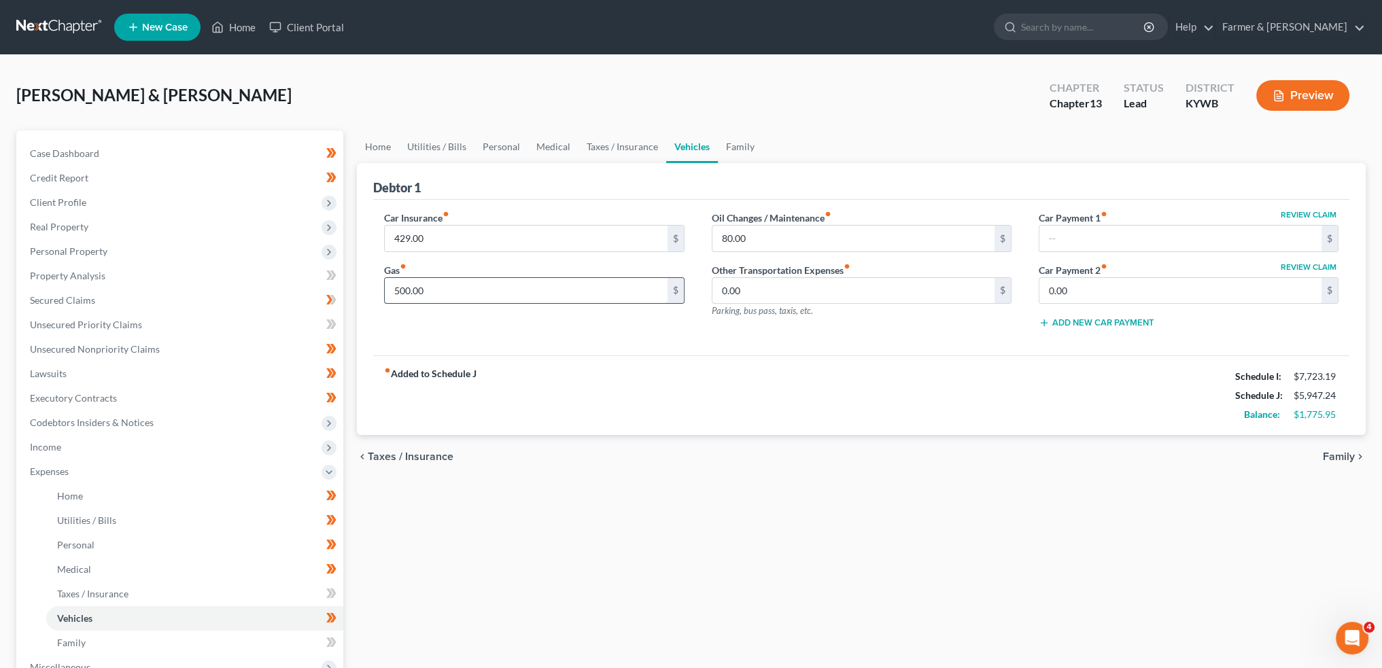
click at [526, 292] on input "500.00" at bounding box center [526, 291] width 282 height 26
type input "550.00"
click at [624, 145] on link "Taxes / Insurance" at bounding box center [623, 147] width 88 height 33
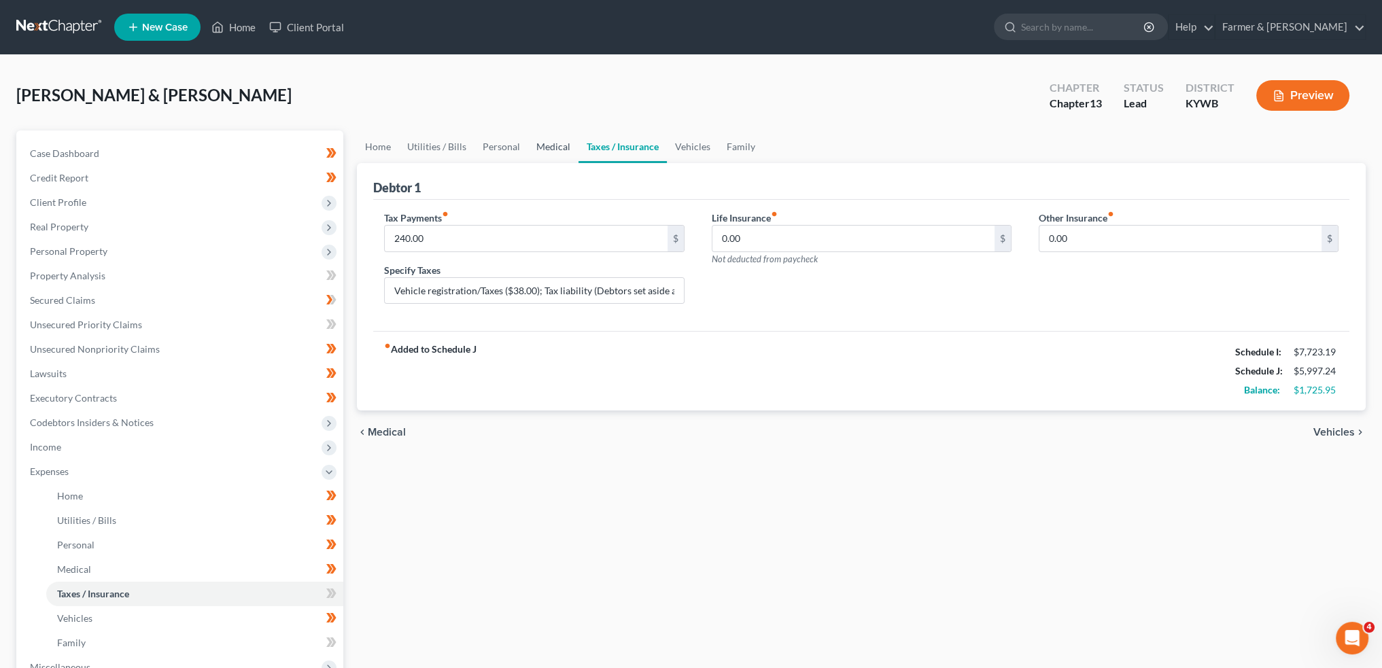
click at [558, 147] on link "Medical" at bounding box center [553, 147] width 50 height 33
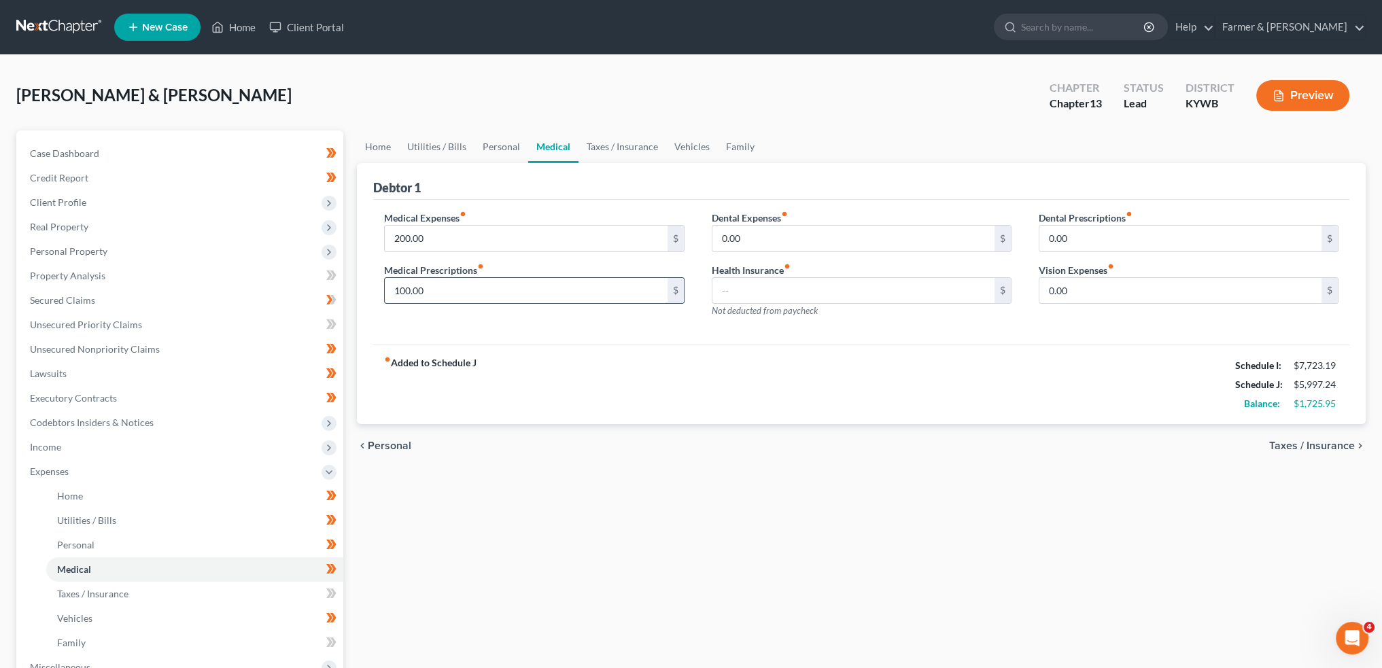
click at [454, 290] on input "100.00" at bounding box center [526, 291] width 282 height 26
type input "150.00"
type input "55.00"
click at [501, 139] on link "Personal" at bounding box center [502, 147] width 54 height 33
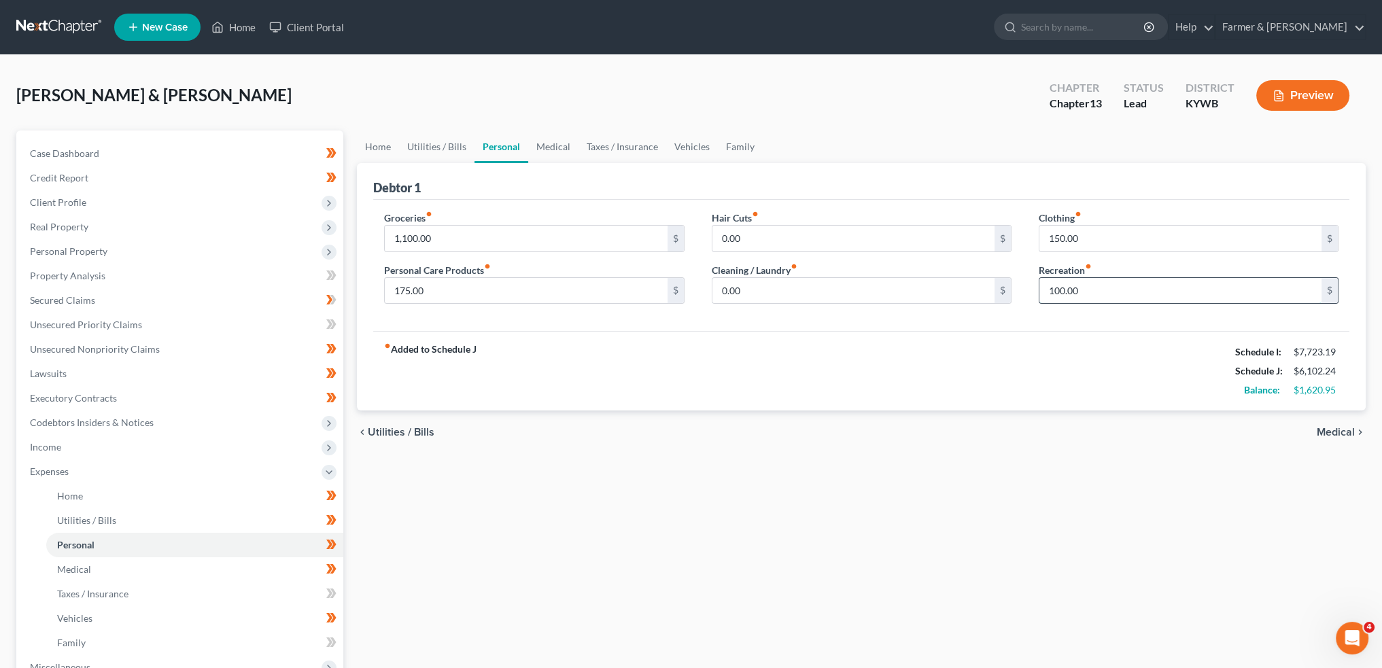
click at [1085, 290] on input "100.00" at bounding box center [1181, 291] width 282 height 26
type input "125.00"
click at [454, 146] on link "Utilities / Bills" at bounding box center [436, 147] width 75 height 33
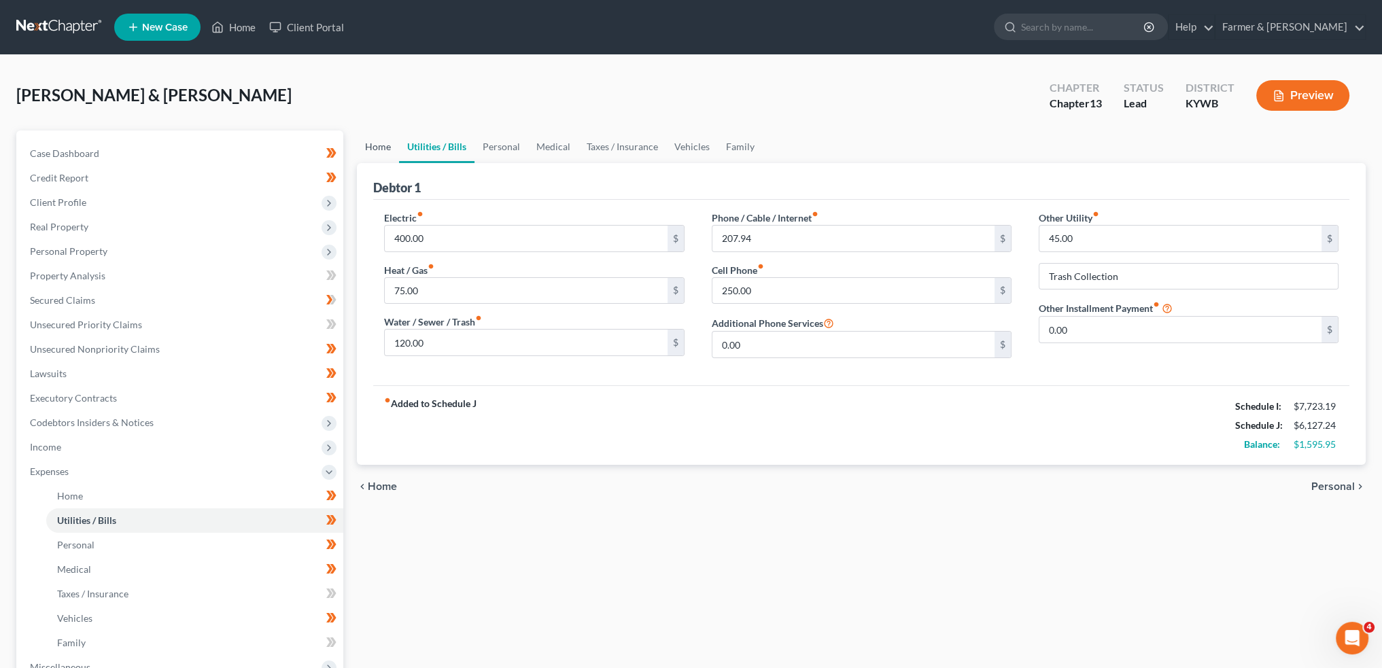
click at [377, 146] on link "Home" at bounding box center [378, 147] width 42 height 33
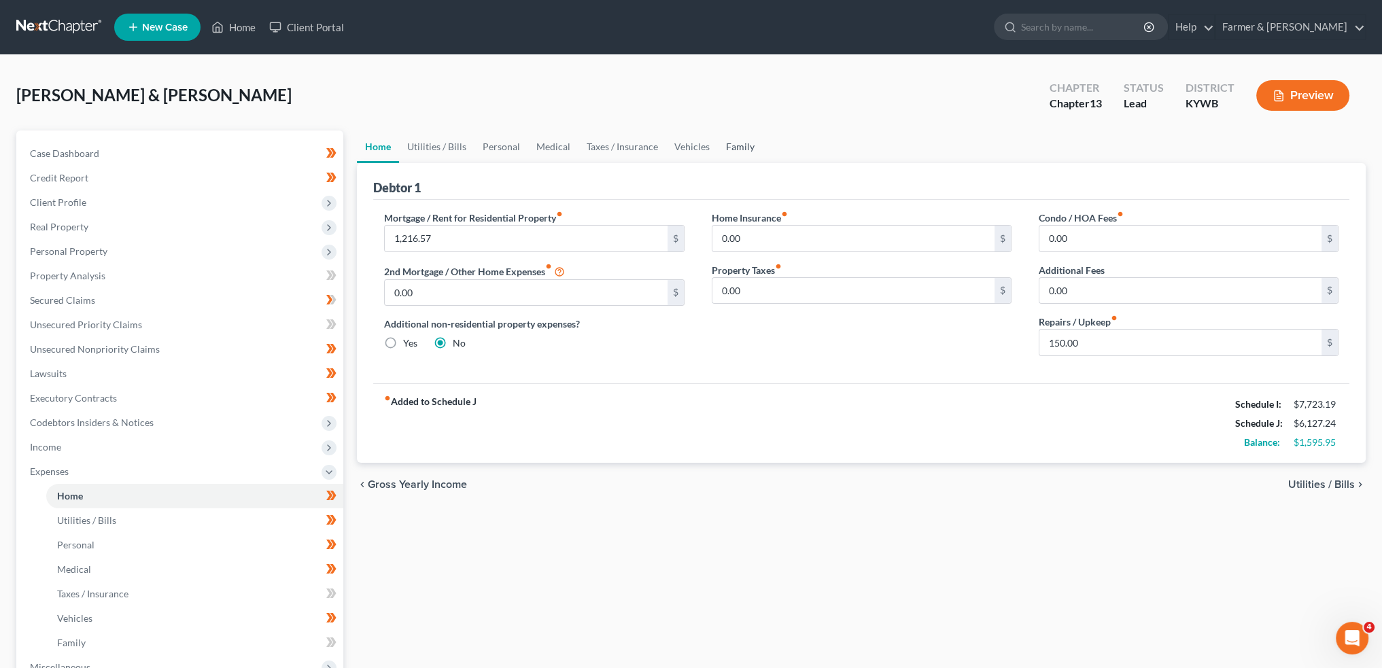
click at [730, 144] on link "Family" at bounding box center [740, 147] width 45 height 33
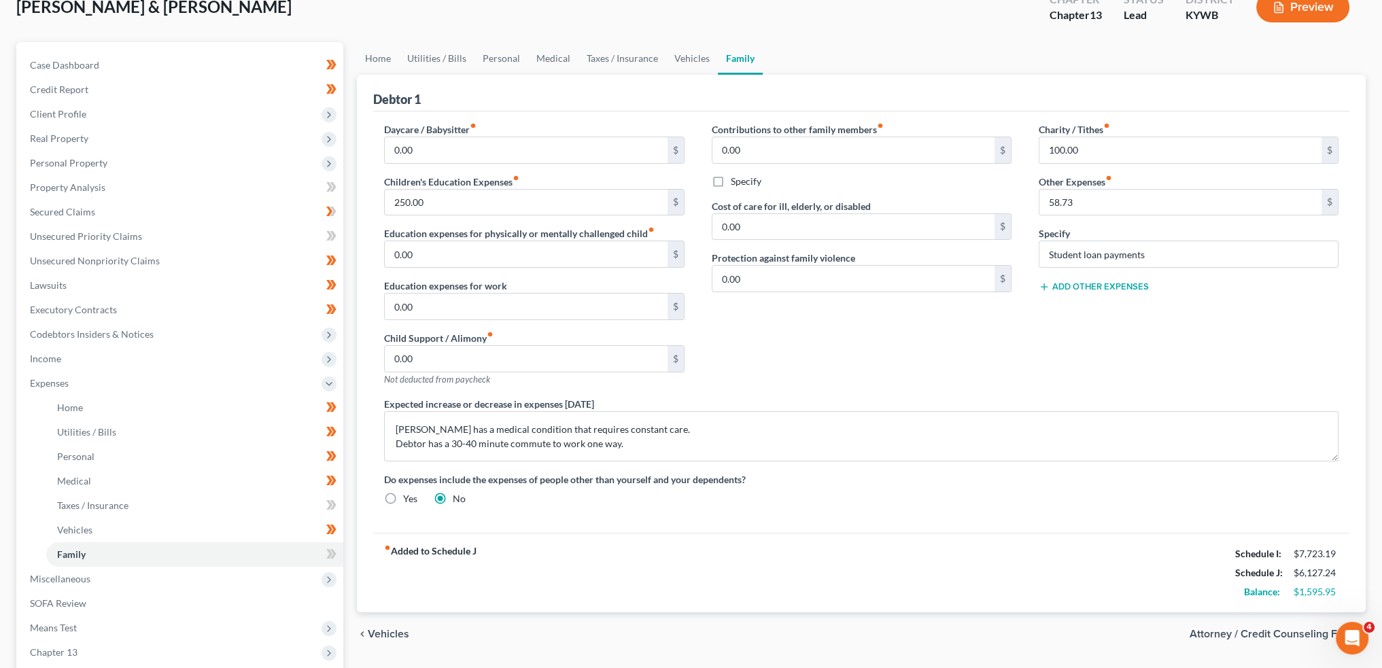
scroll to position [113, 0]
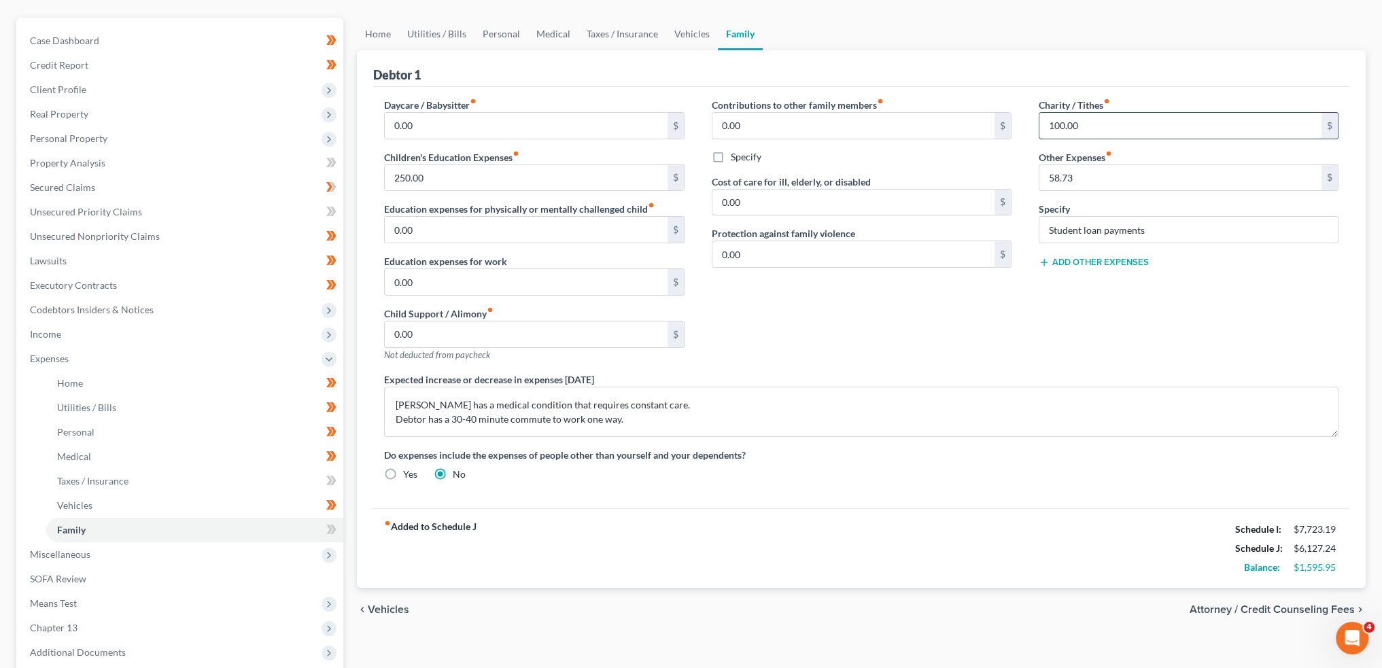
click at [1125, 122] on input "100.00" at bounding box center [1181, 126] width 282 height 26
type input "1"
type input "100.00"
type input "6"
type input "74.00"
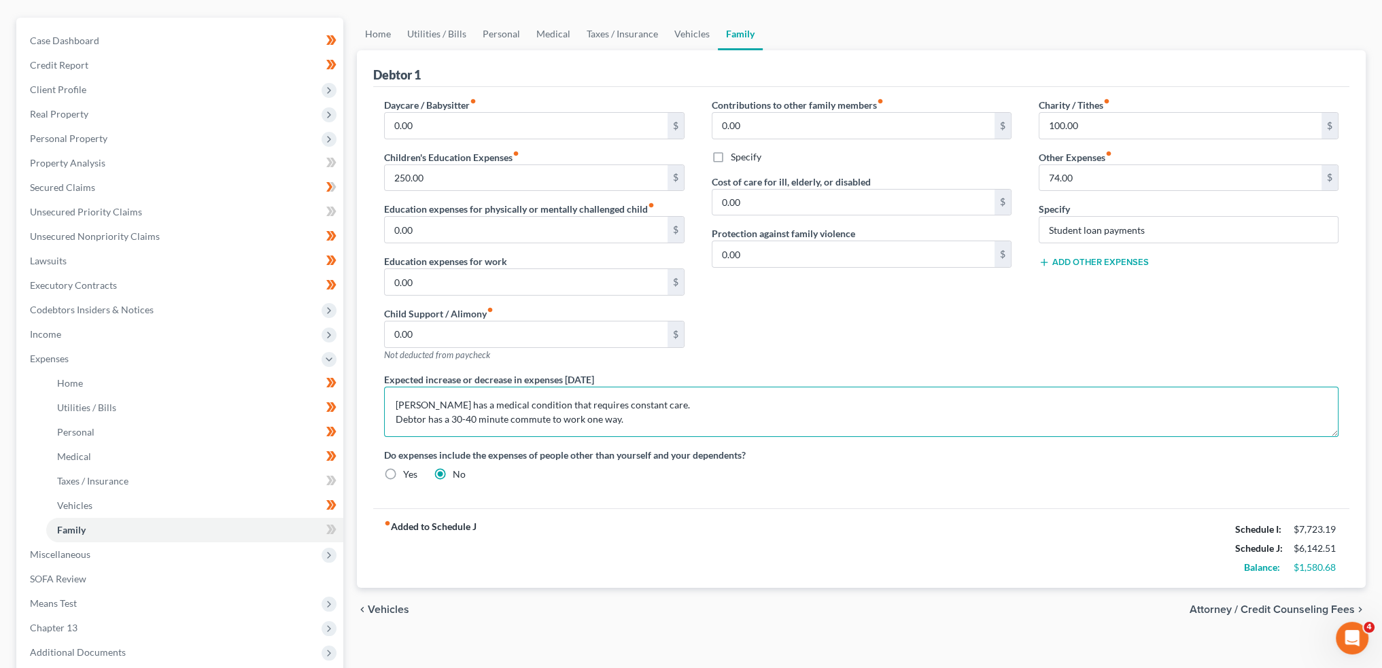
click at [961, 417] on textarea "Mr. Davis has a medical condition that requires constant care. Debtor has a 30-…" at bounding box center [861, 412] width 955 height 50
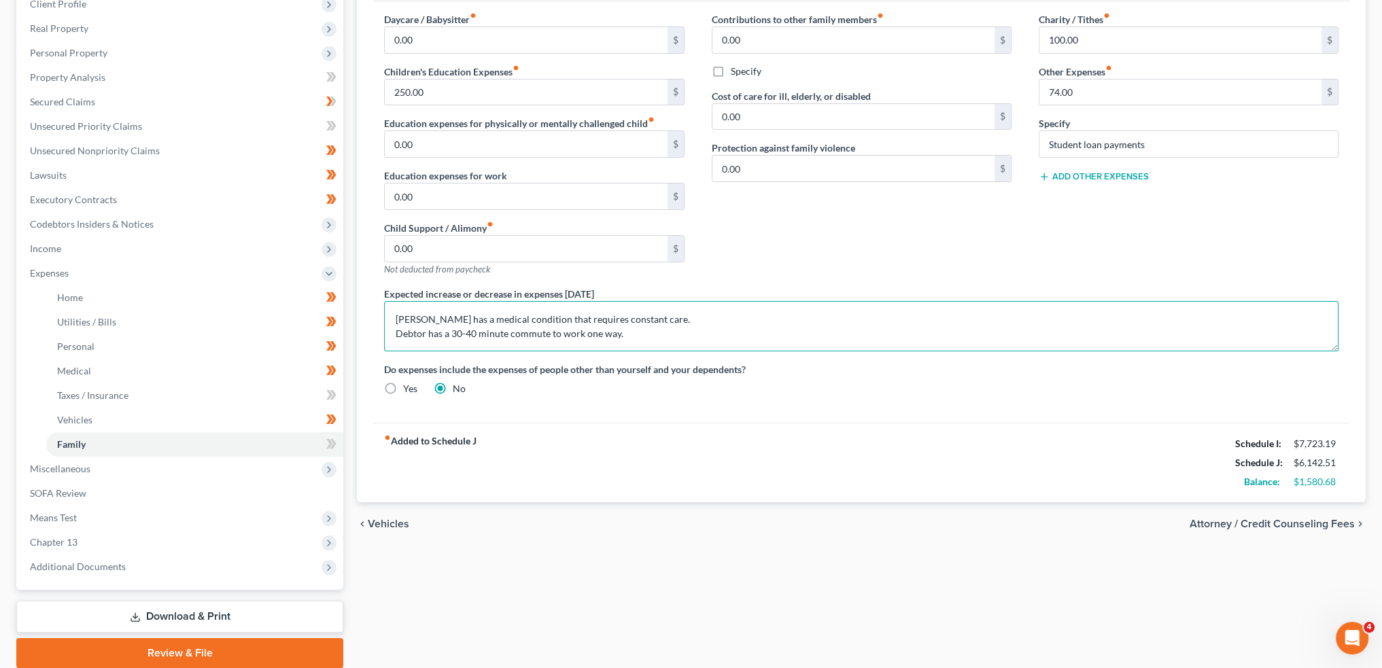
scroll to position [249, 0]
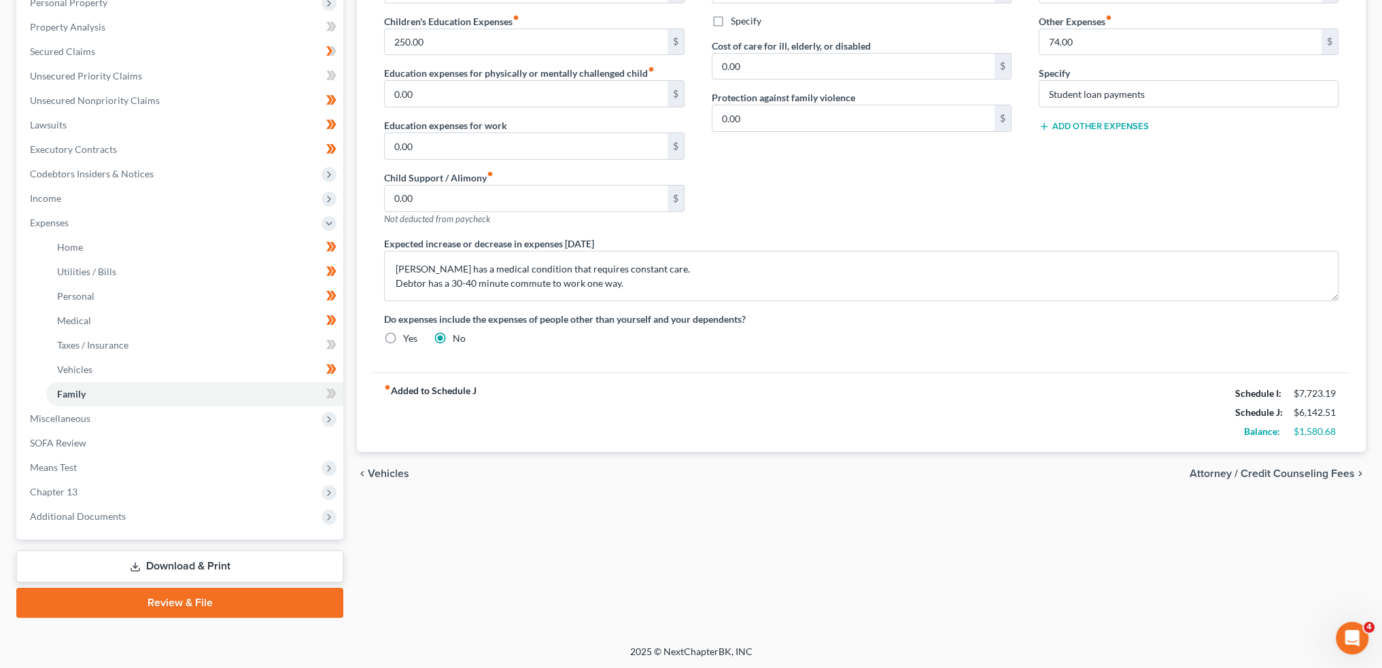
click at [231, 567] on link "Download & Print" at bounding box center [179, 567] width 327 height 32
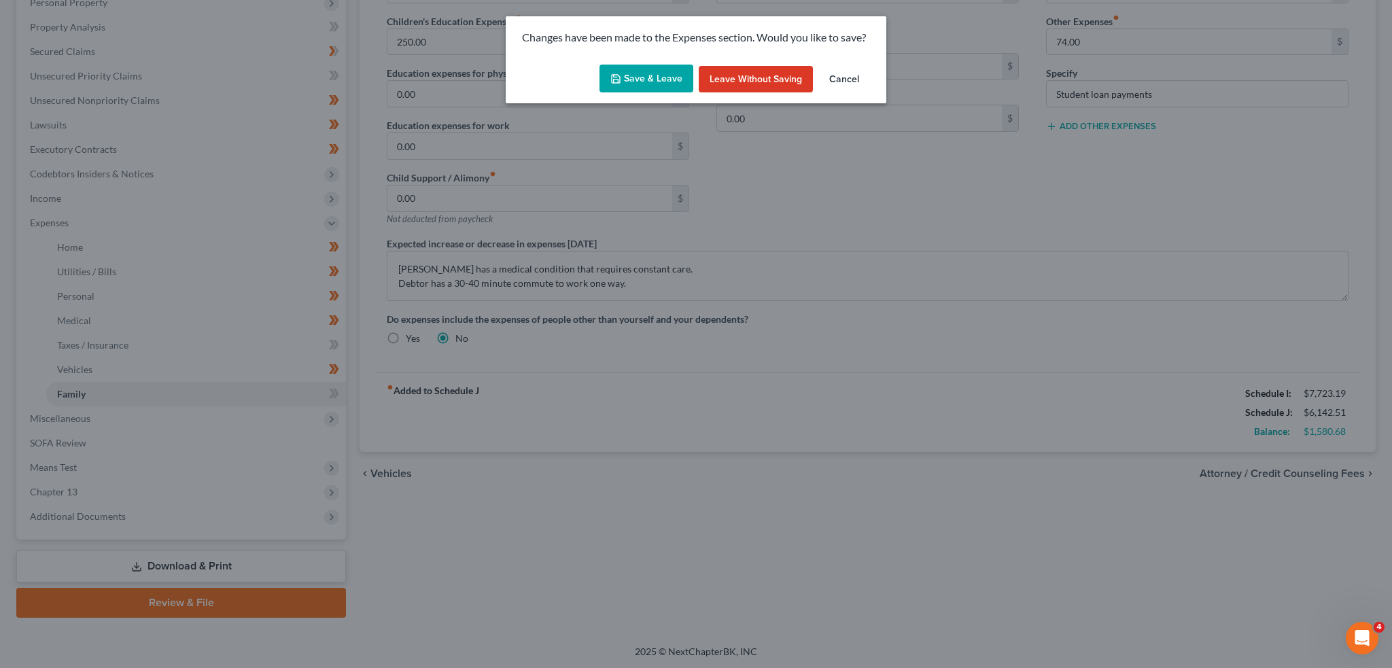
click at [849, 80] on button "Cancel" at bounding box center [845, 79] width 52 height 27
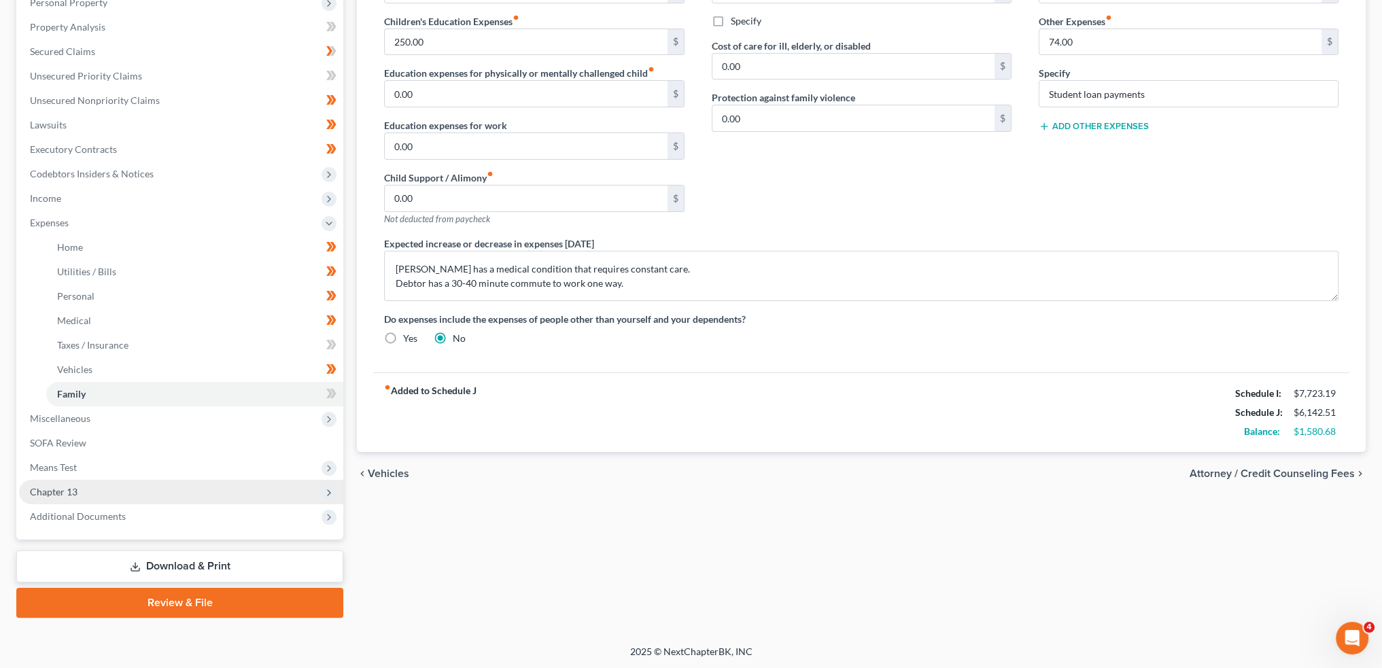
click at [65, 492] on span "Chapter 13" at bounding box center [54, 492] width 48 height 12
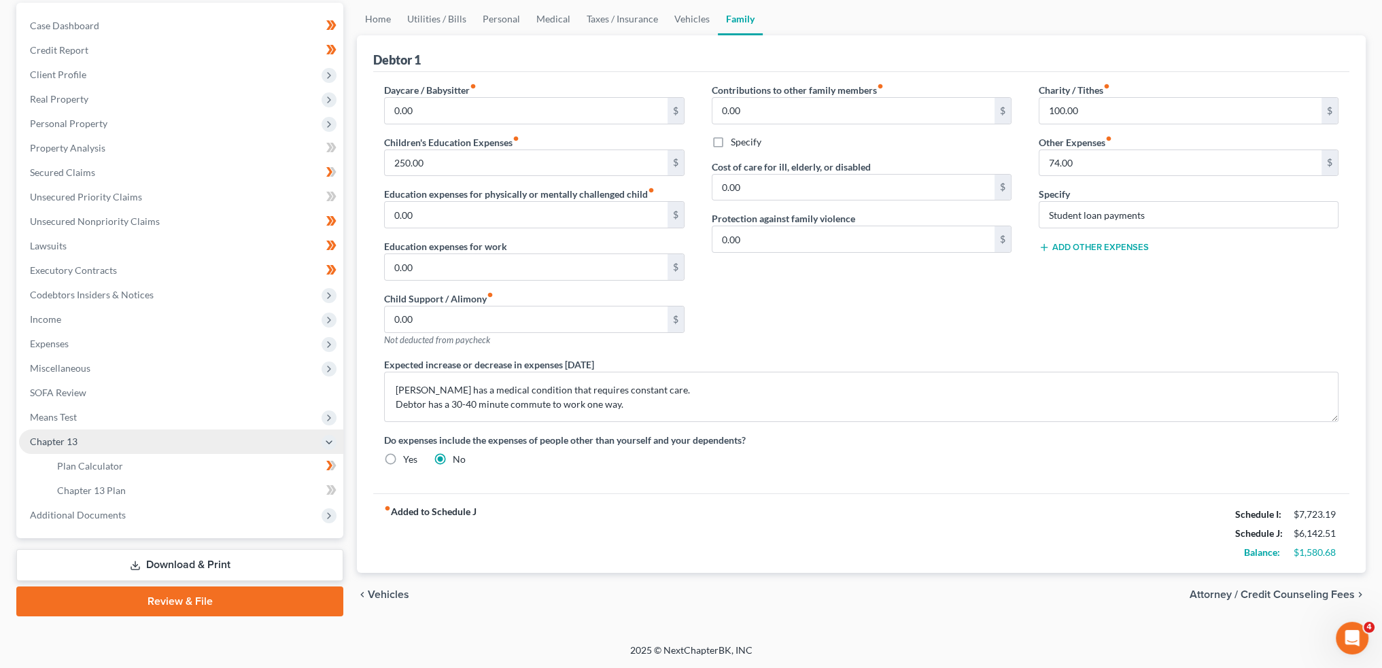
scroll to position [126, 0]
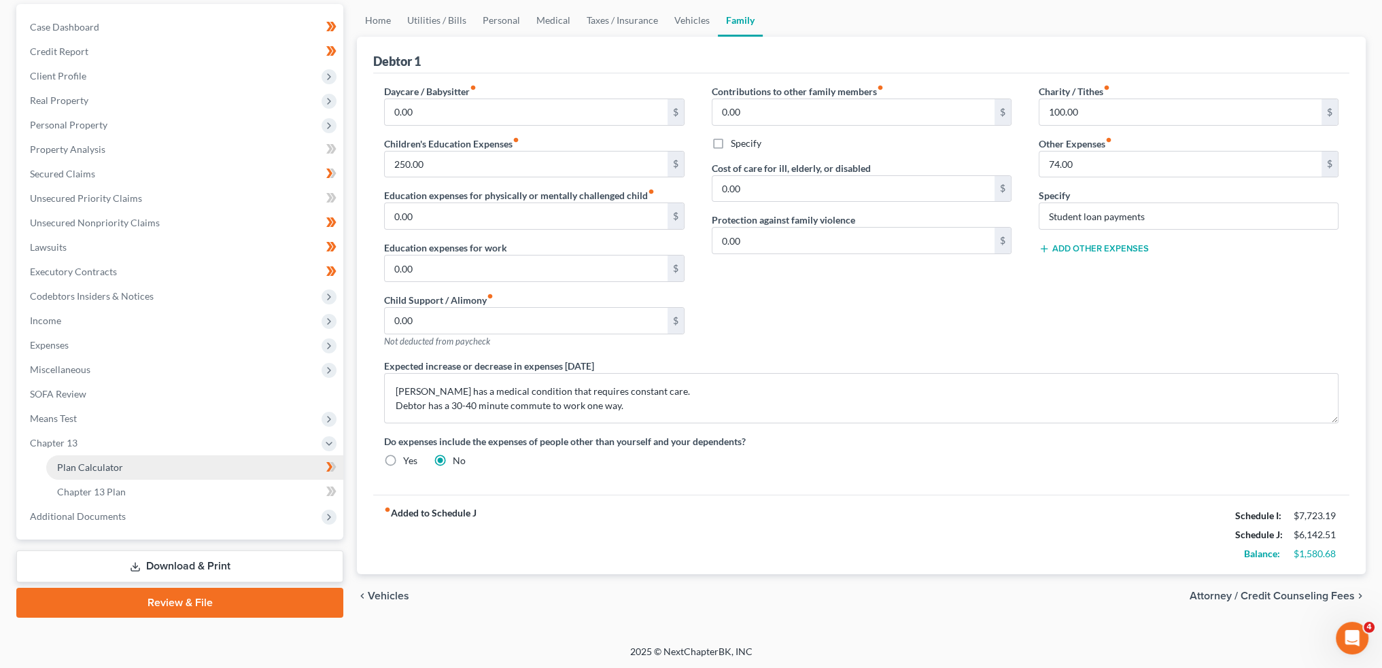
click at [94, 470] on span "Plan Calculator" at bounding box center [90, 468] width 66 height 12
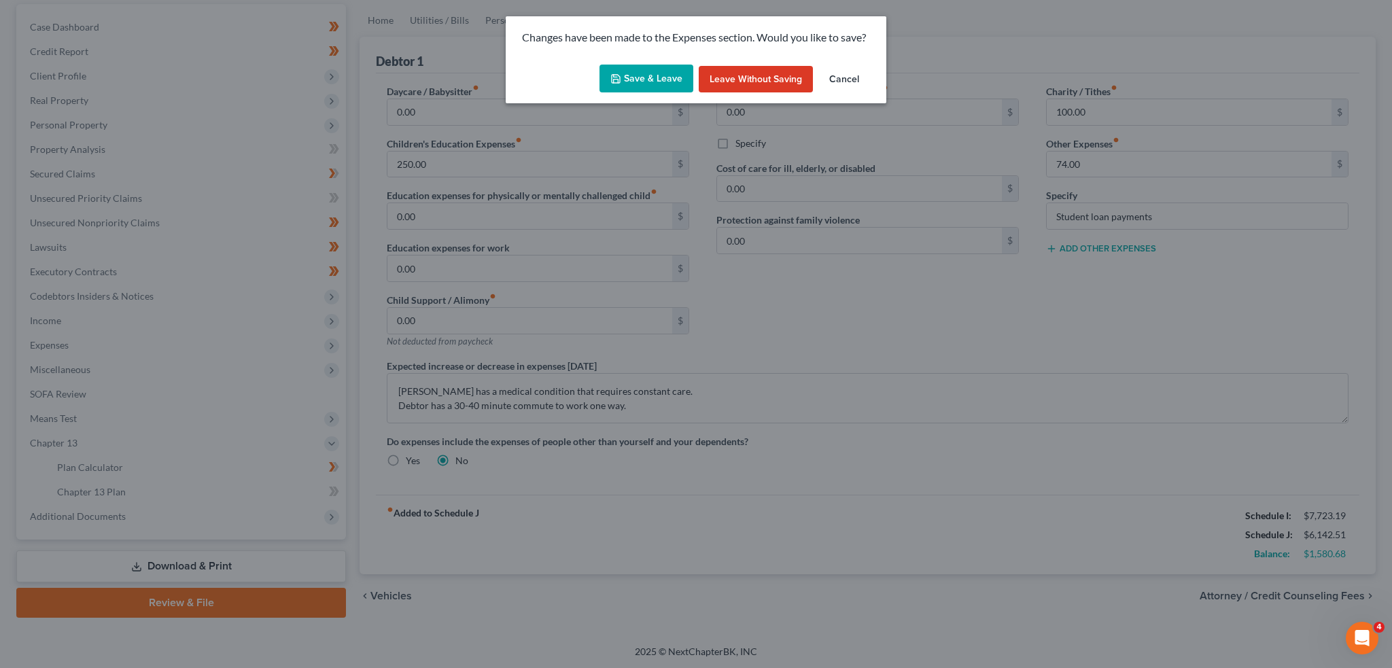
click at [623, 79] on button "Save & Leave" at bounding box center [647, 79] width 94 height 29
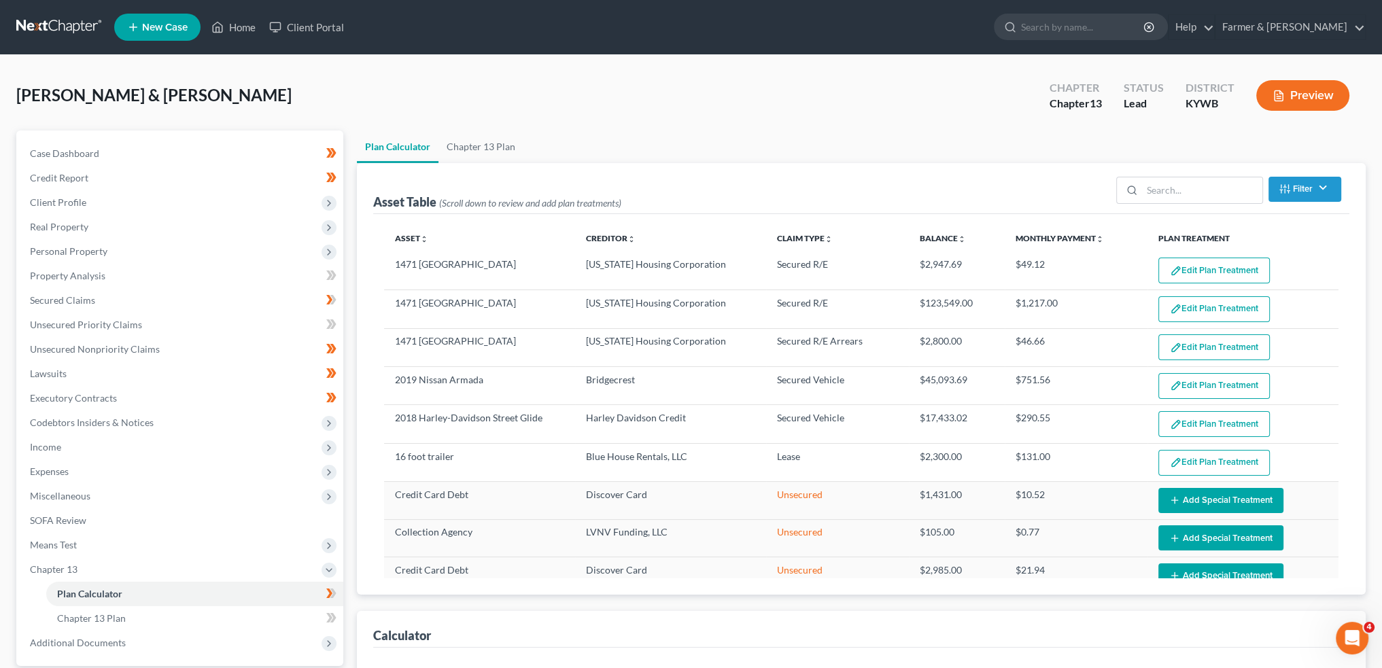
select select "59"
click at [103, 479] on span "Expenses" at bounding box center [181, 472] width 324 height 24
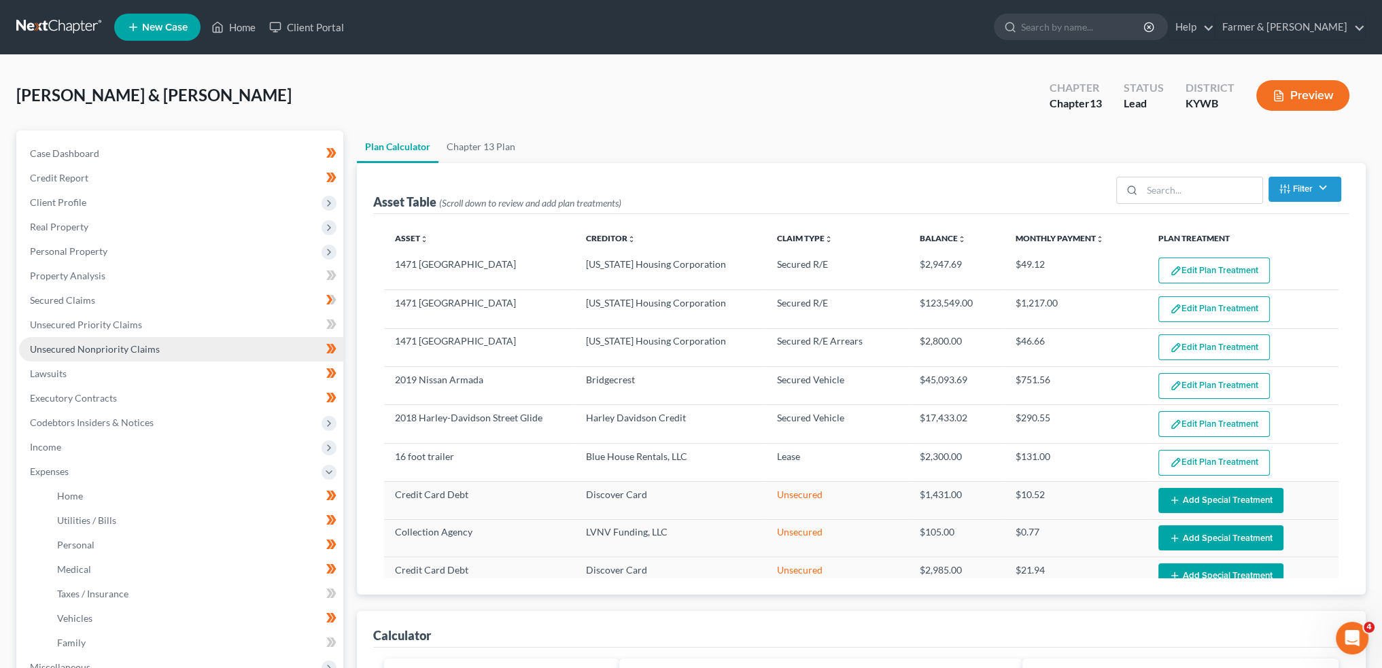
click at [141, 347] on span "Unsecured Nonpriority Claims" at bounding box center [95, 349] width 130 height 12
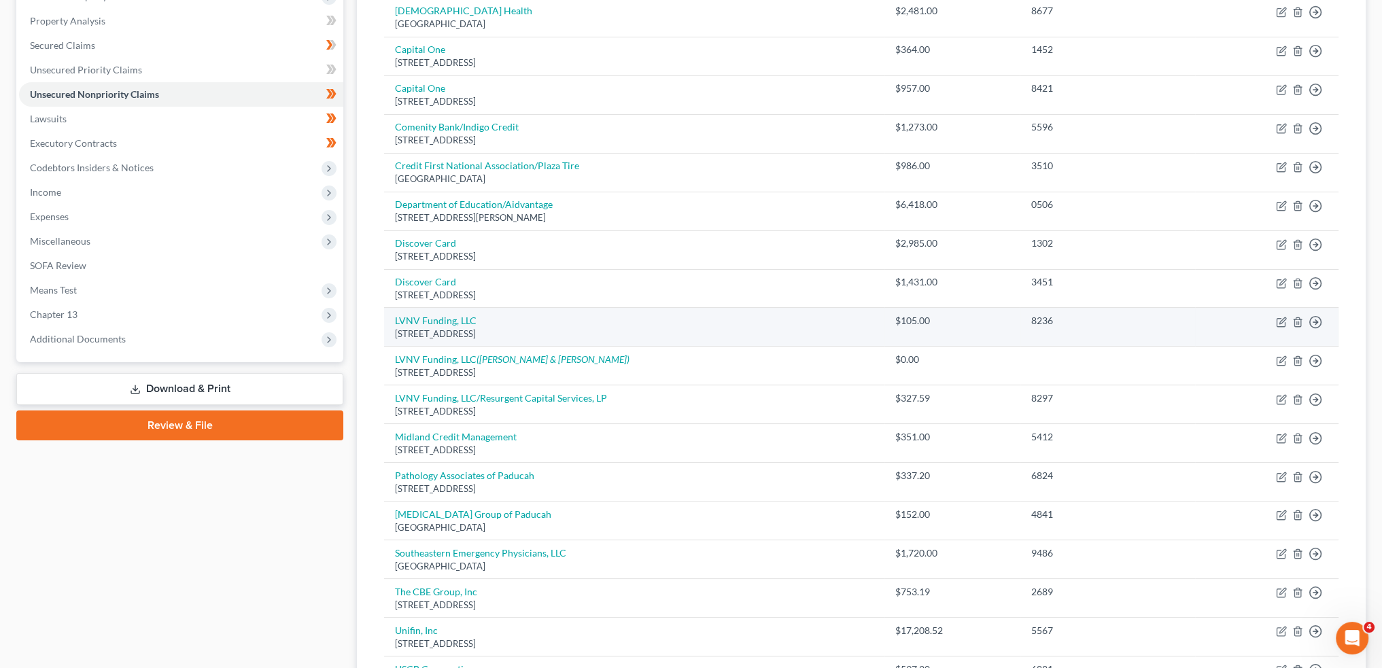
scroll to position [226, 0]
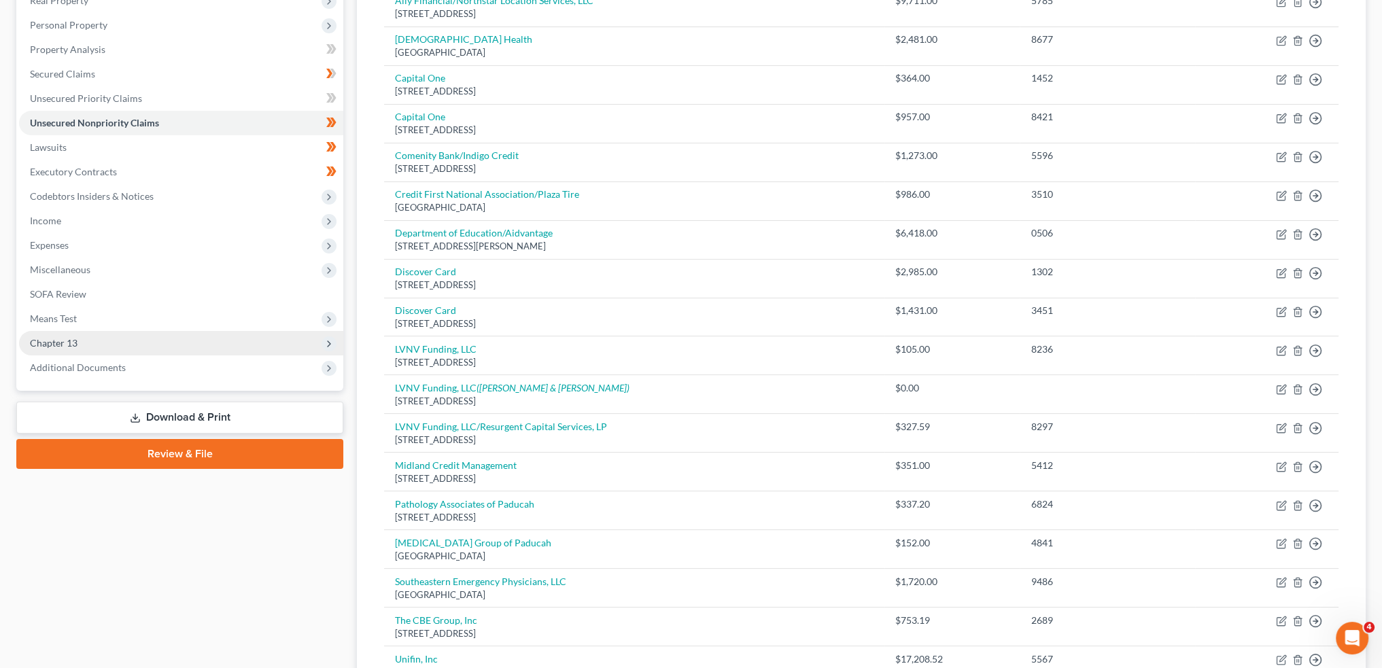
click at [90, 335] on span "Chapter 13" at bounding box center [181, 343] width 324 height 24
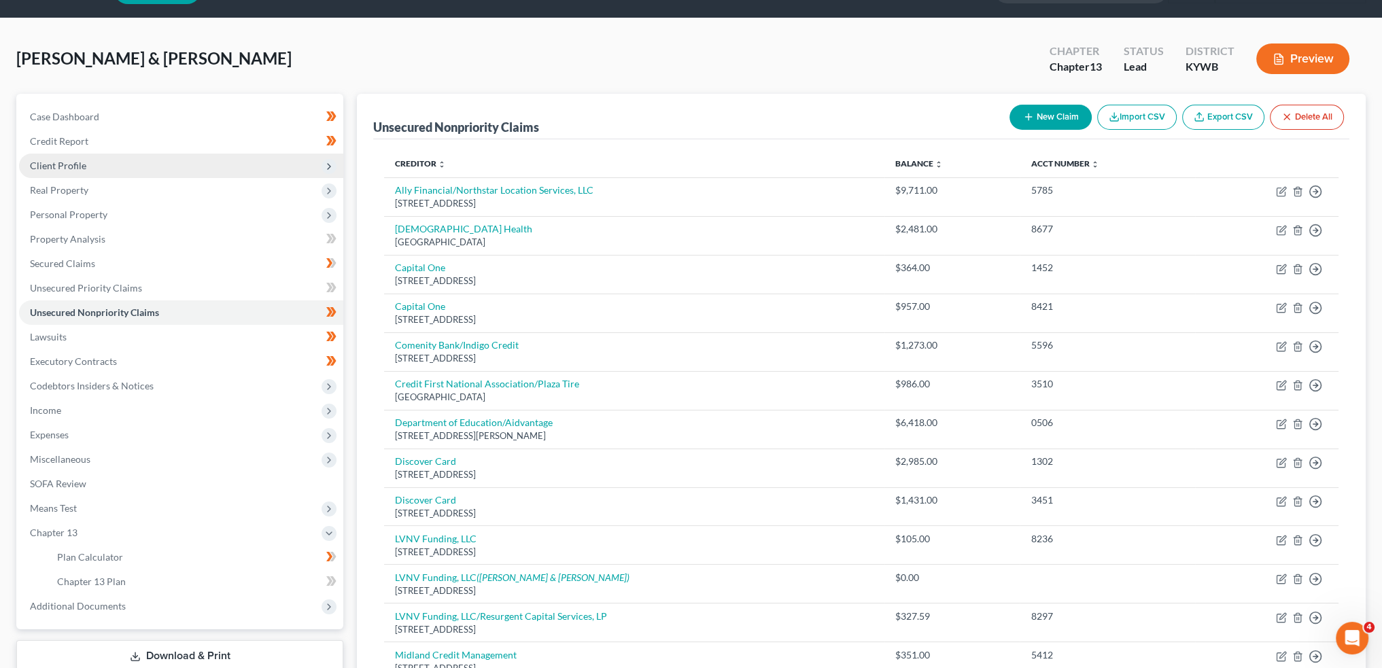
scroll to position [0, 0]
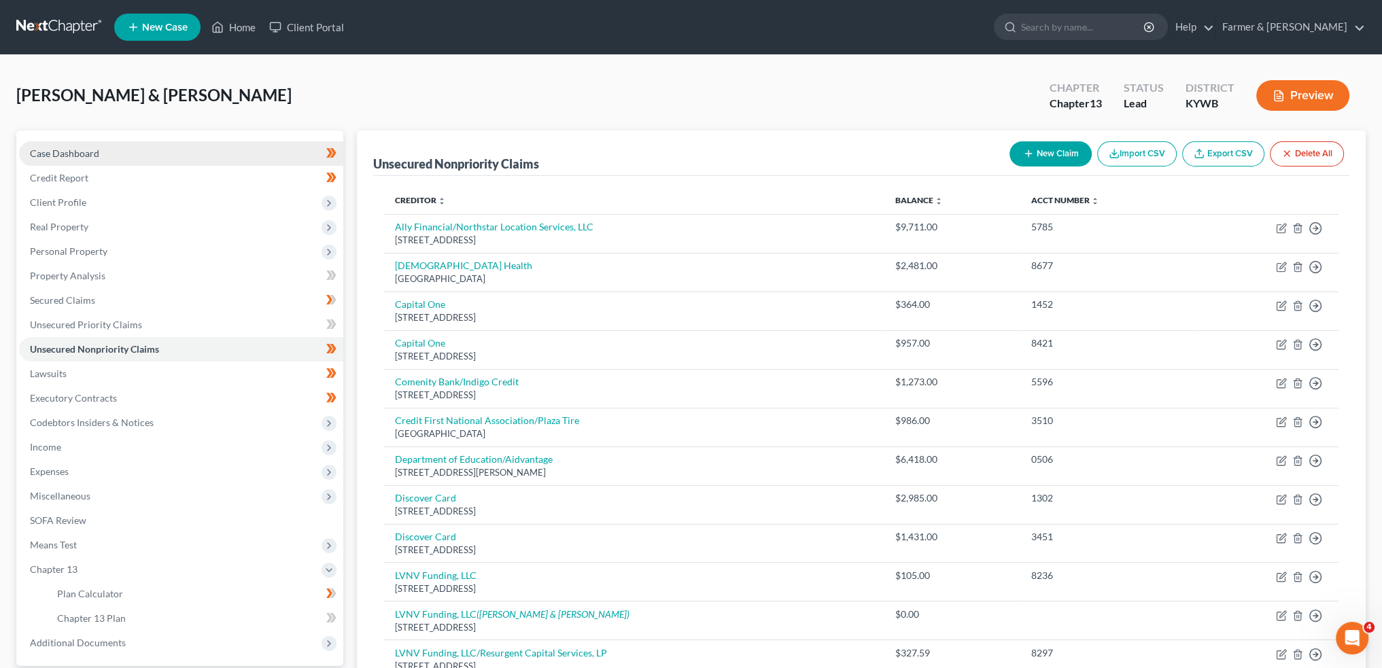
click at [79, 160] on link "Case Dashboard" at bounding box center [181, 153] width 324 height 24
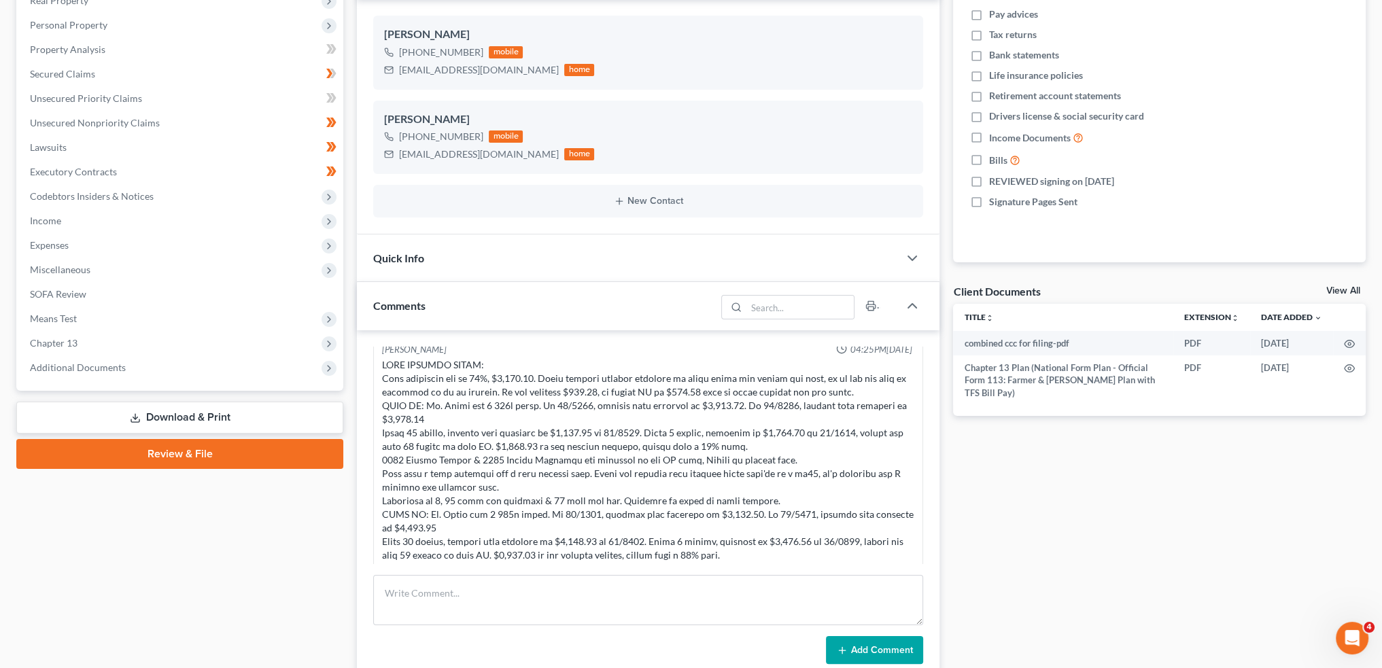
scroll to position [400, 0]
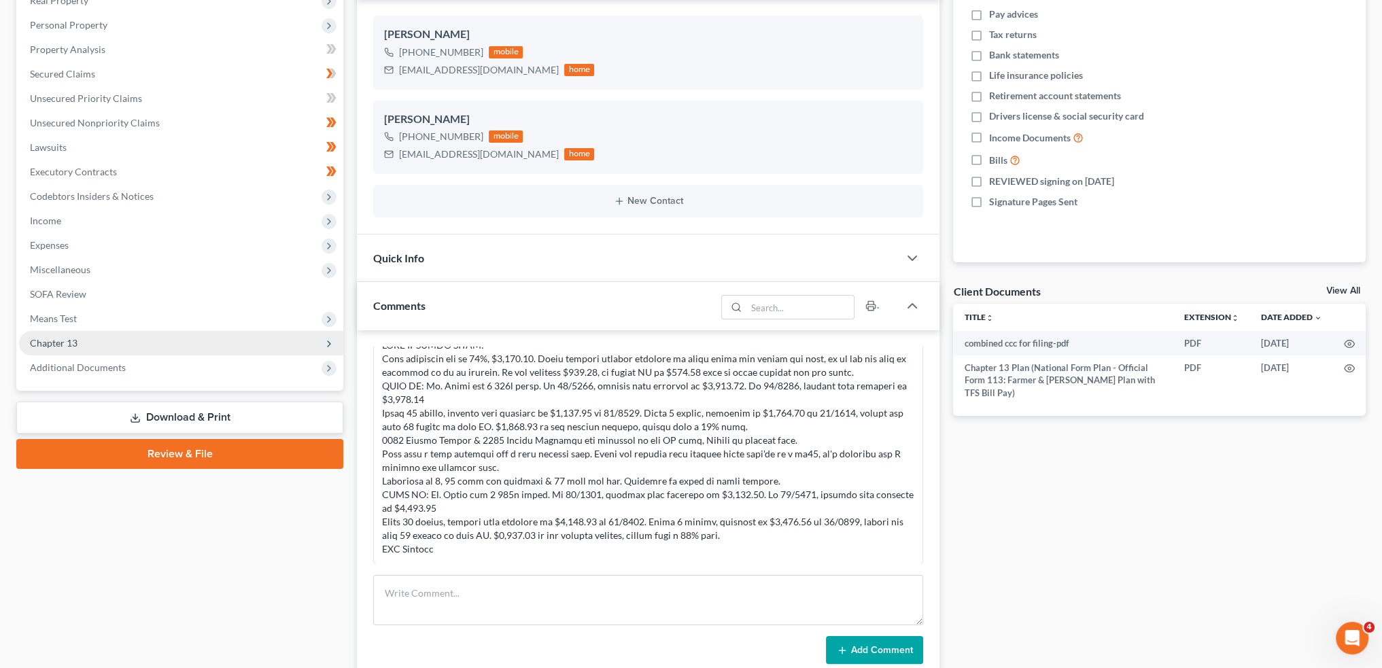
click at [184, 339] on span "Chapter 13" at bounding box center [181, 343] width 324 height 24
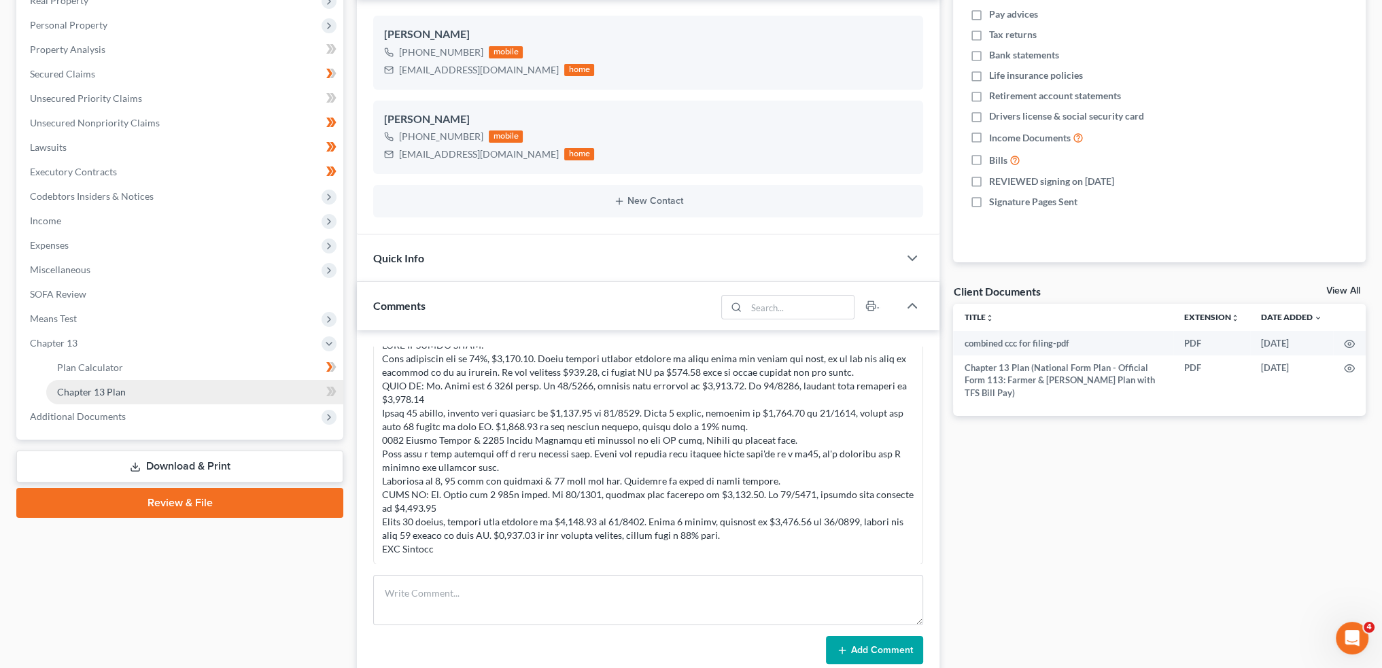
click at [179, 388] on link "Chapter 13 Plan" at bounding box center [194, 392] width 297 height 24
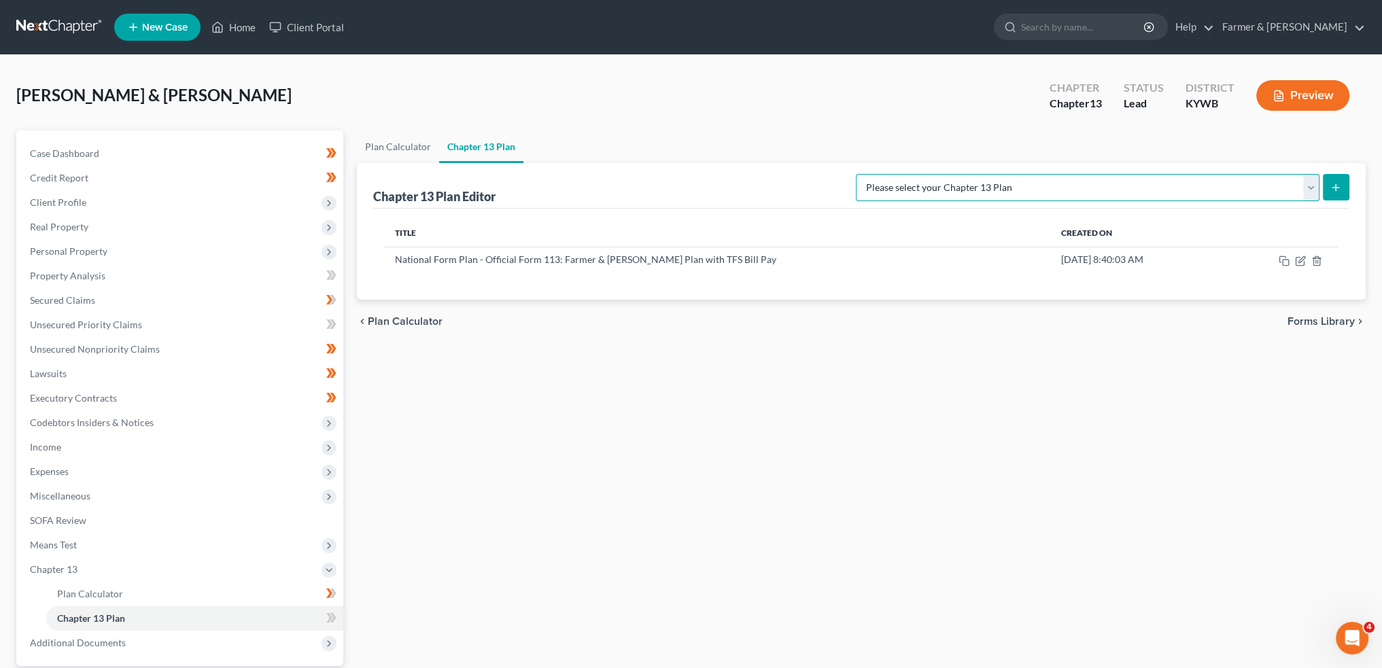
click at [1193, 186] on select "Please select your Chapter 13 Plan National Form Plan - Official Form 113 Natio…" at bounding box center [1088, 187] width 464 height 27
click at [1298, 258] on icon "button" at bounding box center [1300, 261] width 11 height 11
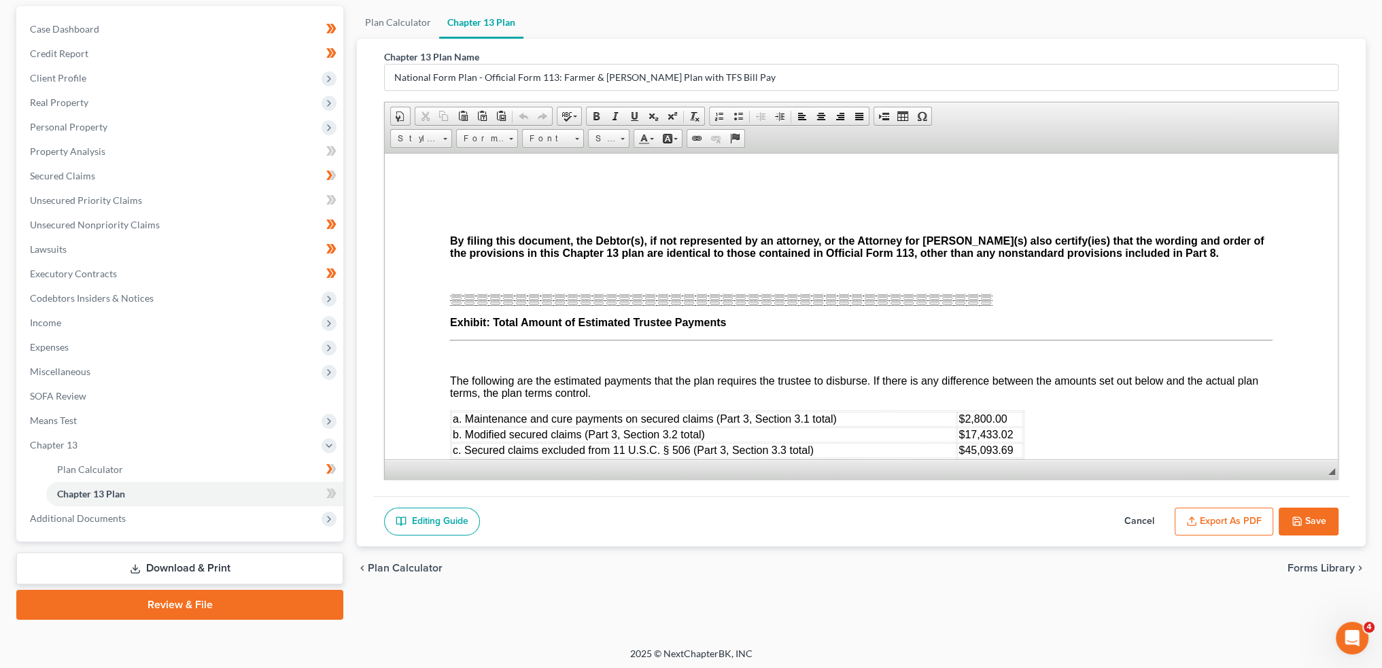
scroll to position [126, 0]
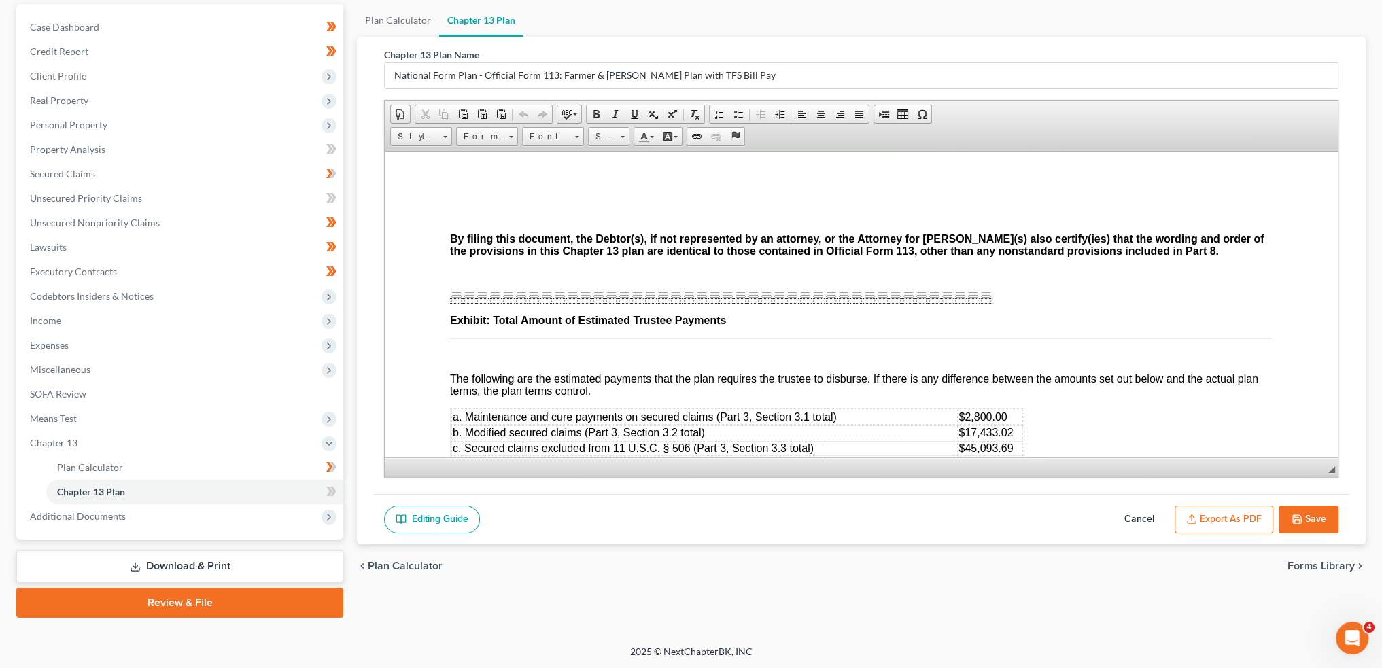
click at [1317, 519] on button "Save" at bounding box center [1309, 520] width 60 height 29
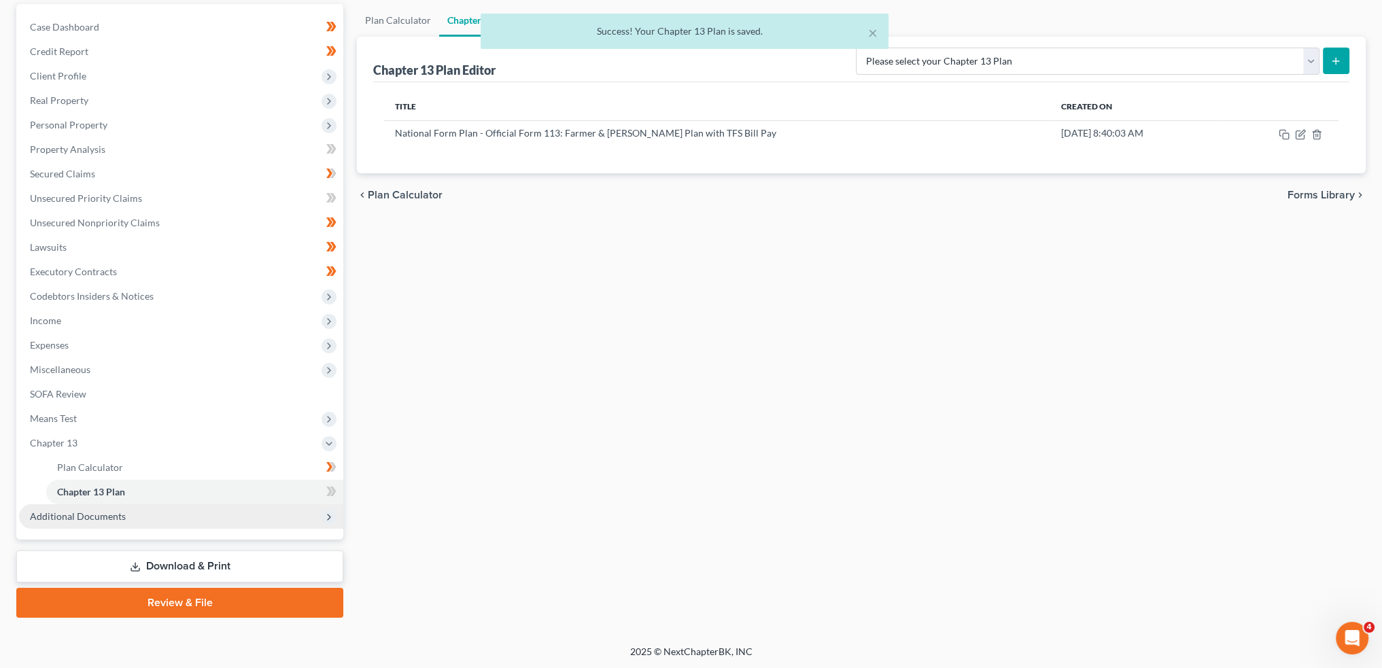
click at [168, 513] on span "Additional Documents" at bounding box center [181, 516] width 324 height 24
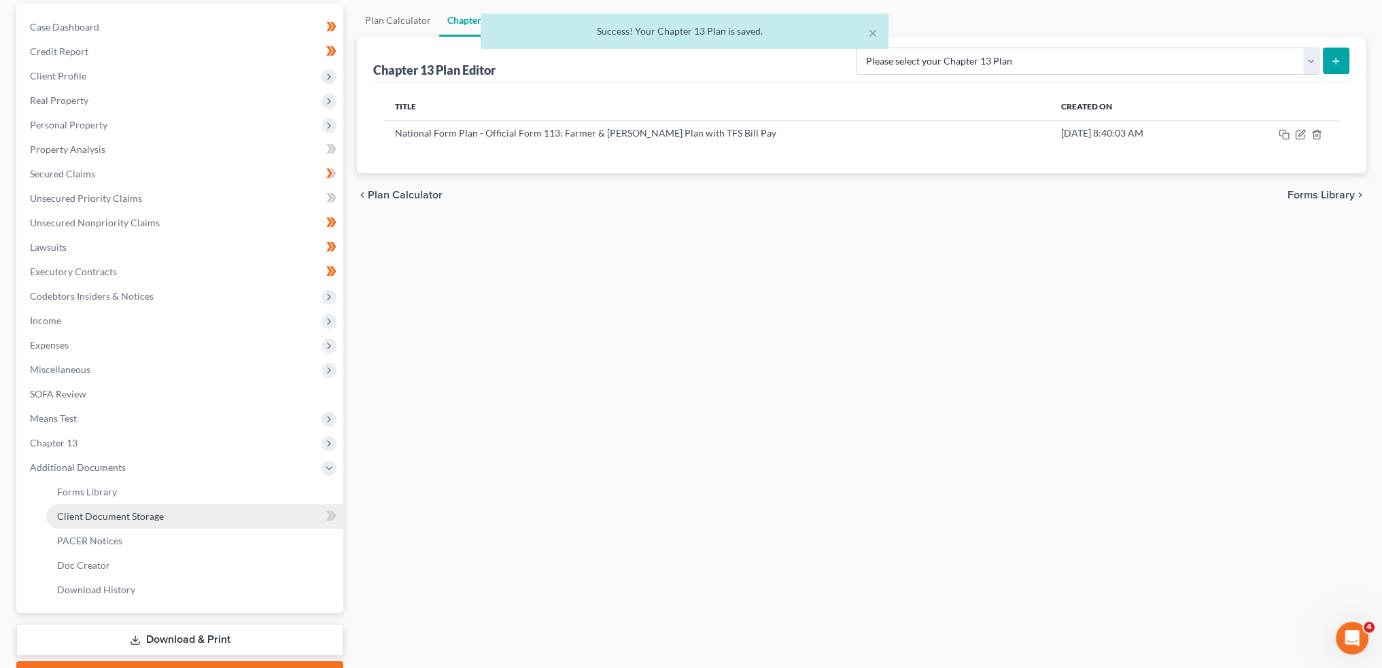
click at [169, 516] on link "Client Document Storage" at bounding box center [194, 516] width 297 height 24
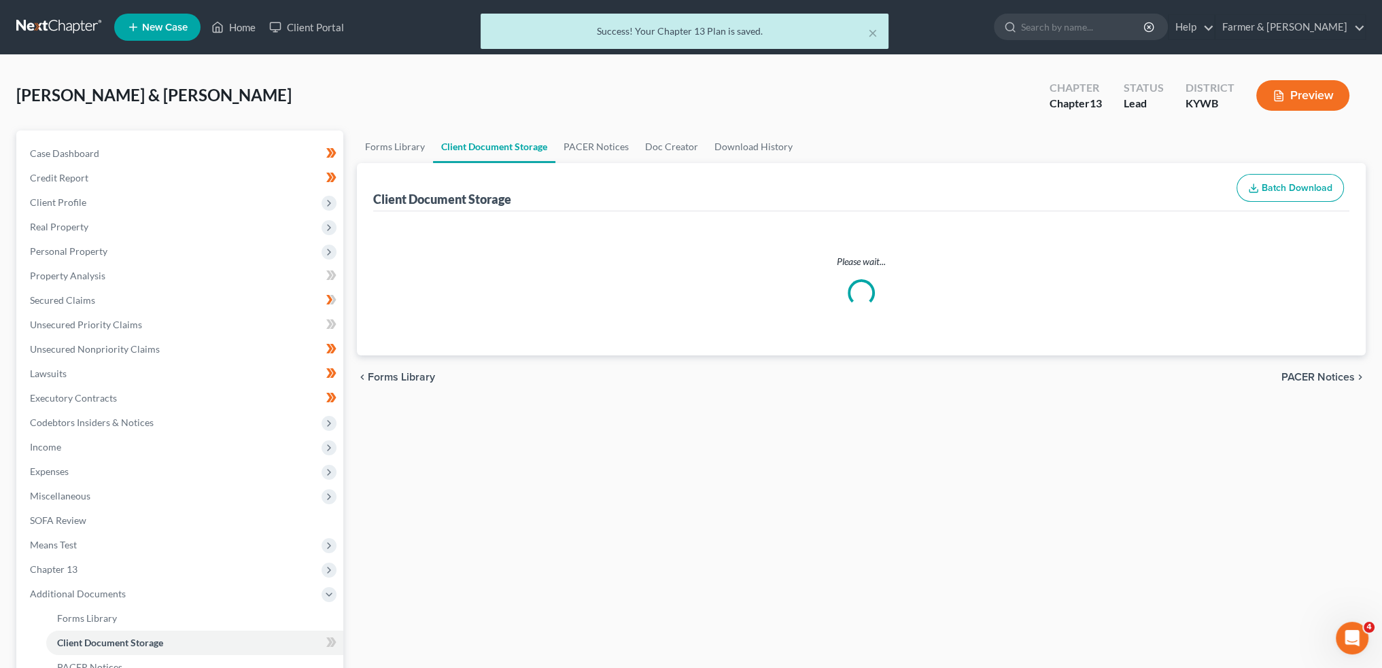
select select "16"
select select "7"
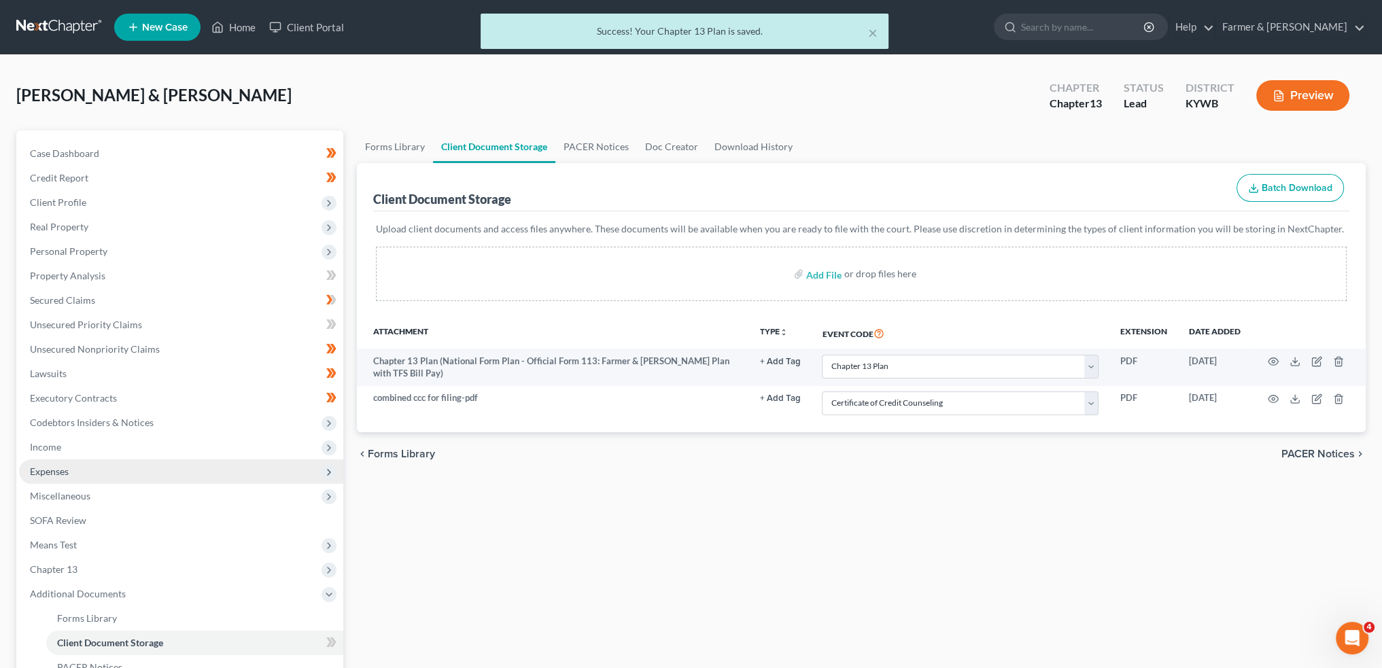
click at [102, 473] on span "Expenses" at bounding box center [181, 472] width 324 height 24
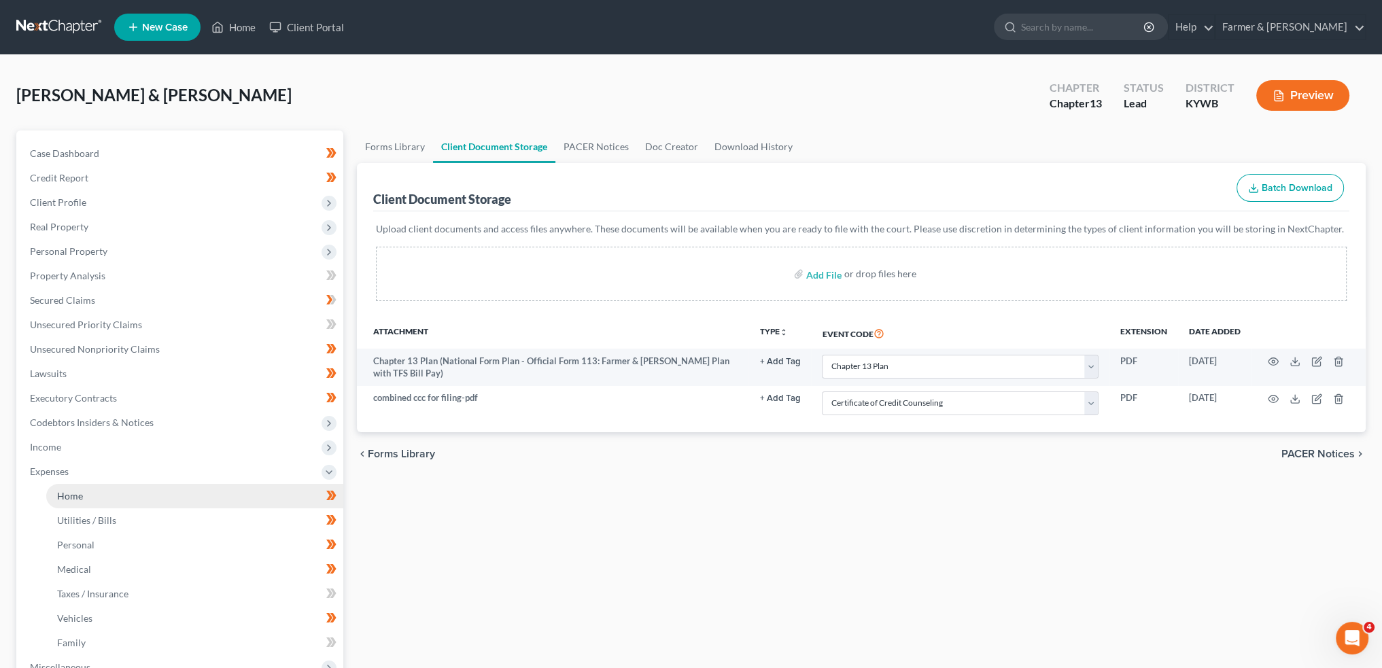
click at [102, 489] on link "Home" at bounding box center [194, 496] width 297 height 24
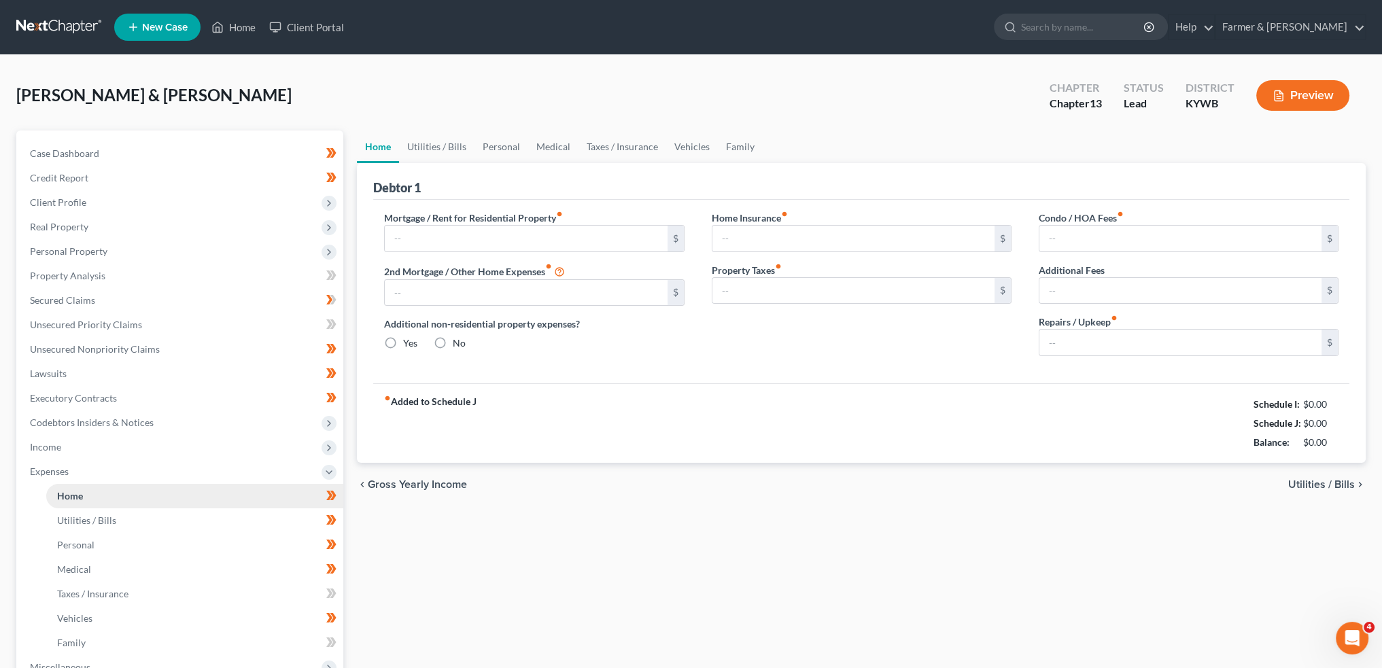
type input "1,216.57"
type input "0.00"
radio input "true"
type input "0.00"
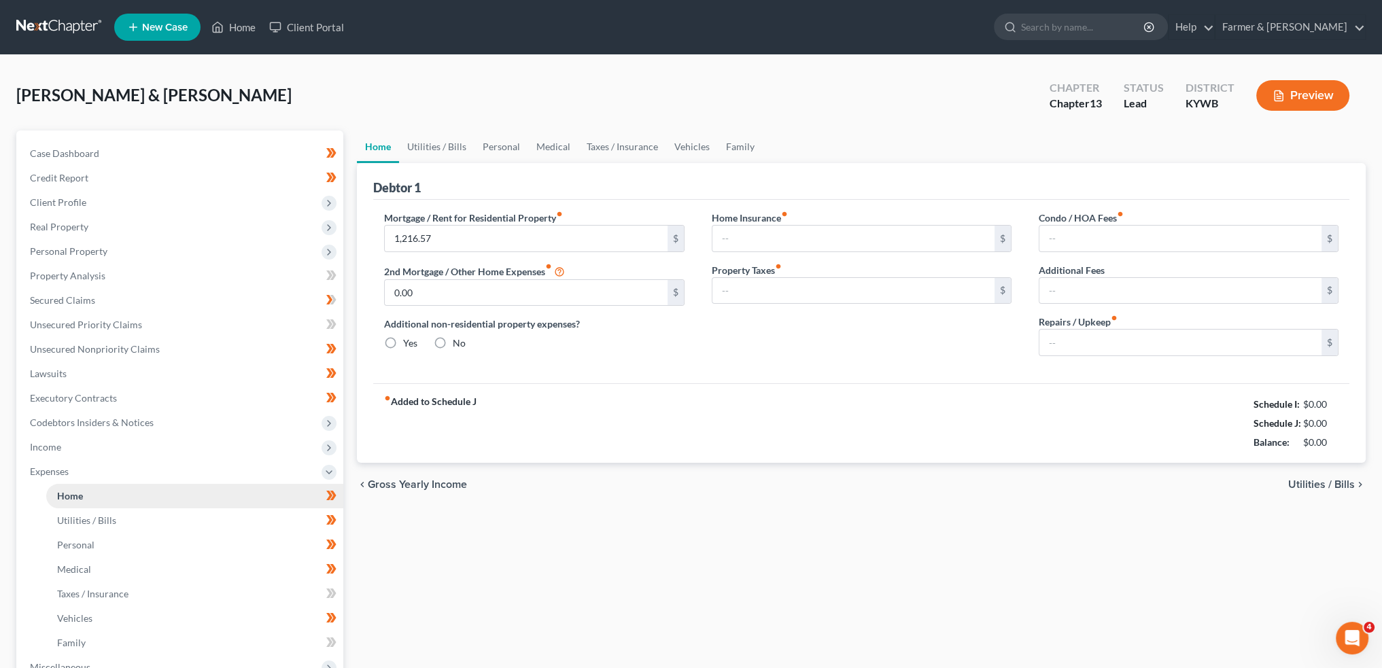
type input "0.00"
type input "150.00"
click at [1318, 97] on button "Preview" at bounding box center [1302, 95] width 93 height 31
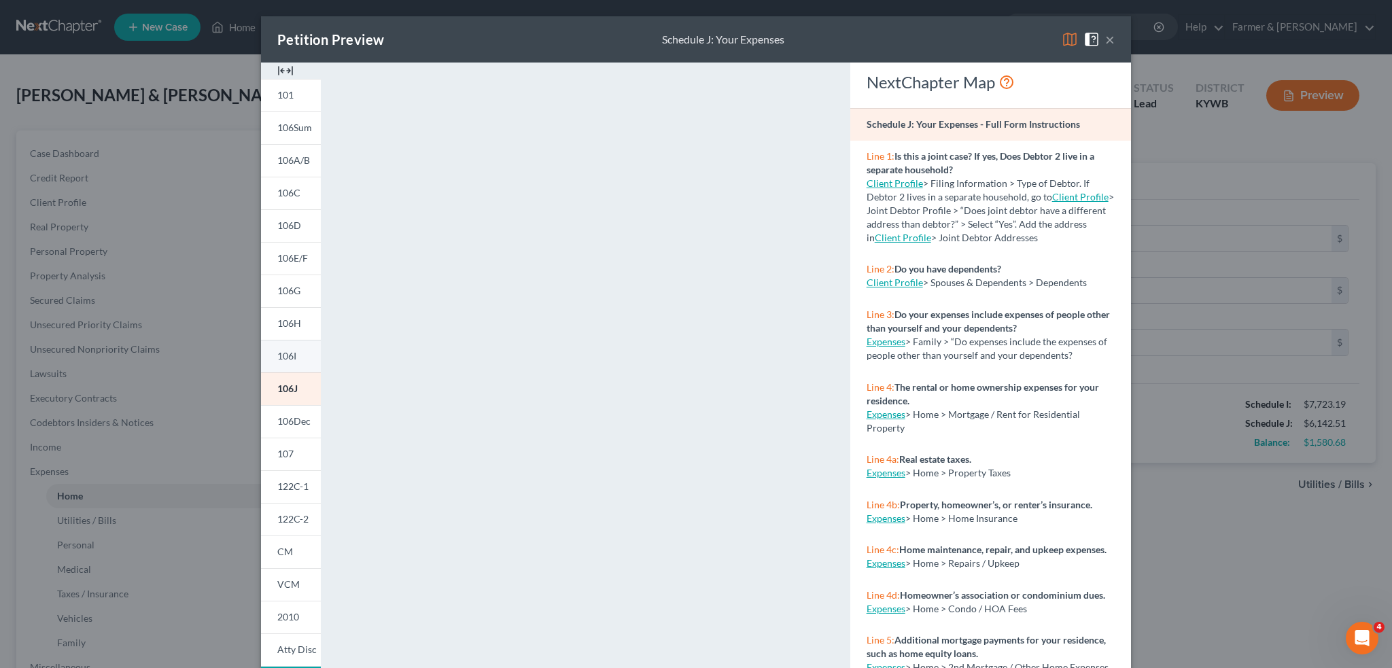
click at [285, 360] on span "106I" at bounding box center [286, 356] width 19 height 12
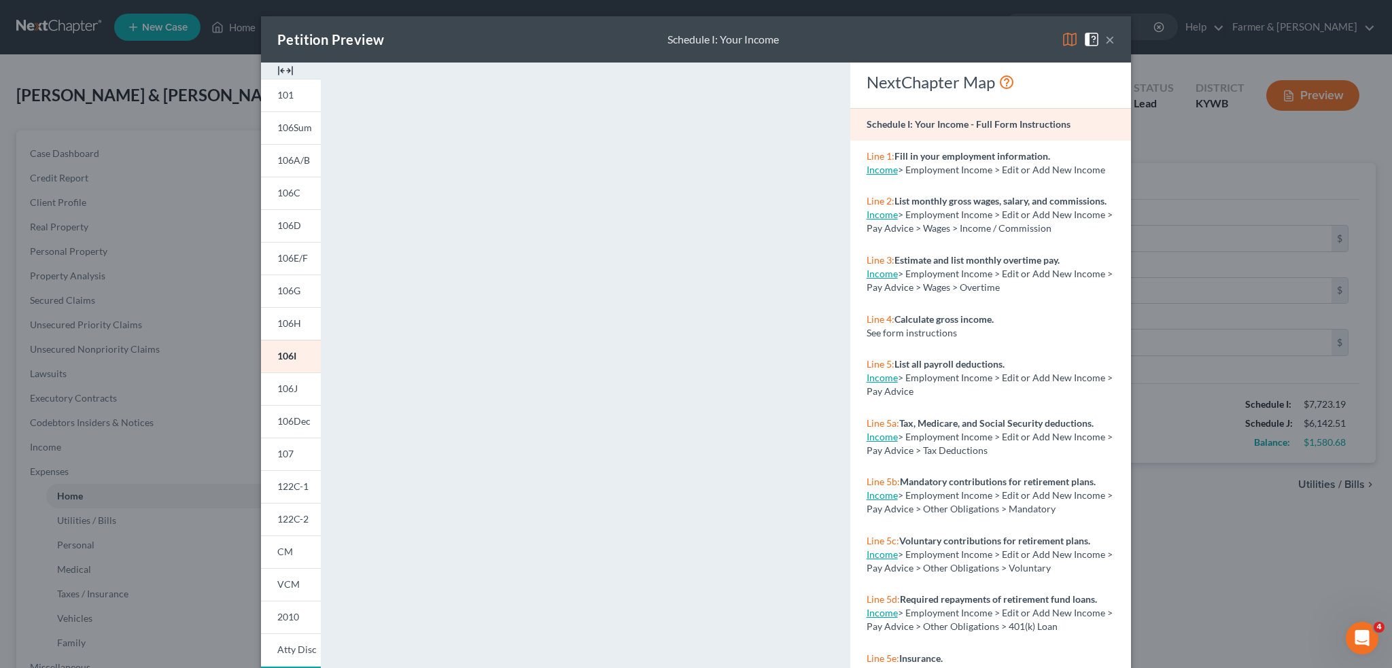
click at [1169, 135] on div "Petition Preview Schedule I: Your Income × 101 106Sum 106A/B 106C 106D 106E/F 1…" at bounding box center [696, 334] width 1392 height 668
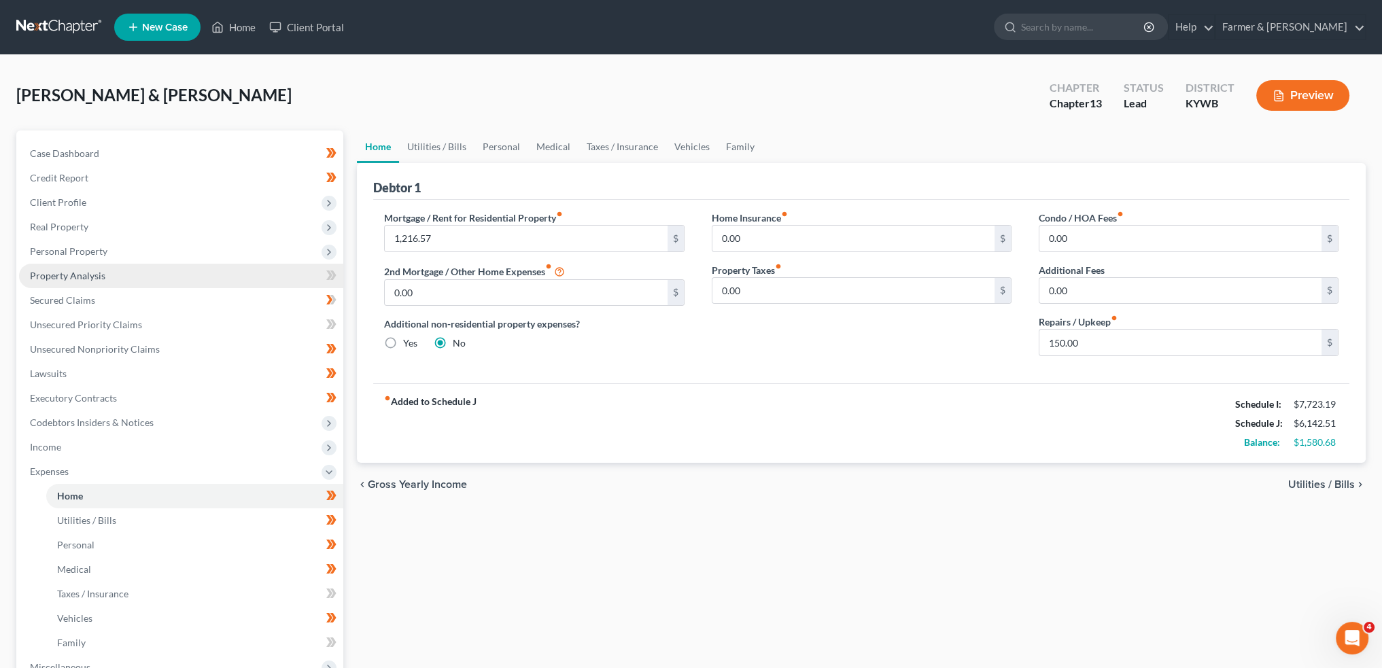
click at [87, 271] on span "Property Analysis" at bounding box center [67, 276] width 75 height 12
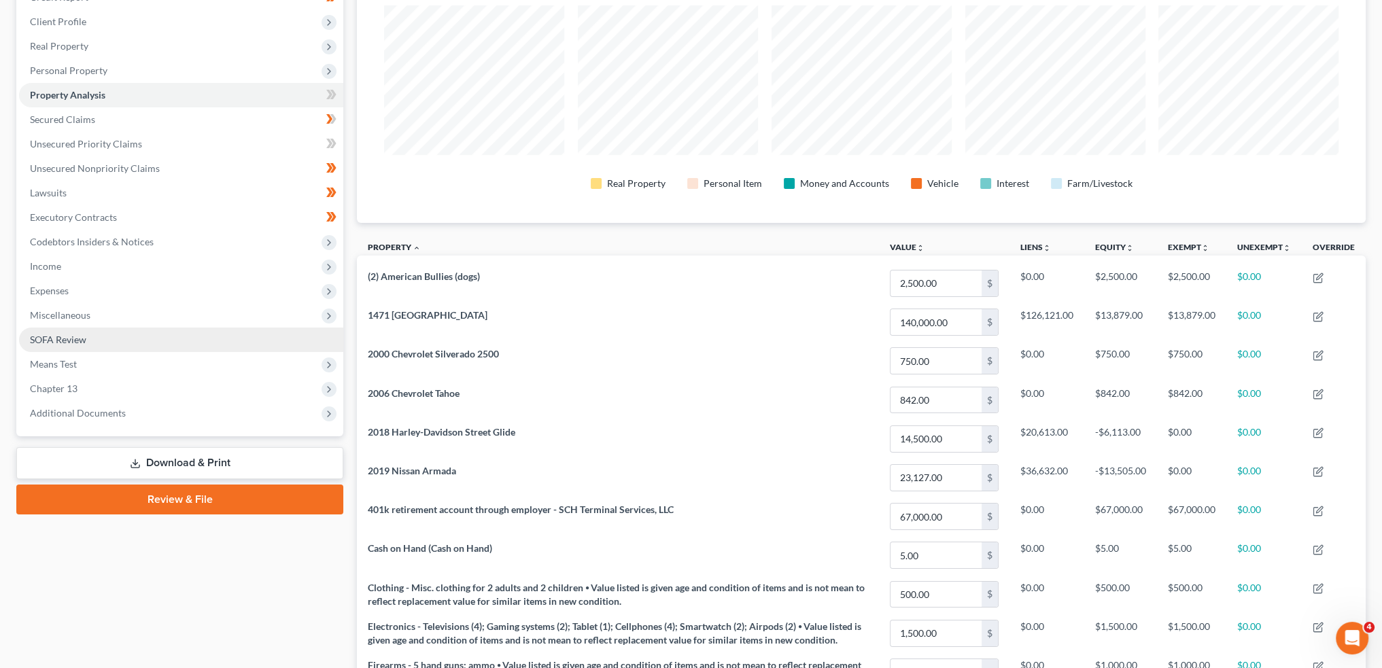
click at [145, 342] on link "SOFA Review" at bounding box center [181, 340] width 324 height 24
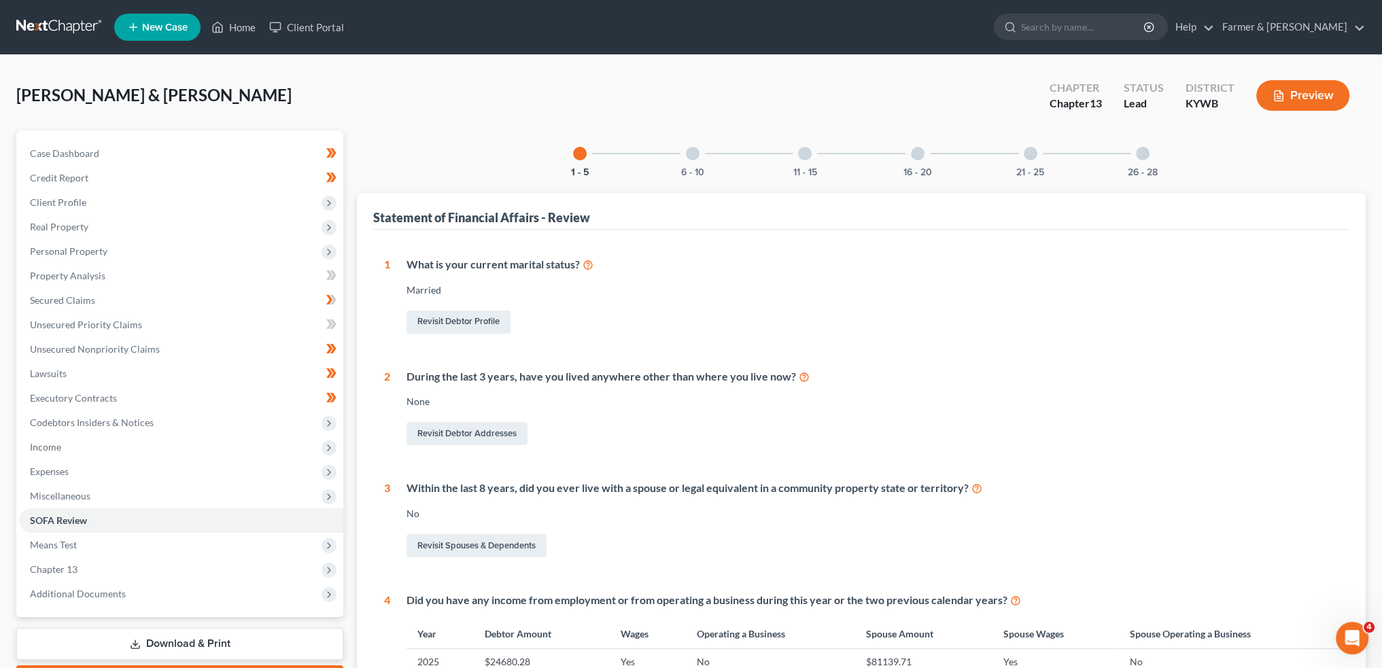
click at [701, 158] on div "6 - 10" at bounding box center [693, 154] width 46 height 46
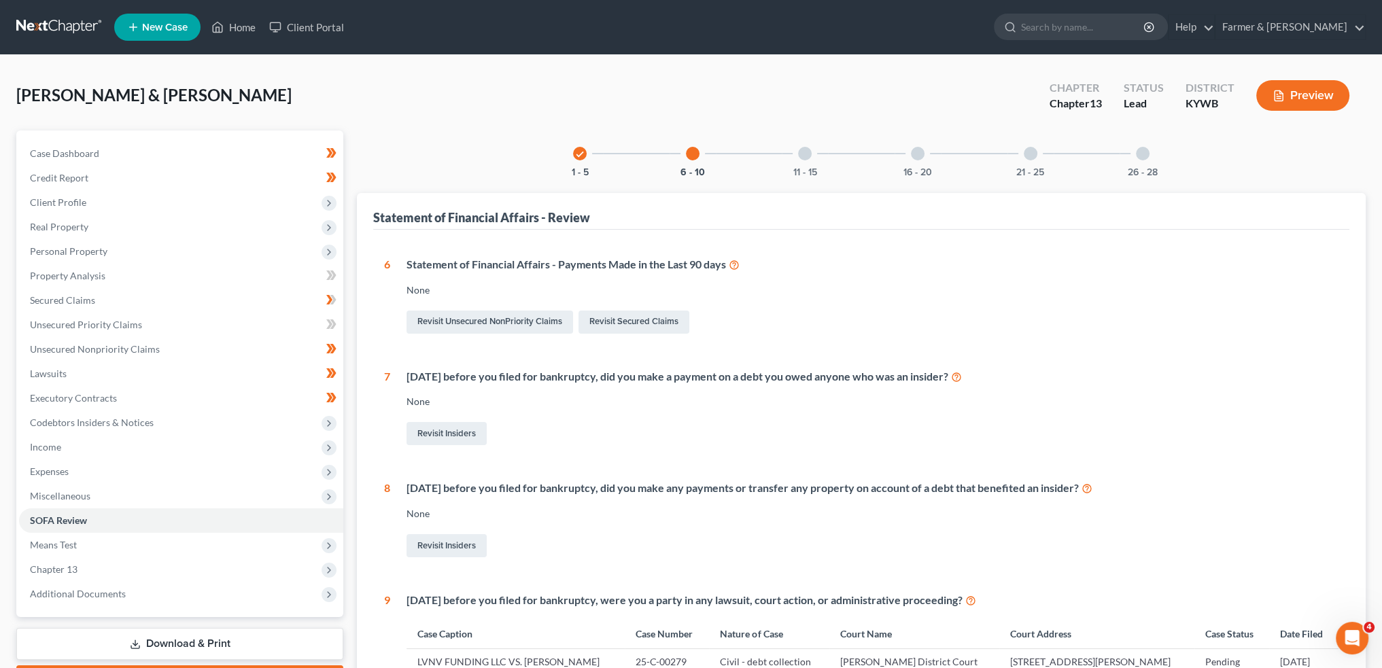
drag, startPoint x: 796, startPoint y: 126, endPoint x: 813, endPoint y: 149, distance: 28.7
click at [797, 126] on div "Davis, Amber & Tristan Upgraded Chapter Chapter 13 Status Lead District KYWB Pr…" at bounding box center [691, 100] width 1350 height 59
drag, startPoint x: 813, startPoint y: 150, endPoint x: 802, endPoint y: 256, distance: 107.3
click at [813, 151] on div "11 - 15" at bounding box center [805, 154] width 46 height 46
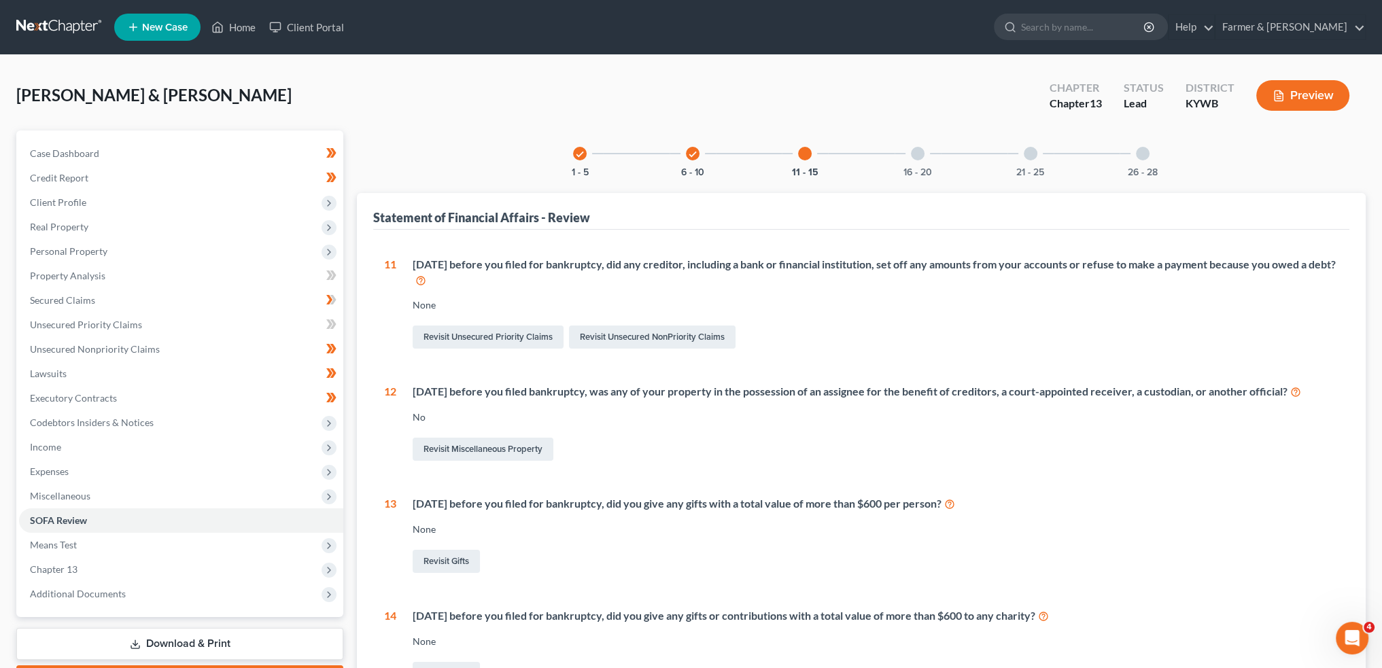
click at [925, 160] on div "16 - 20" at bounding box center [918, 154] width 46 height 46
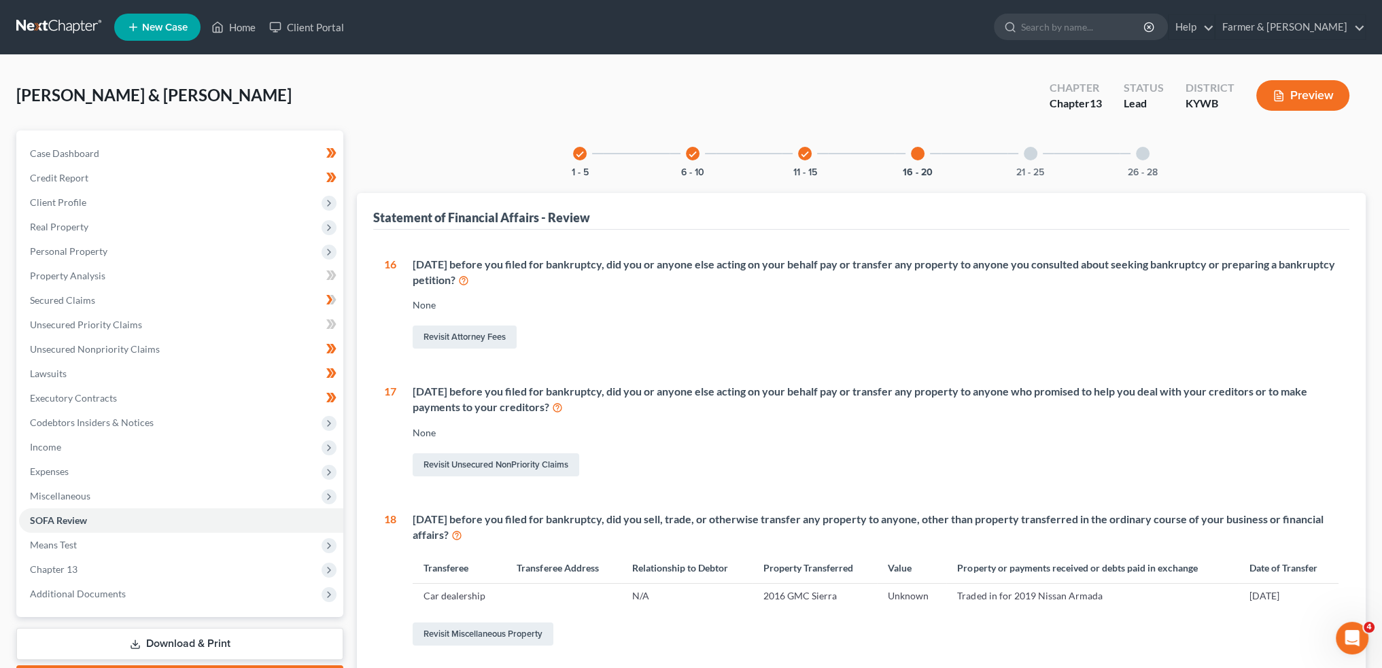
click at [1028, 162] on div "21 - 25" at bounding box center [1031, 154] width 46 height 46
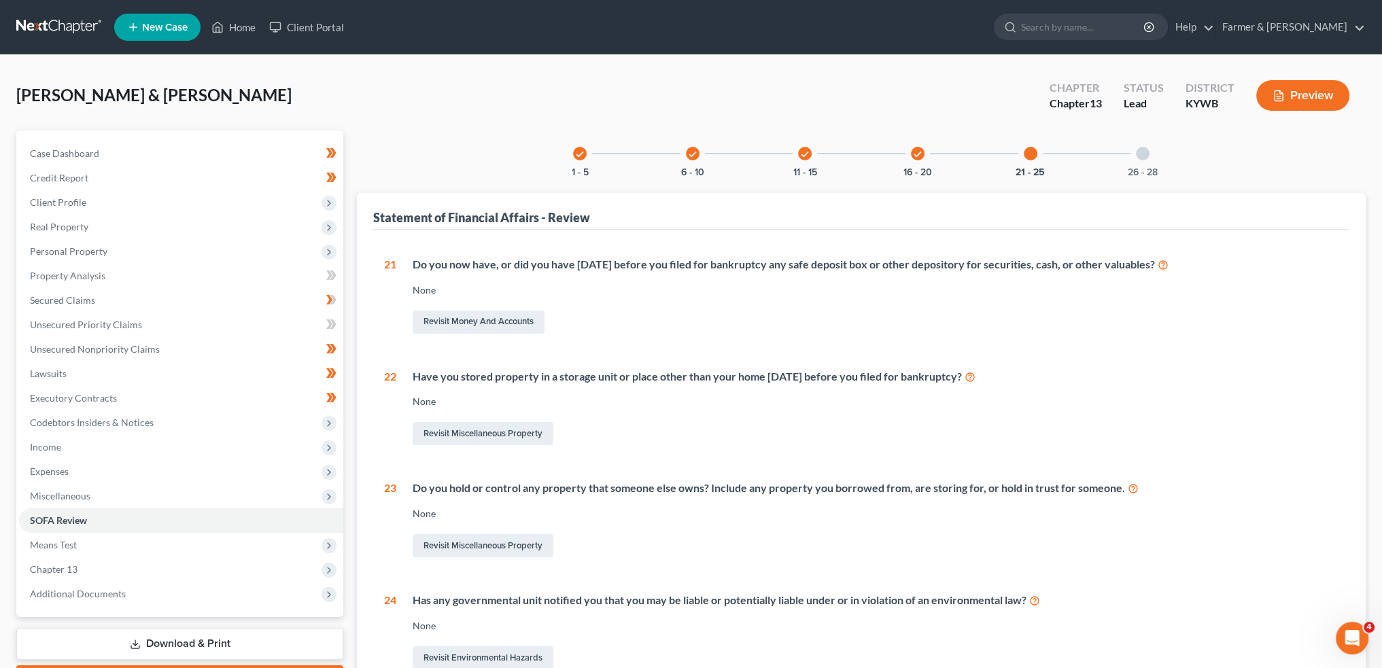
click at [1163, 144] on div "26 - 28" at bounding box center [1143, 154] width 46 height 46
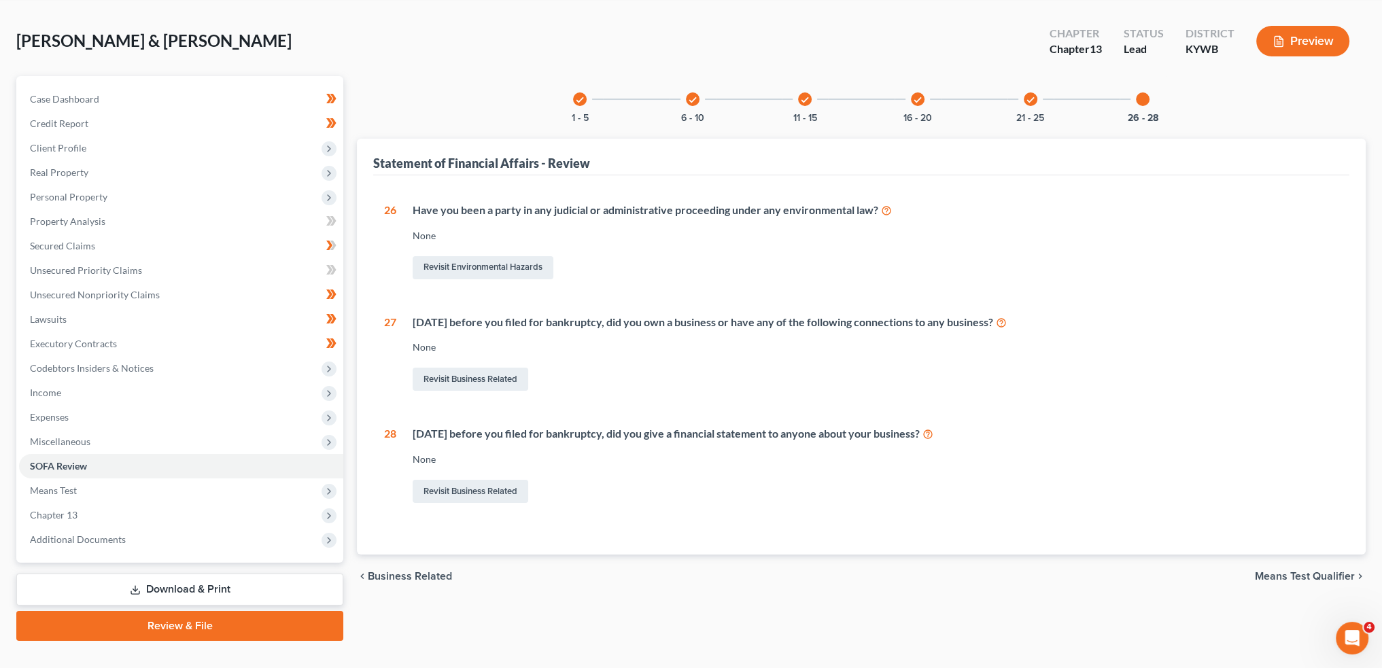
scroll to position [78, 0]
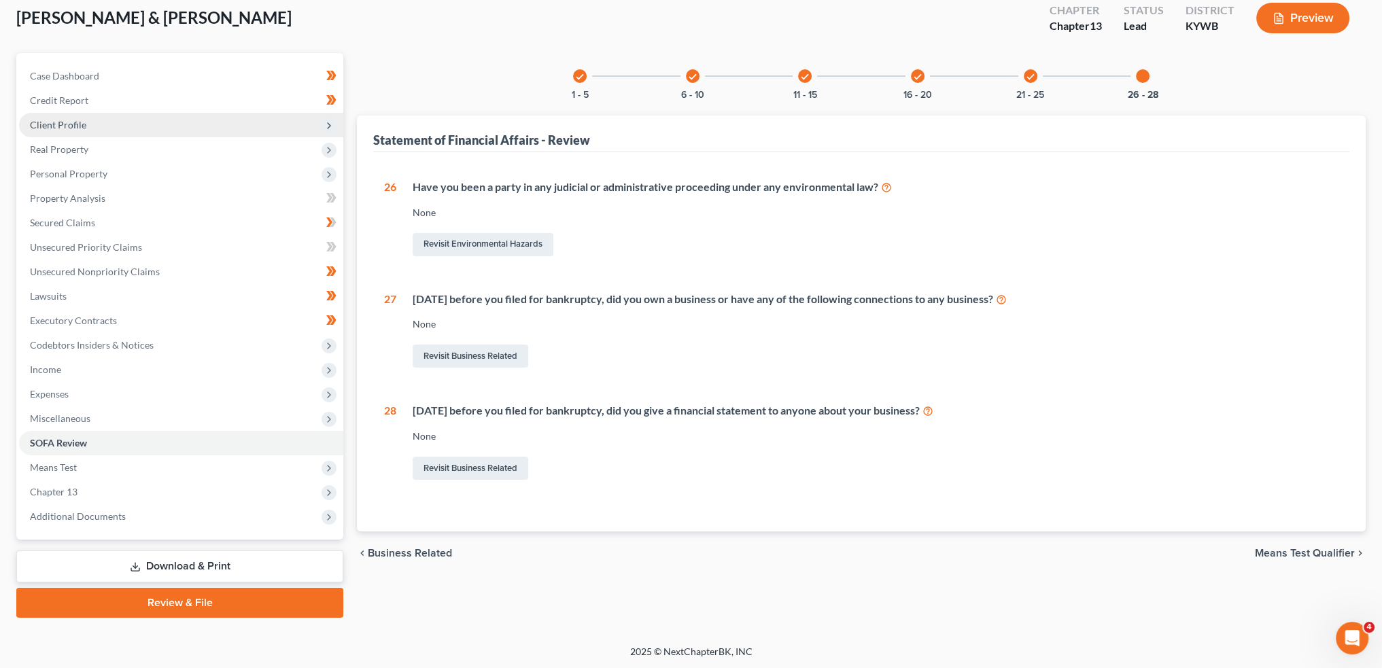
click at [129, 119] on span "Client Profile" at bounding box center [181, 125] width 324 height 24
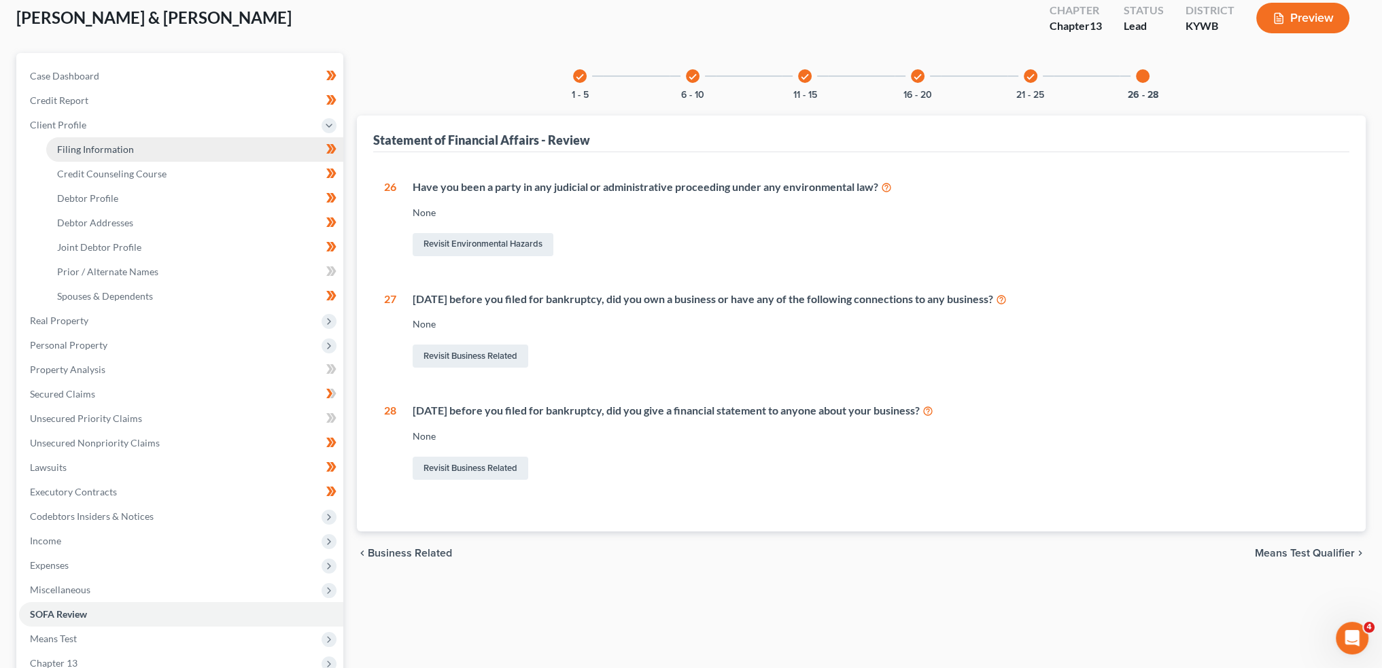
click at [124, 149] on span "Filing Information" at bounding box center [95, 149] width 77 height 12
select select "1"
select select "3"
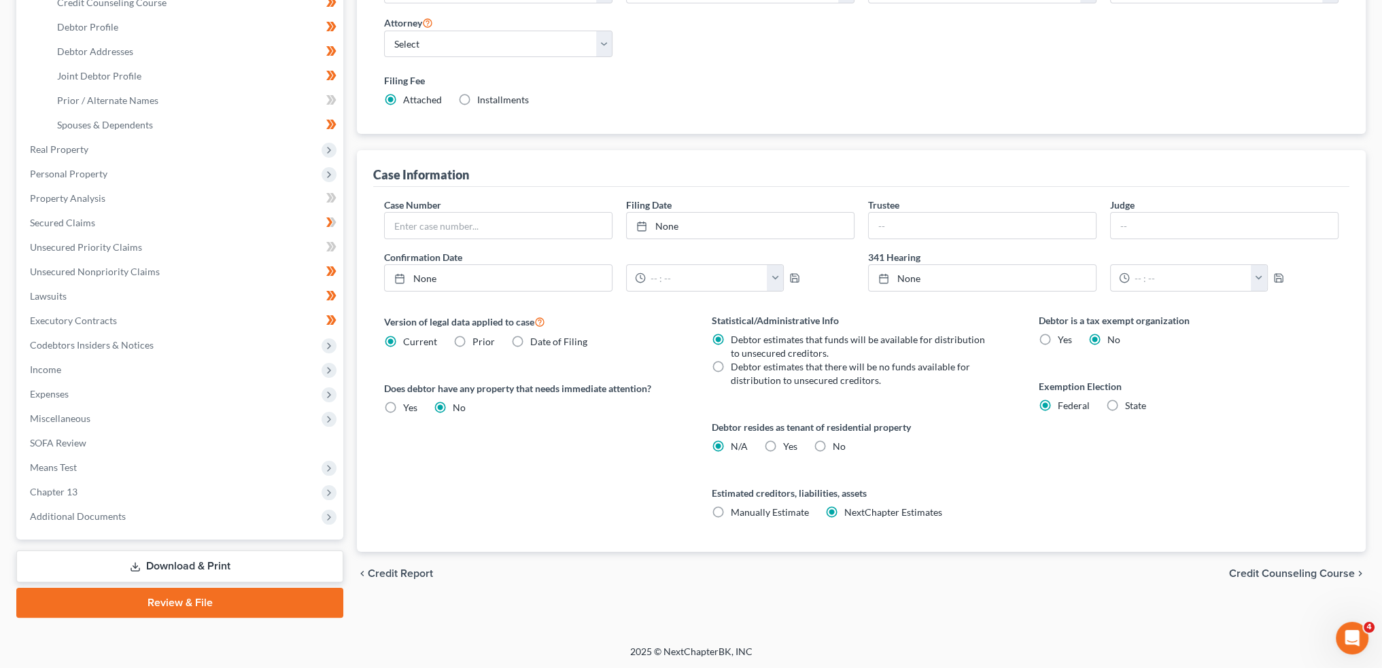
click at [197, 604] on link "Review & File" at bounding box center [179, 603] width 327 height 30
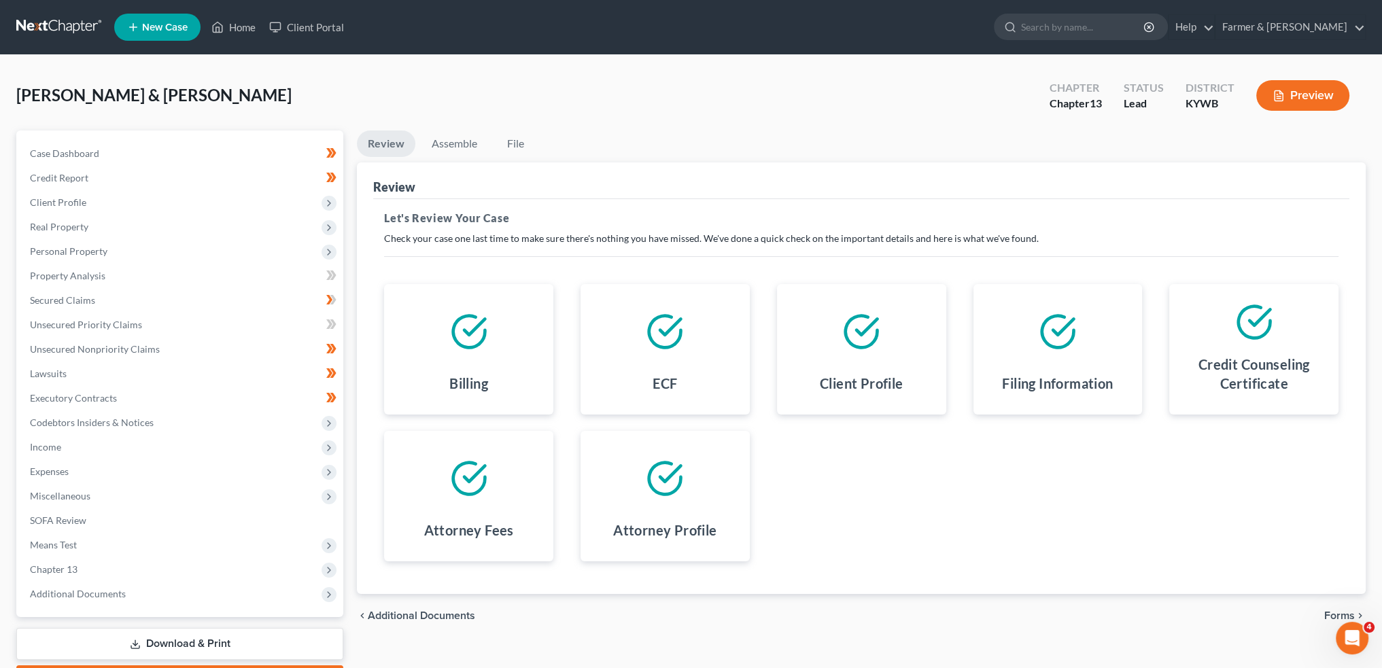
scroll to position [78, 0]
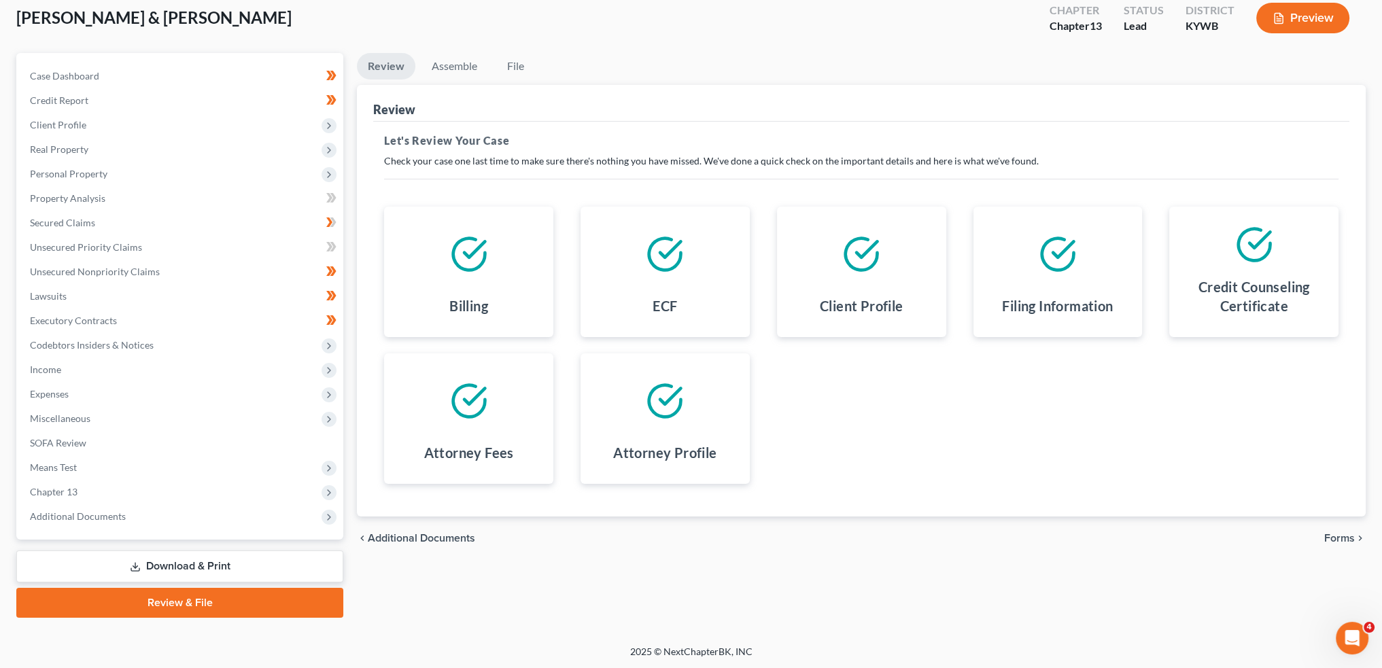
click at [1349, 538] on span "Forms" at bounding box center [1339, 538] width 31 height 11
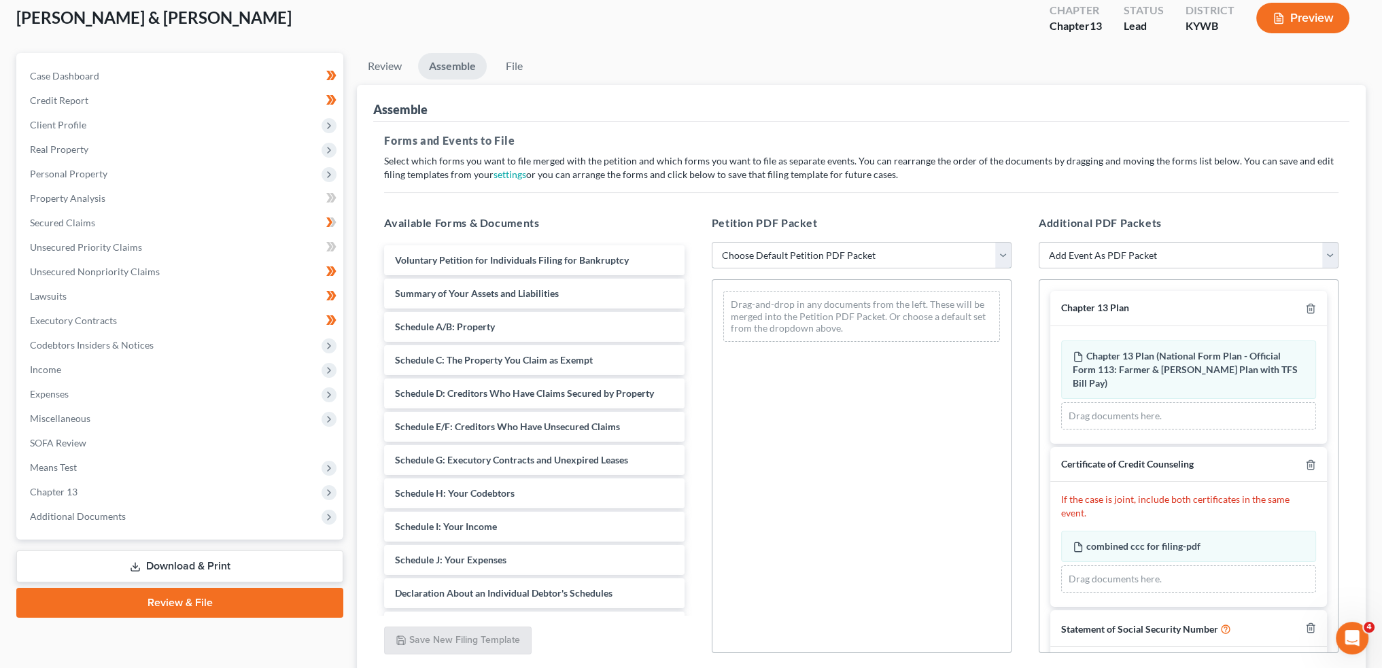
click at [827, 264] on select "Choose Default Petition PDF Packet Emergency Filing (Voluntary Petition and Cre…" at bounding box center [862, 255] width 300 height 27
click at [820, 256] on select "Choose Default Petition PDF Packet Emergency Filing (Voluntary Petition and Cre…" at bounding box center [862, 255] width 300 height 27
select select "1"
click at [712, 242] on select "Choose Default Petition PDF Packet Emergency Filing (Voluntary Petition and Cre…" at bounding box center [862, 255] width 300 height 27
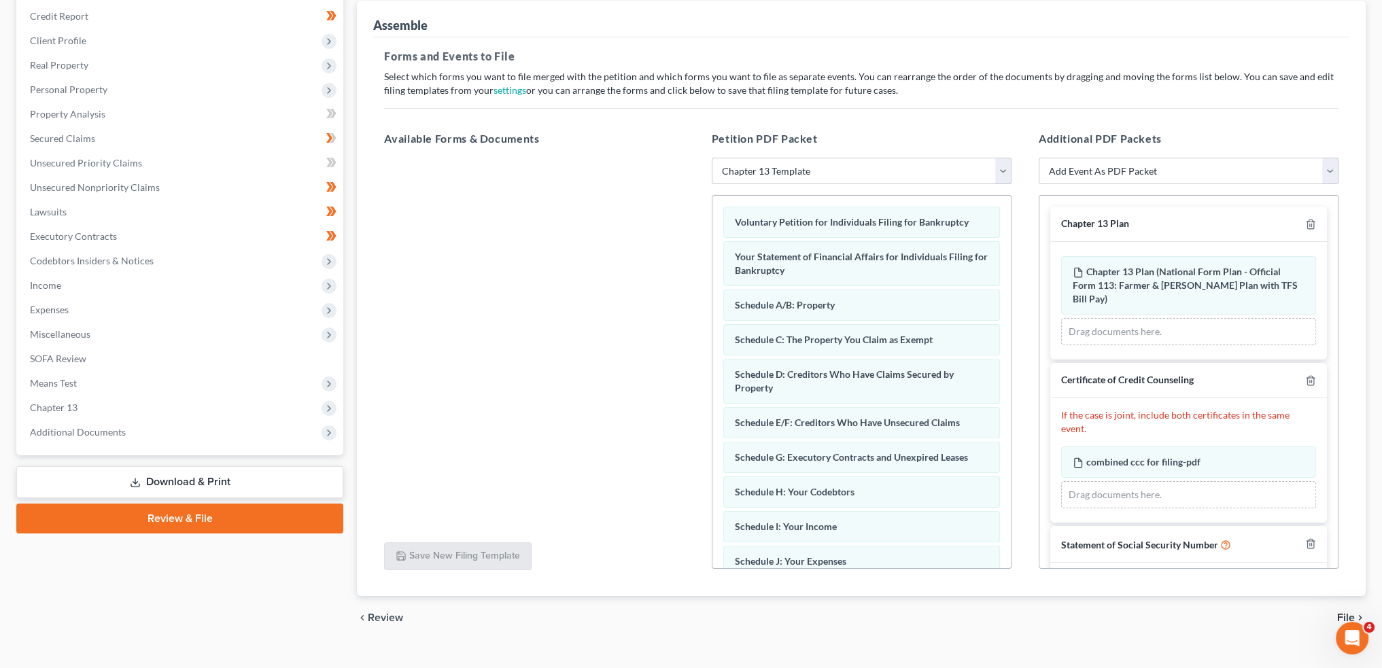
scroll to position [184, 0]
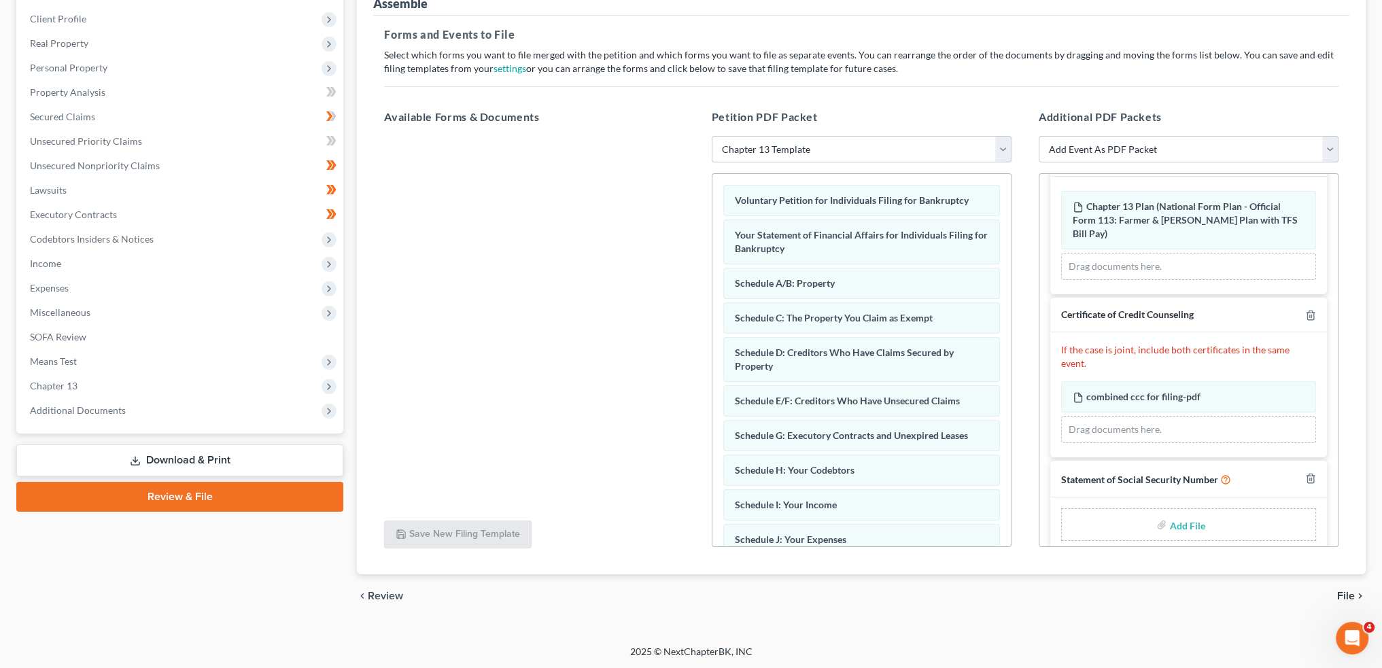
click at [1181, 513] on input "file" at bounding box center [1185, 525] width 33 height 24
type input "C:\fakepath\SSN to sign.pdf"
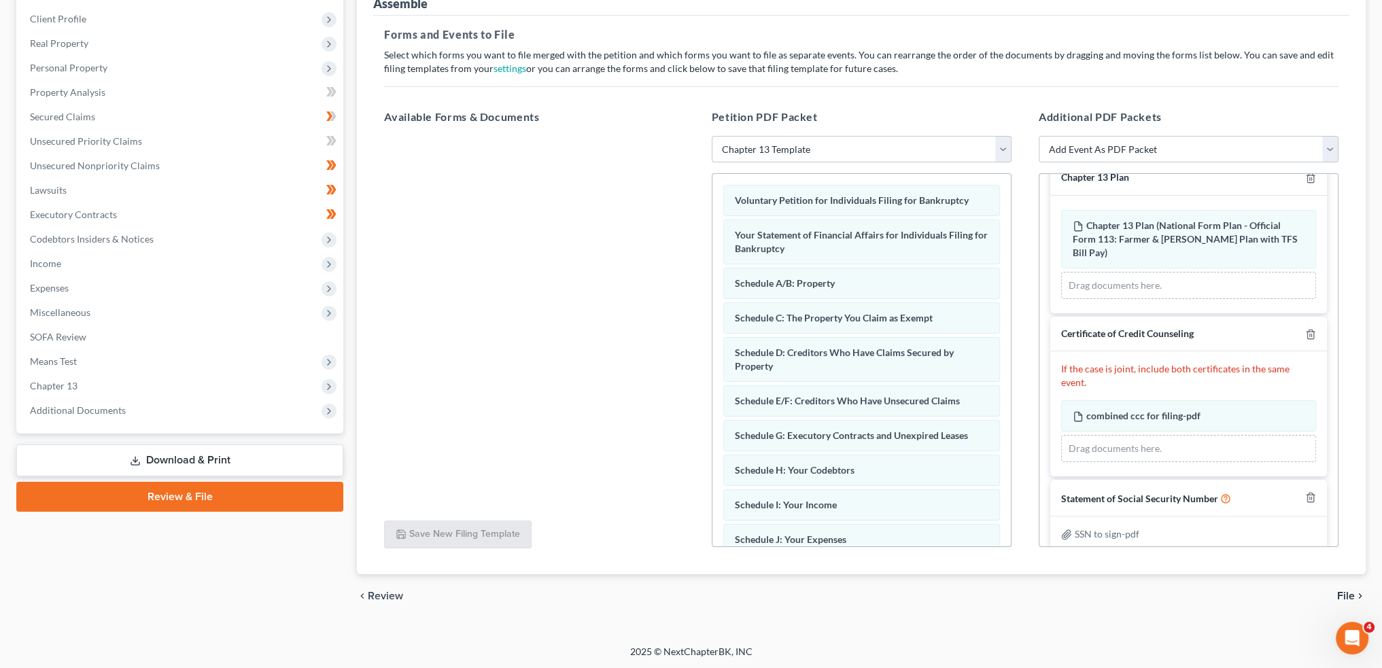
click at [1352, 598] on span "File" at bounding box center [1346, 596] width 18 height 11
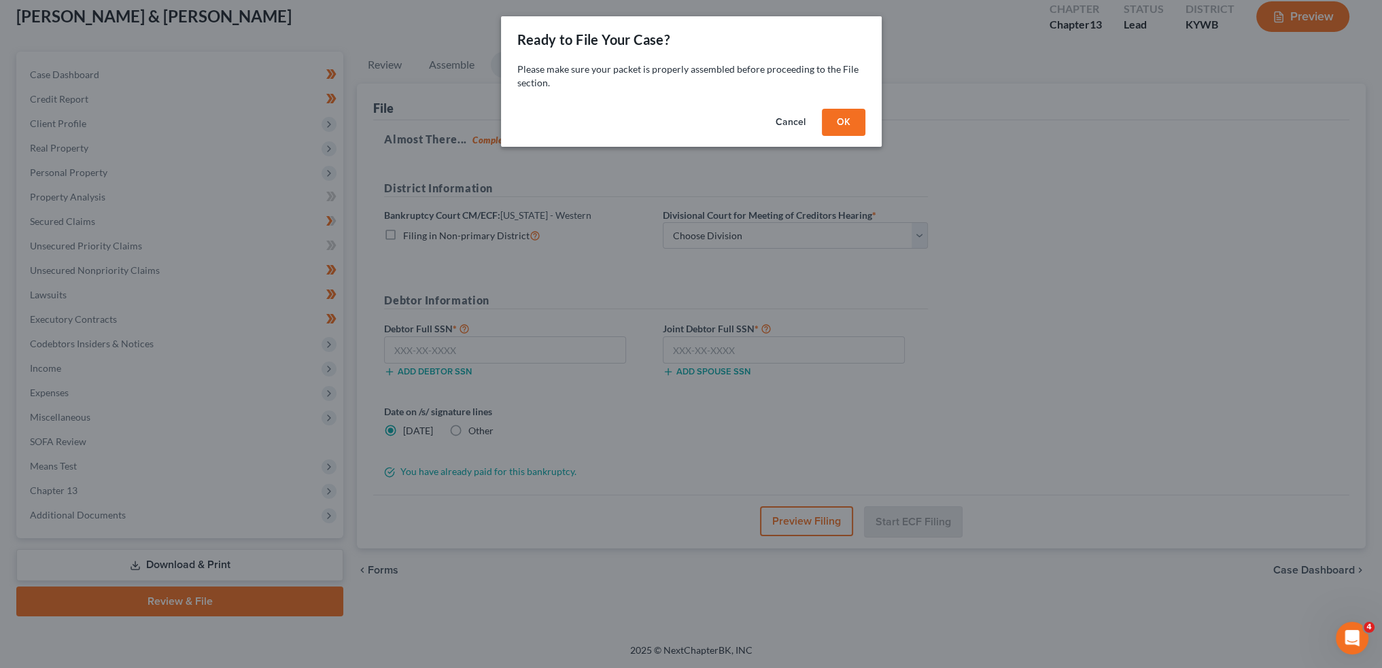
scroll to position [78, 0]
click at [855, 113] on button "OK" at bounding box center [849, 122] width 44 height 27
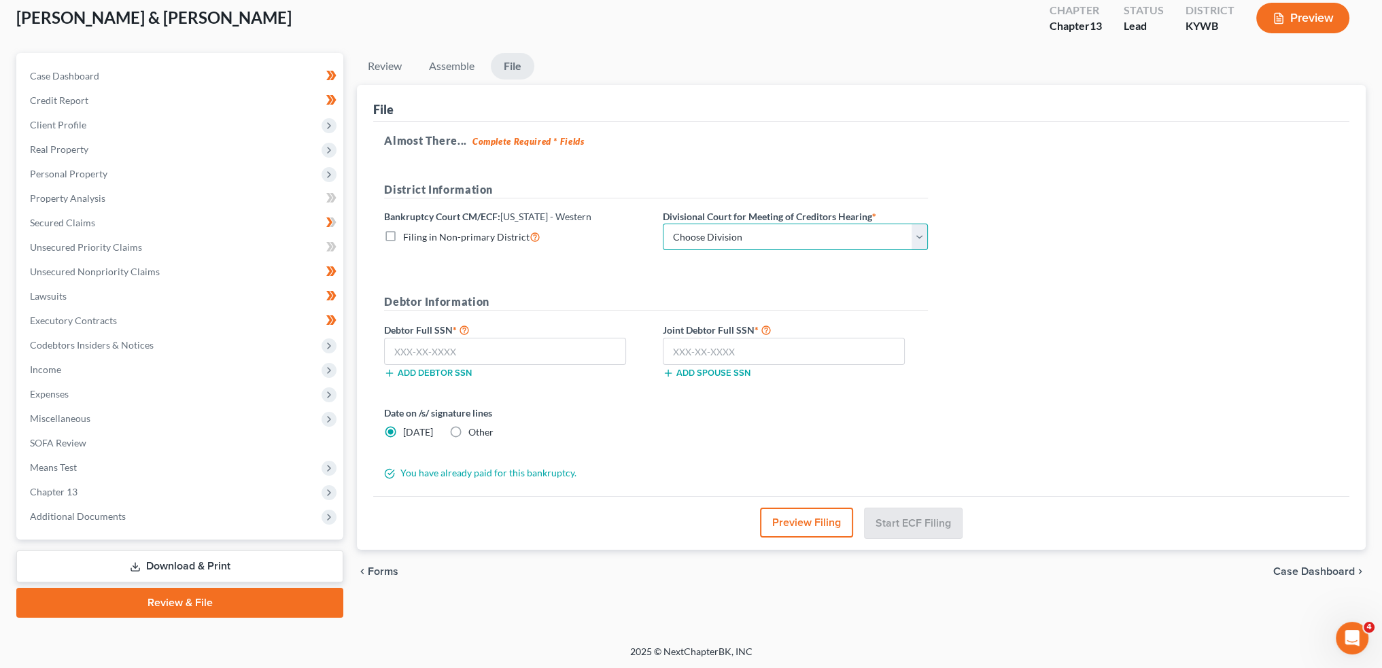
click at [734, 229] on select "Choose Division Bowling Green Louisville Owensboro Paducah" at bounding box center [795, 237] width 265 height 27
select select "3"
click at [663, 224] on select "Choose Division Bowling Green Louisville Owensboro Paducah" at bounding box center [795, 237] width 265 height 27
click at [551, 347] on input "text" at bounding box center [505, 351] width 242 height 27
click at [578, 349] on input "text" at bounding box center [505, 351] width 242 height 27
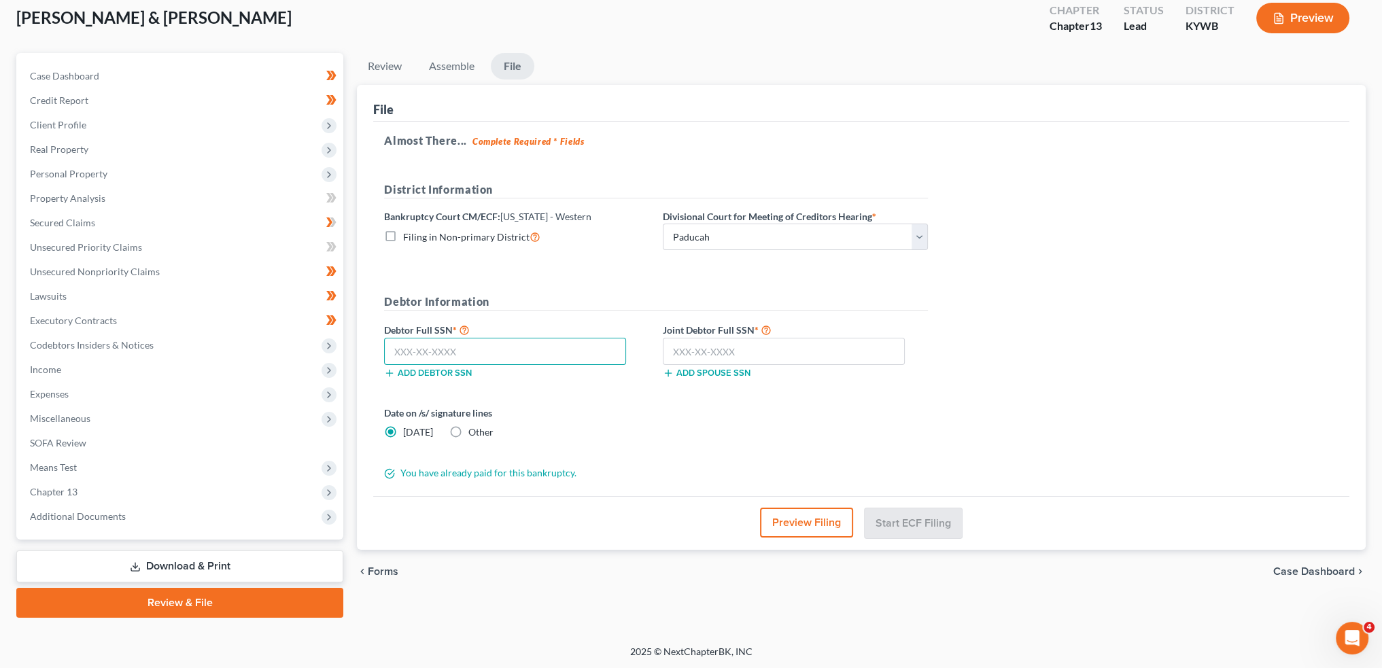
paste input "text"
click at [532, 358] on input "text" at bounding box center [505, 351] width 242 height 27
click at [538, 358] on input "text" at bounding box center [505, 351] width 242 height 27
paste input "407-37-2045"
type input "407-37-2045"
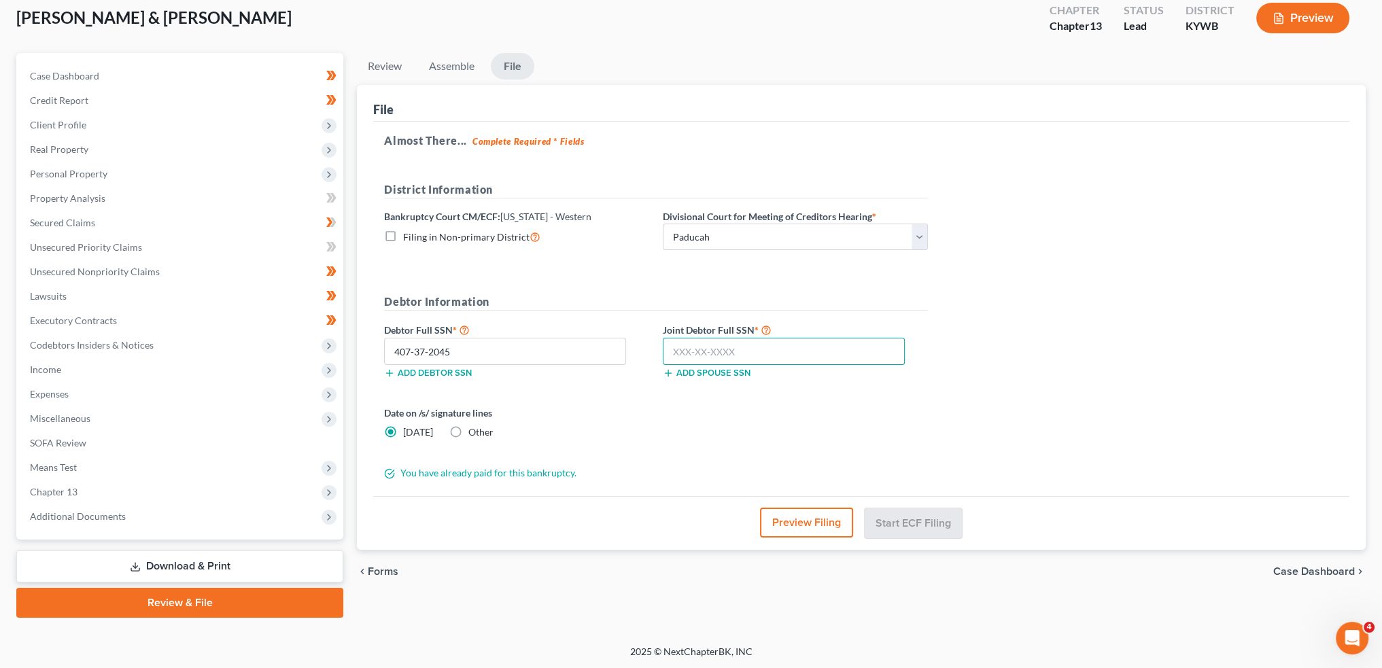
click at [745, 359] on input "text" at bounding box center [784, 351] width 242 height 27
paste input "334-80-0167"
type input "334-80-0167"
click at [908, 521] on button "Start ECF Filing" at bounding box center [913, 523] width 97 height 30
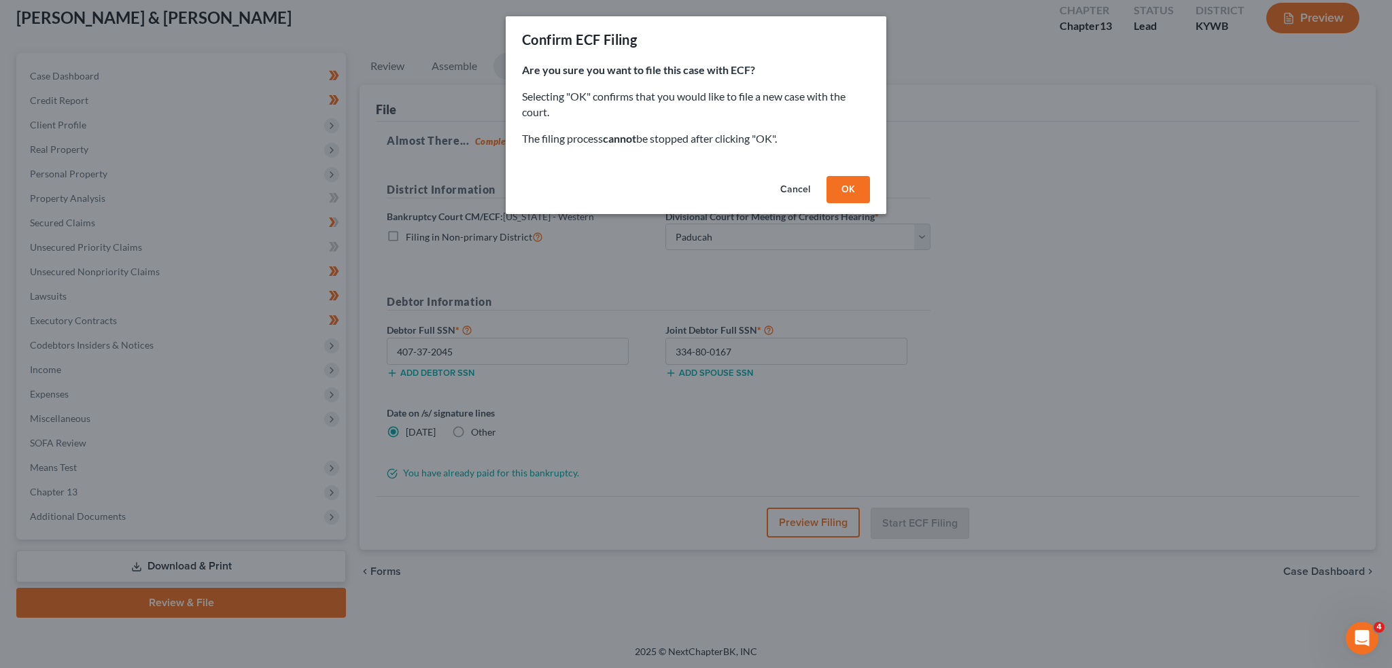
click at [848, 188] on button "OK" at bounding box center [849, 189] width 44 height 27
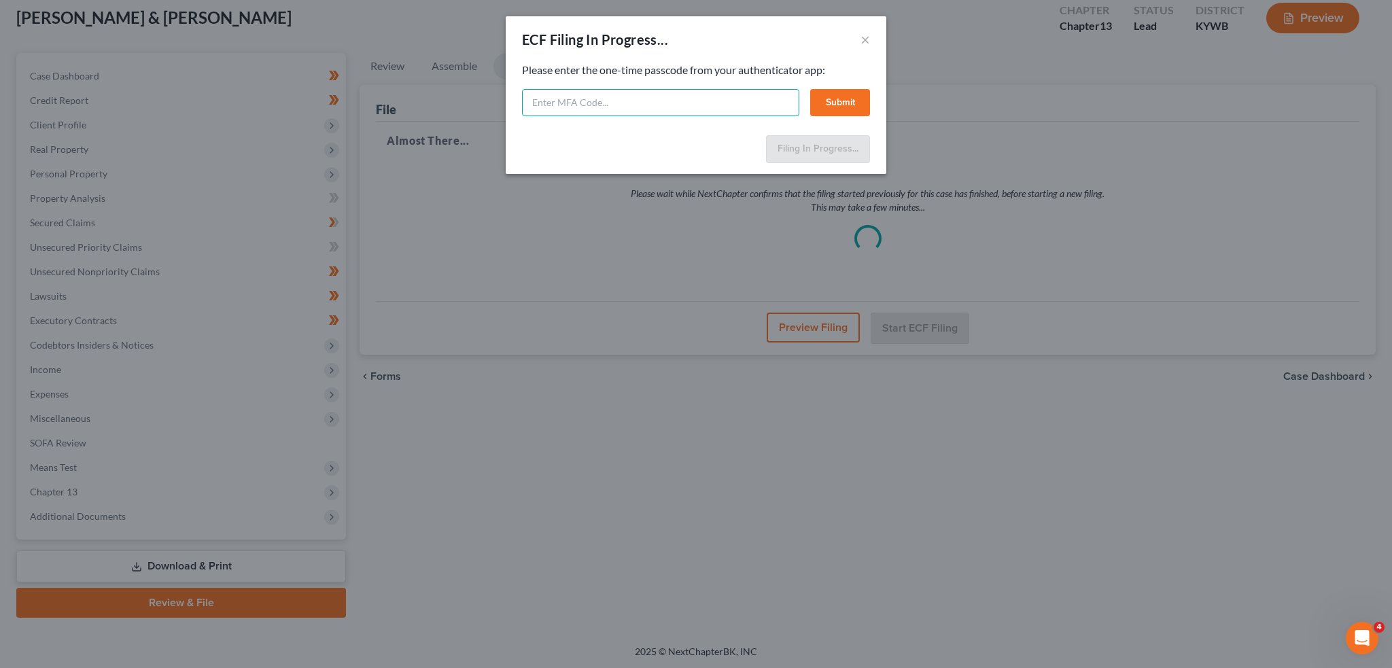
click at [685, 104] on input "text" at bounding box center [660, 102] width 277 height 27
type input "575820"
click at [838, 93] on button "Submit" at bounding box center [840, 102] width 60 height 27
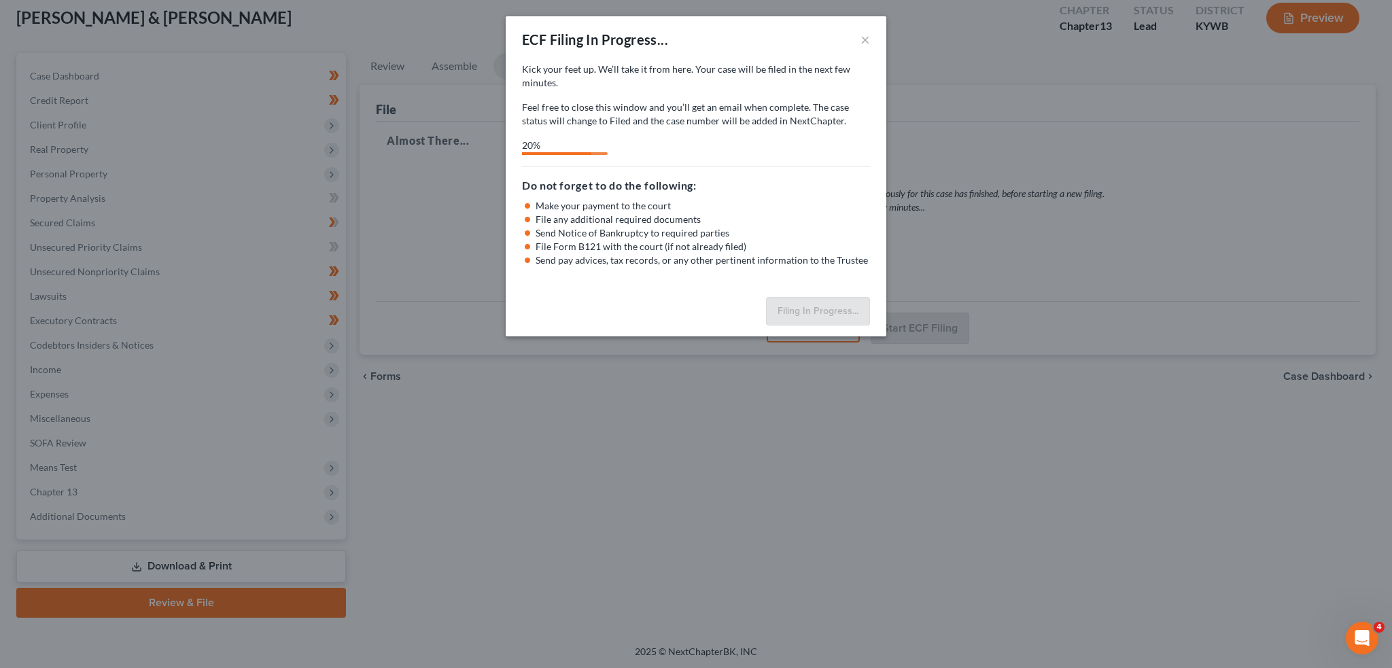
select select "3"
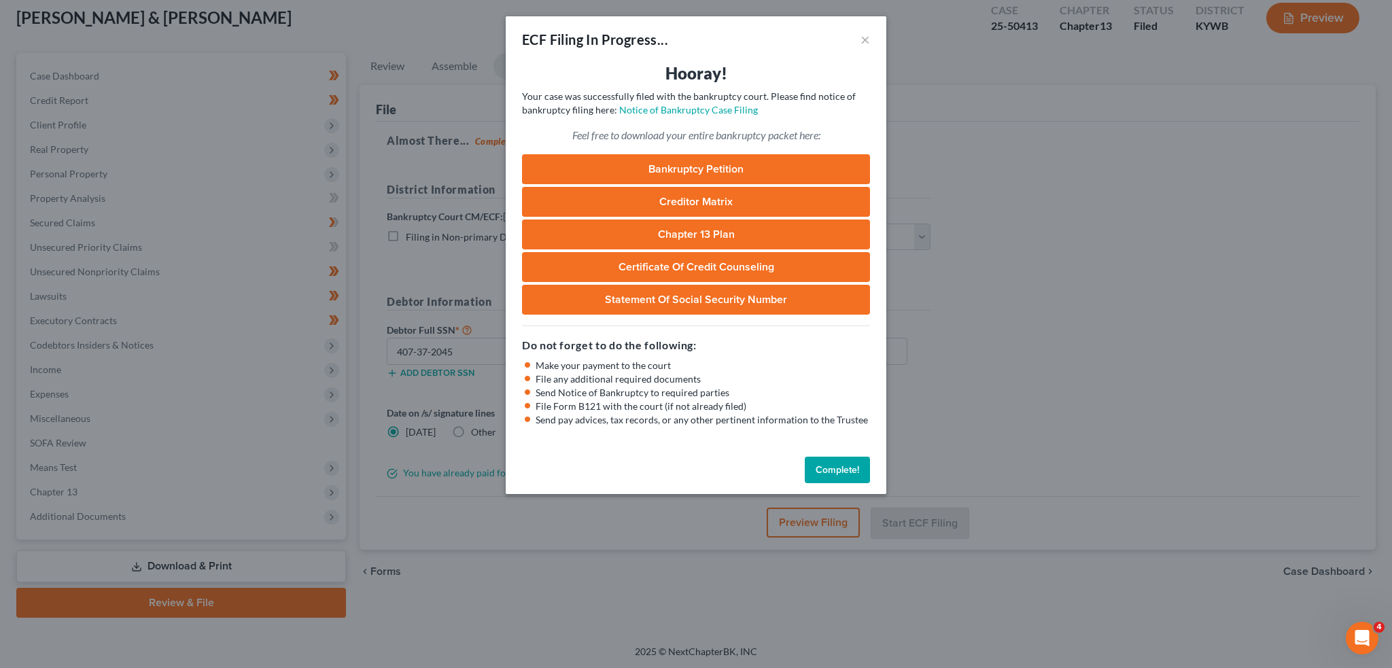
click at [859, 464] on button "Complete!" at bounding box center [837, 470] width 65 height 27
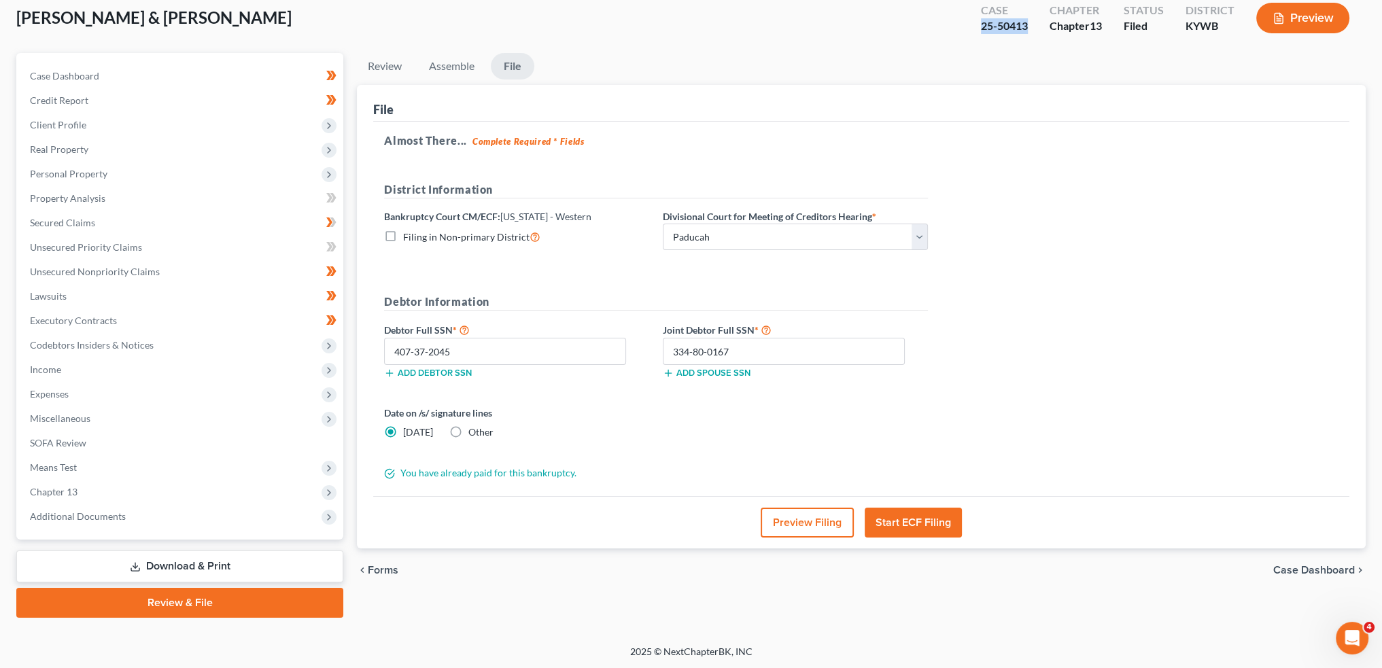
drag, startPoint x: 1028, startPoint y: 27, endPoint x: 977, endPoint y: 29, distance: 51.1
click at [976, 29] on div "Case 25-50413" at bounding box center [1004, 19] width 69 height 40
copy div "25-50413"
